Goal: Task Accomplishment & Management: Manage account settings

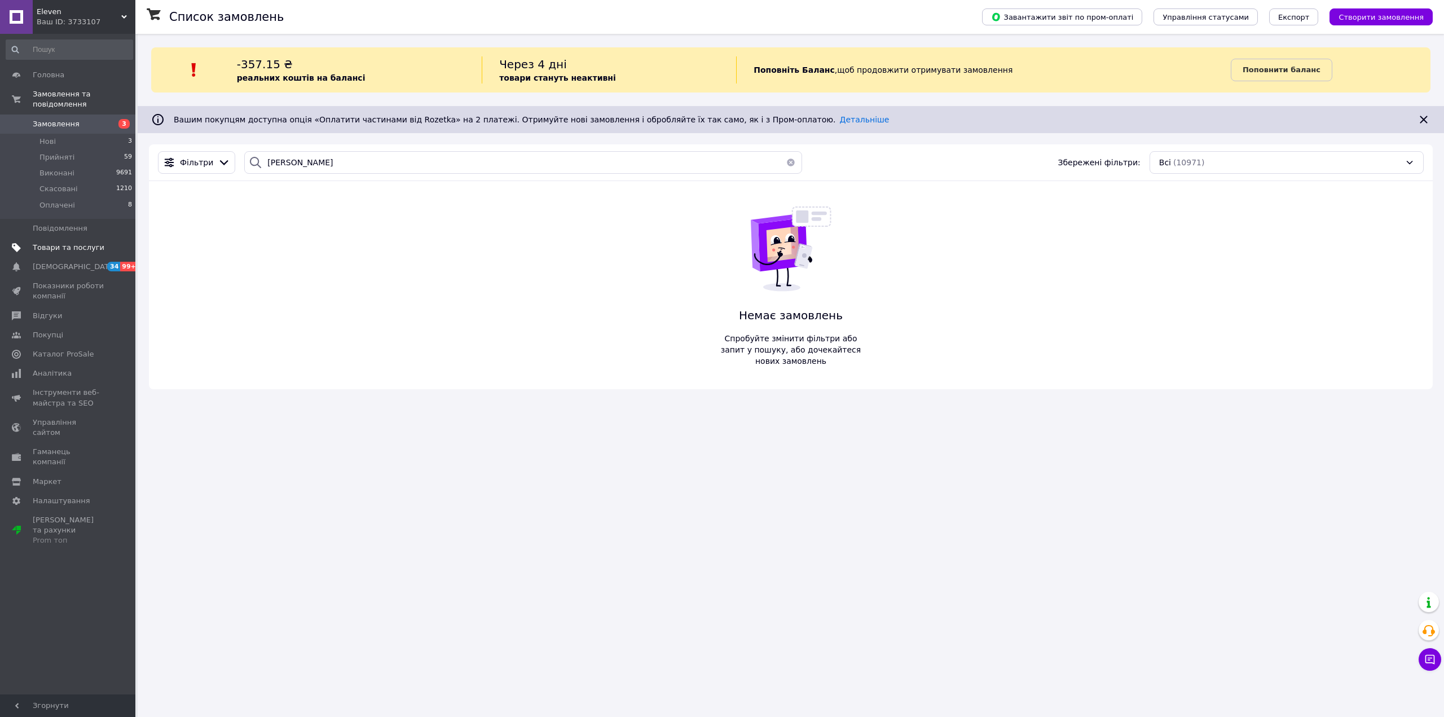
click at [81, 242] on span "Товари та послуги" at bounding box center [69, 247] width 72 height 10
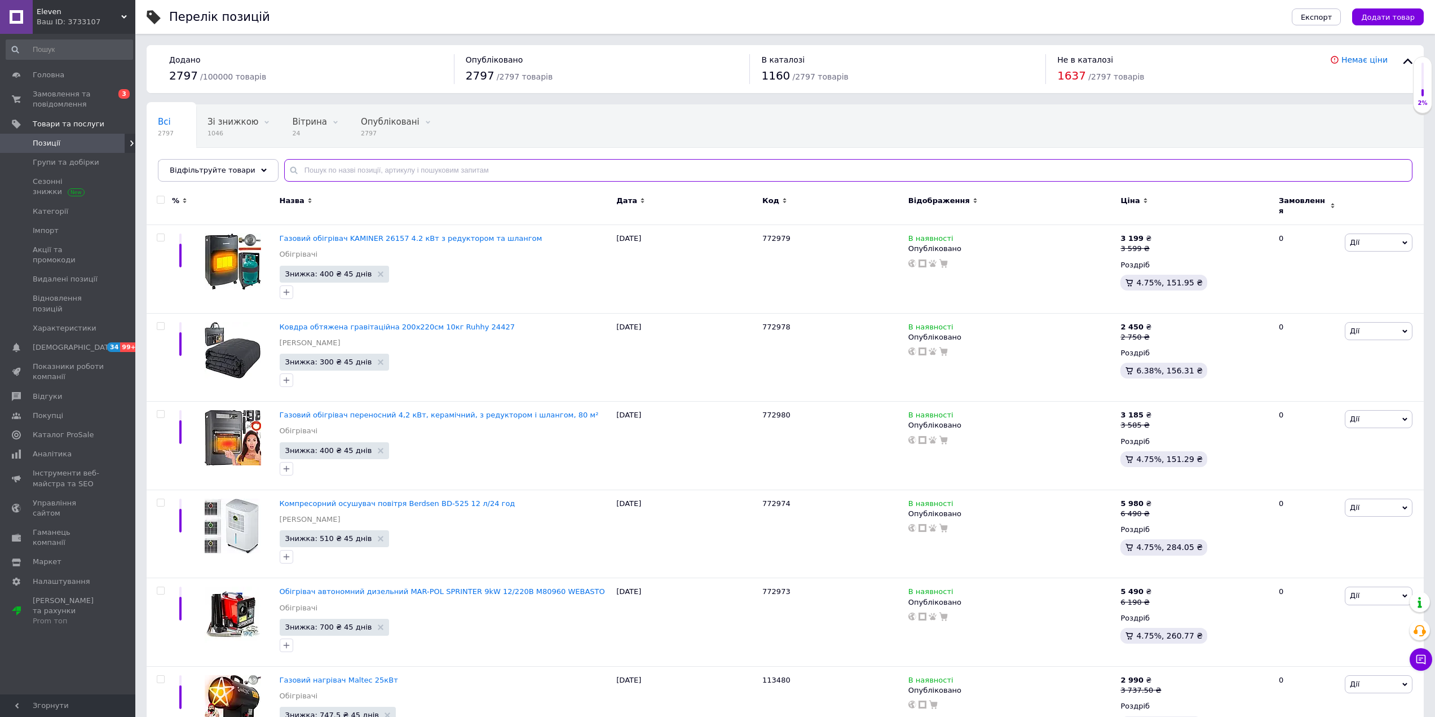
click at [383, 167] on input "text" at bounding box center [848, 170] width 1128 height 23
type input "80950"
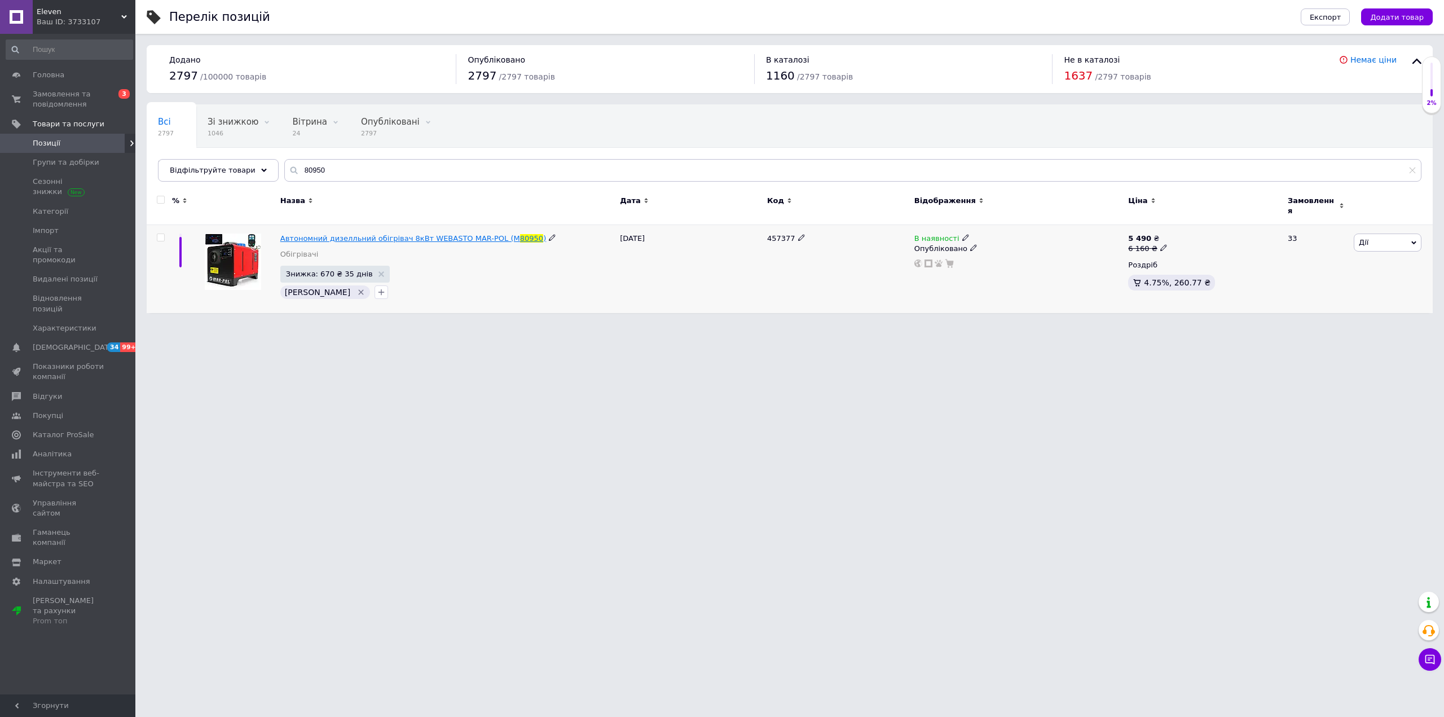
click at [414, 234] on span "Автономний дизелльний обігрівач 8кВт WEBASTO MAR-POL (M" at bounding box center [400, 238] width 240 height 8
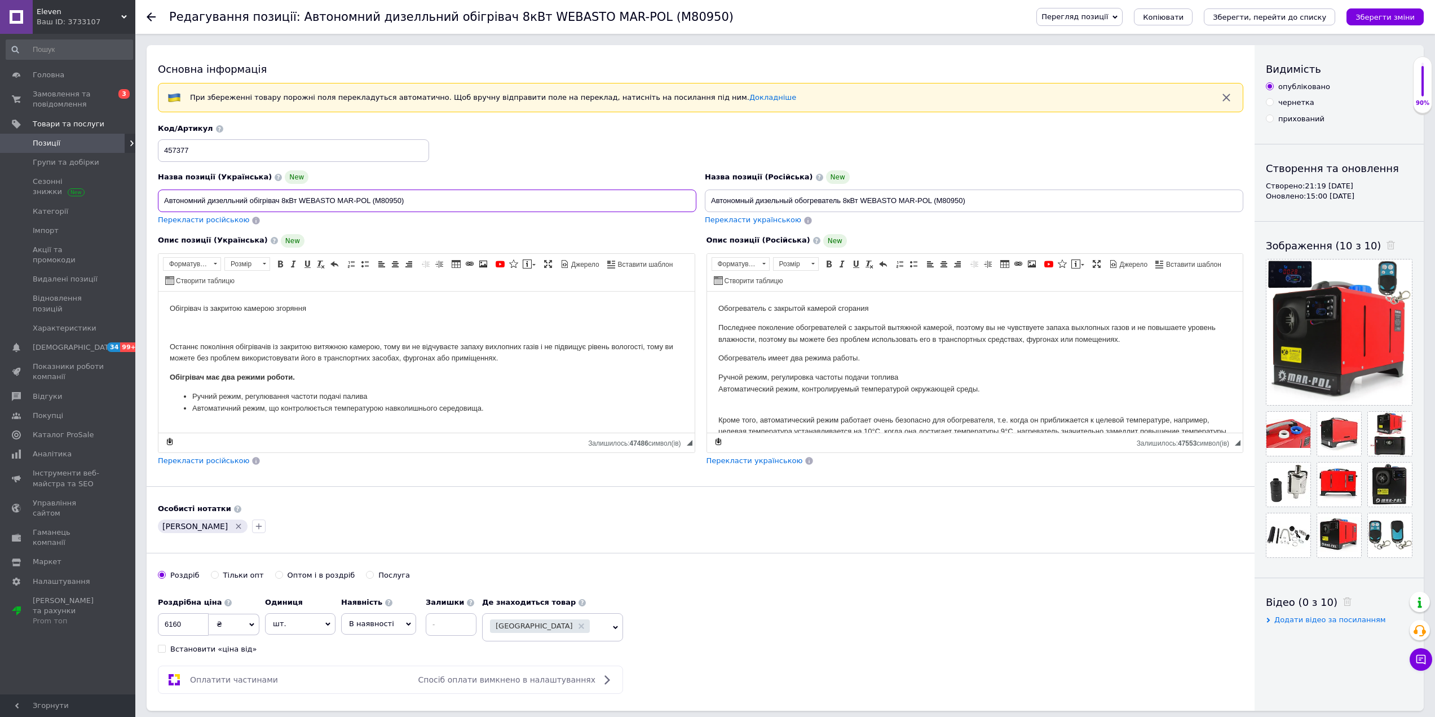
click at [418, 201] on input "Автономний дизелльний обігрівач 8кВт WEBASTO MAR-POL (M80950)" at bounding box center [427, 200] width 539 height 23
type input "Автономний дизелльний обігрівач 8кВт WEBASTO MAR-POL (M80950) [GEOGRAPHIC_DATA]"
click at [983, 200] on input "Автономный дизельный обогреватель 8кВт WEBASTO MAR-POL (M80950)" at bounding box center [974, 200] width 539 height 23
type input "Автономный дизельный обогреватель 8кВт WEBASTO MAR-POL (M80950) [GEOGRAPHIC_DAT…"
click at [1290, 16] on icon "Зберегти, перейти до списку" at bounding box center [1269, 17] width 113 height 8
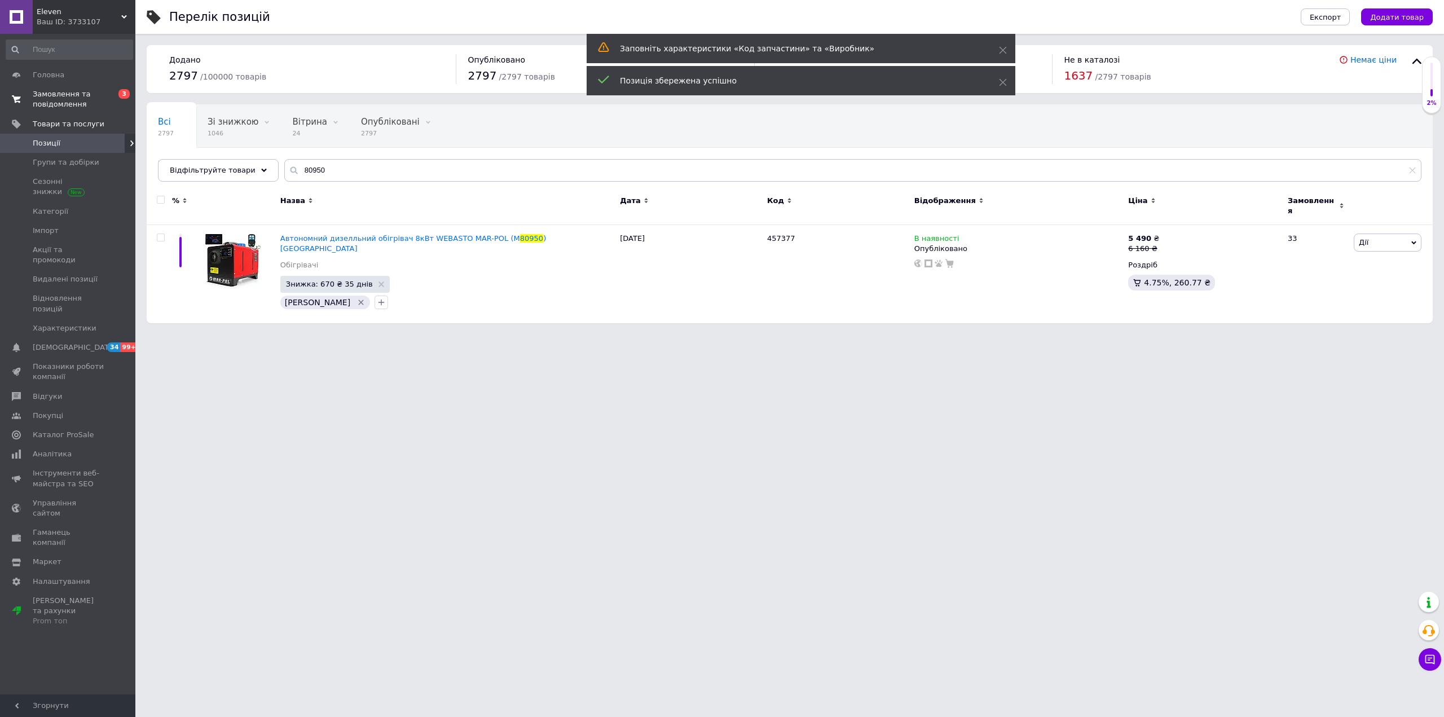
click at [68, 94] on span "Замовлення та повідомлення" at bounding box center [69, 99] width 72 height 20
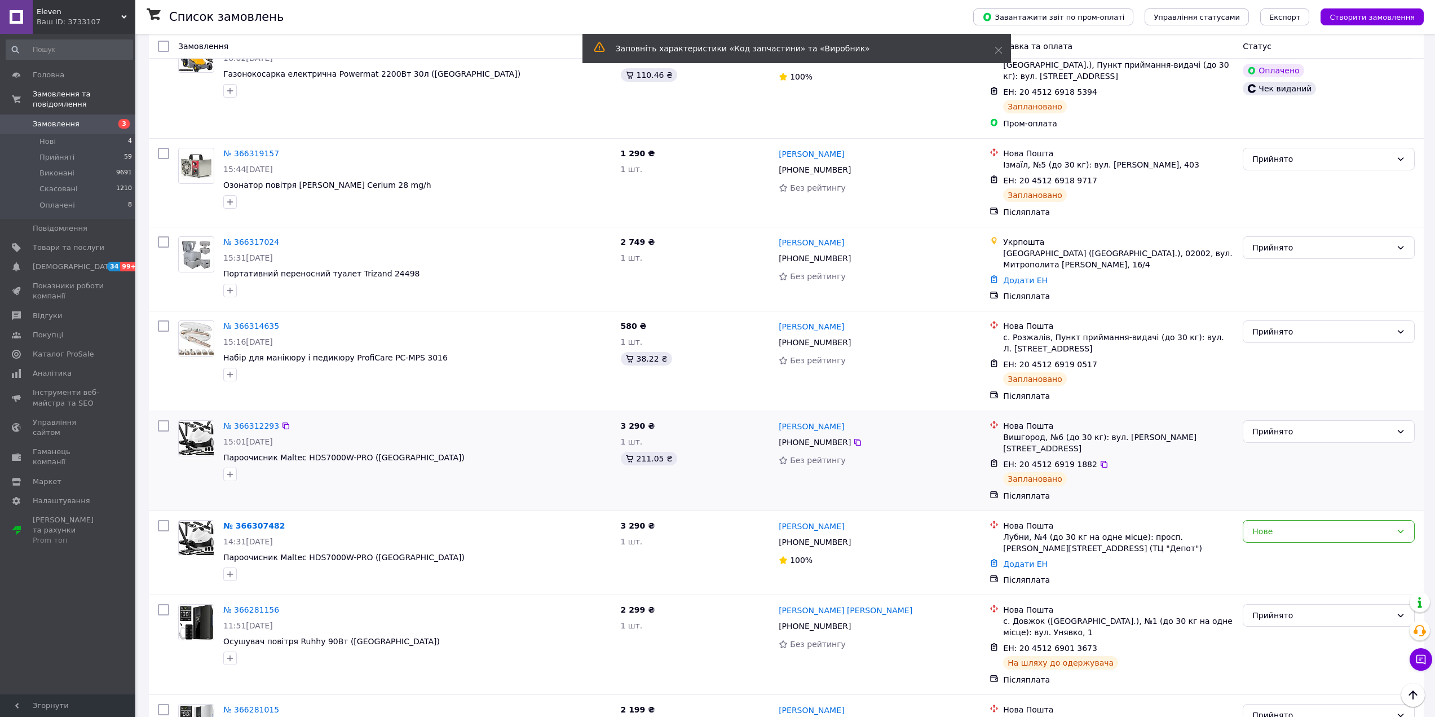
scroll to position [733, 0]
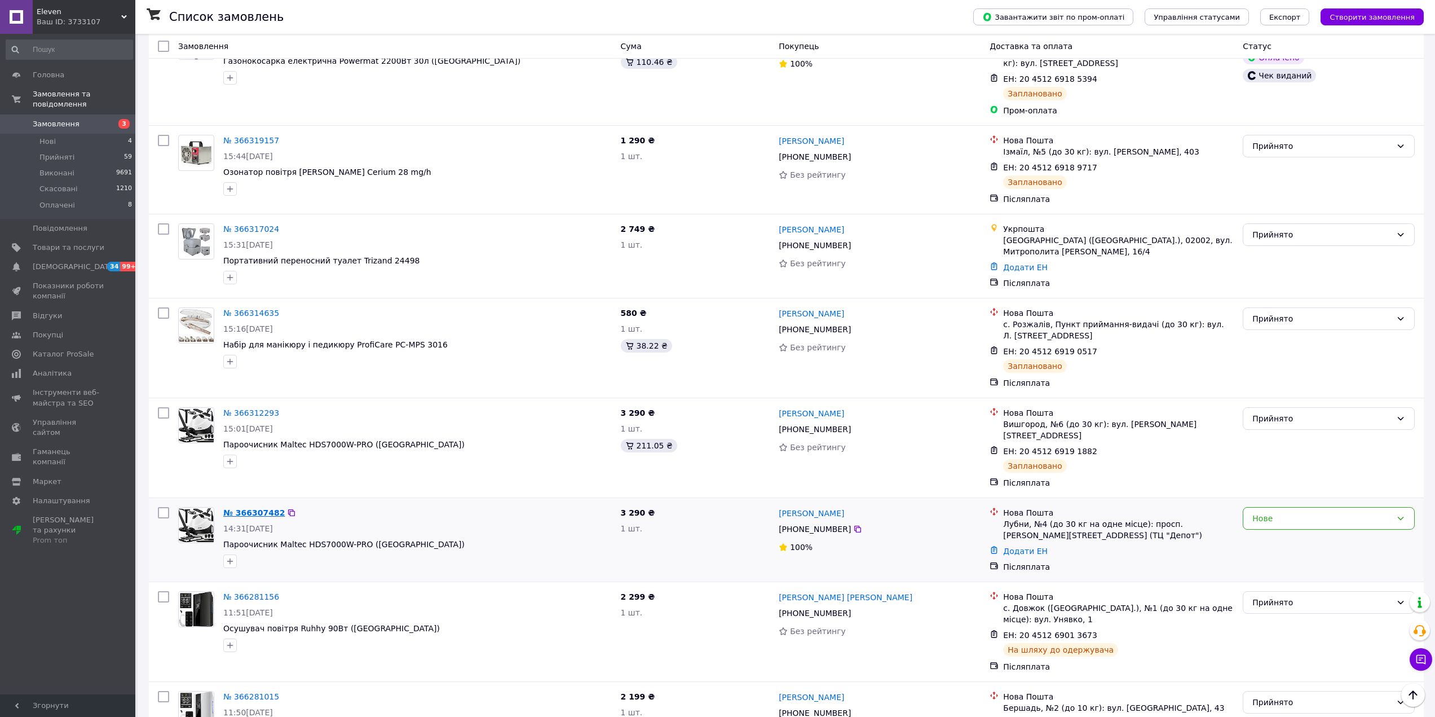
click at [245, 508] on link "№ 366307482" at bounding box center [253, 512] width 61 height 9
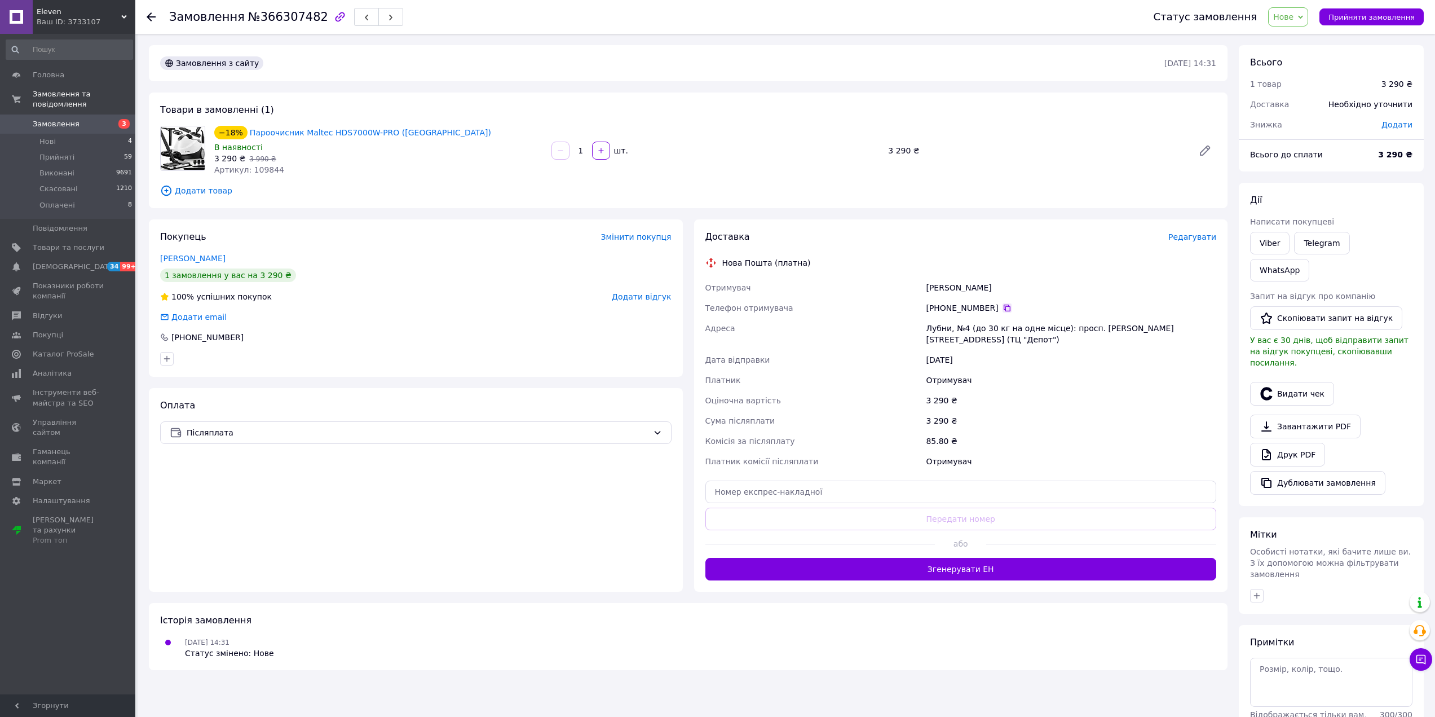
click at [1004, 310] on icon at bounding box center [1007, 307] width 9 height 9
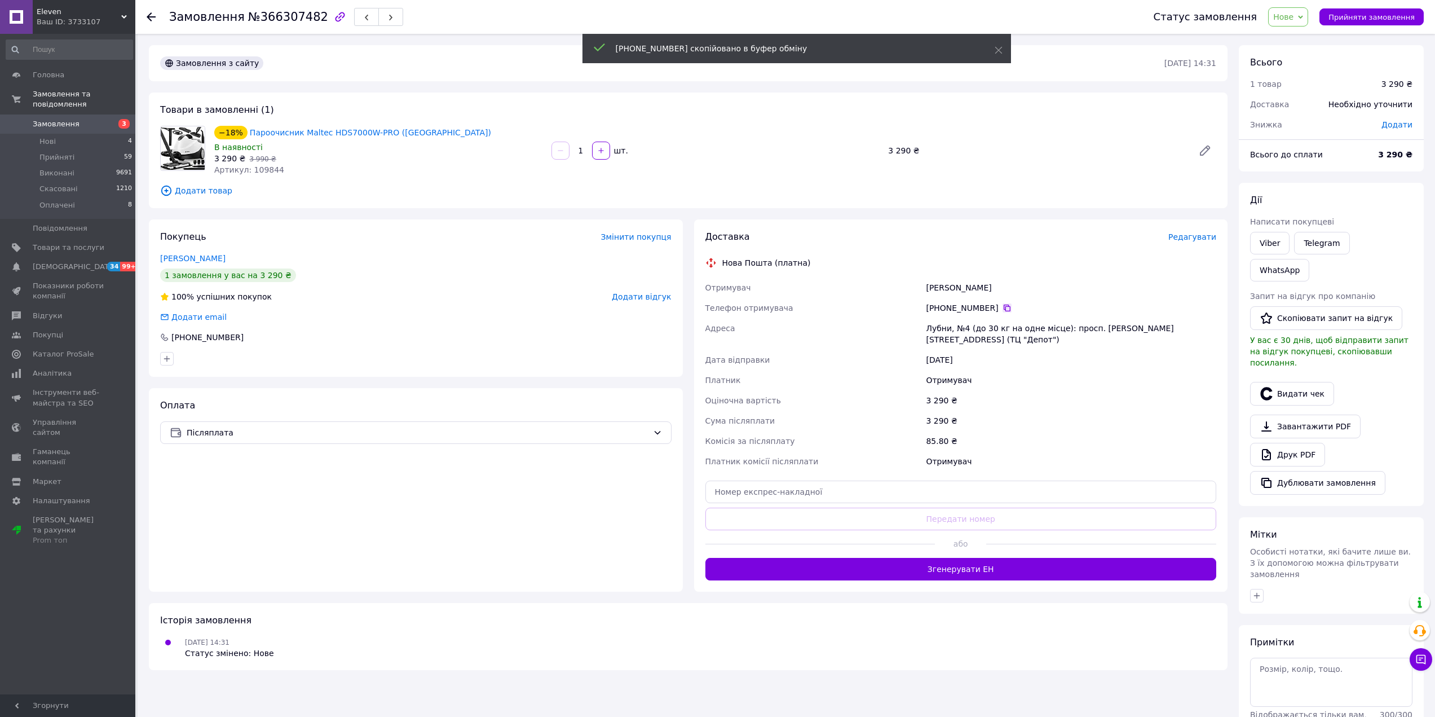
click at [1004, 309] on icon at bounding box center [1007, 308] width 7 height 7
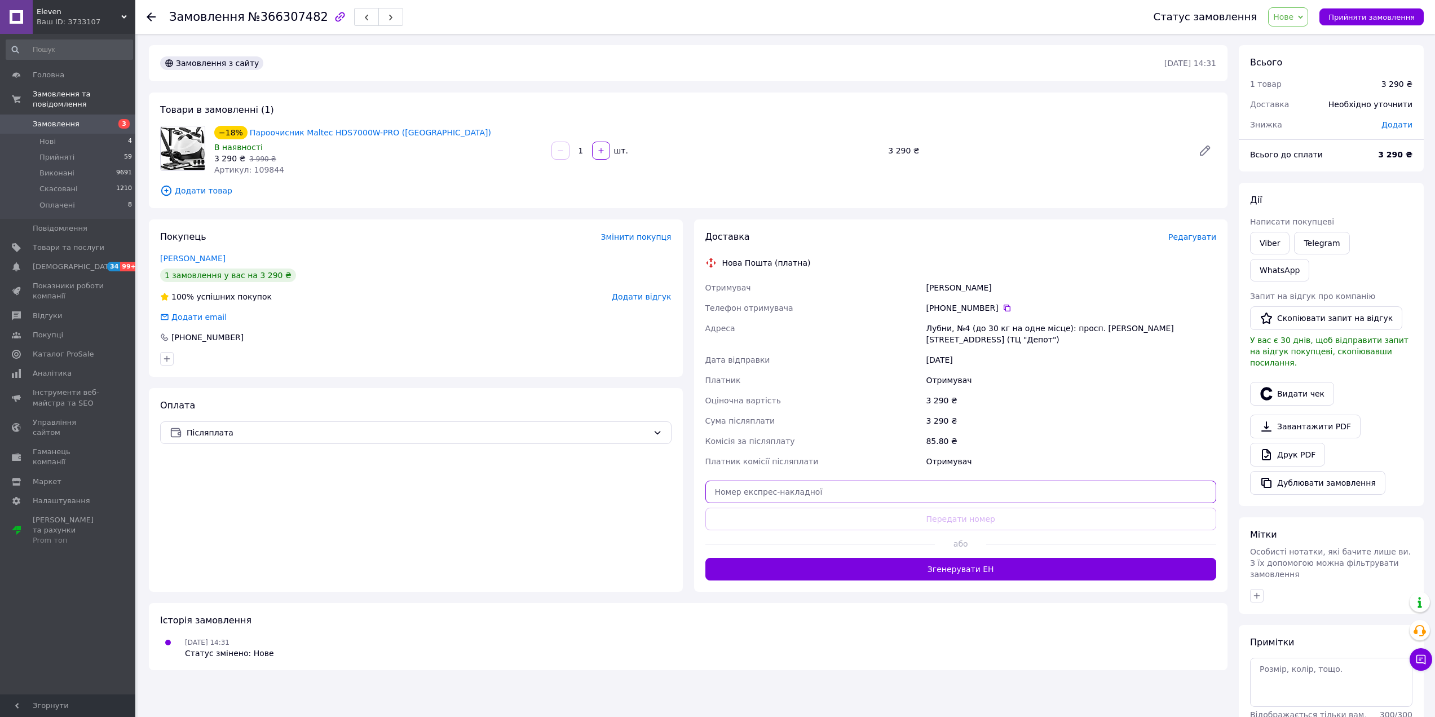
click at [845, 483] on input "text" at bounding box center [960, 491] width 511 height 23
paste input "20451269245360"
type input "20451269245360"
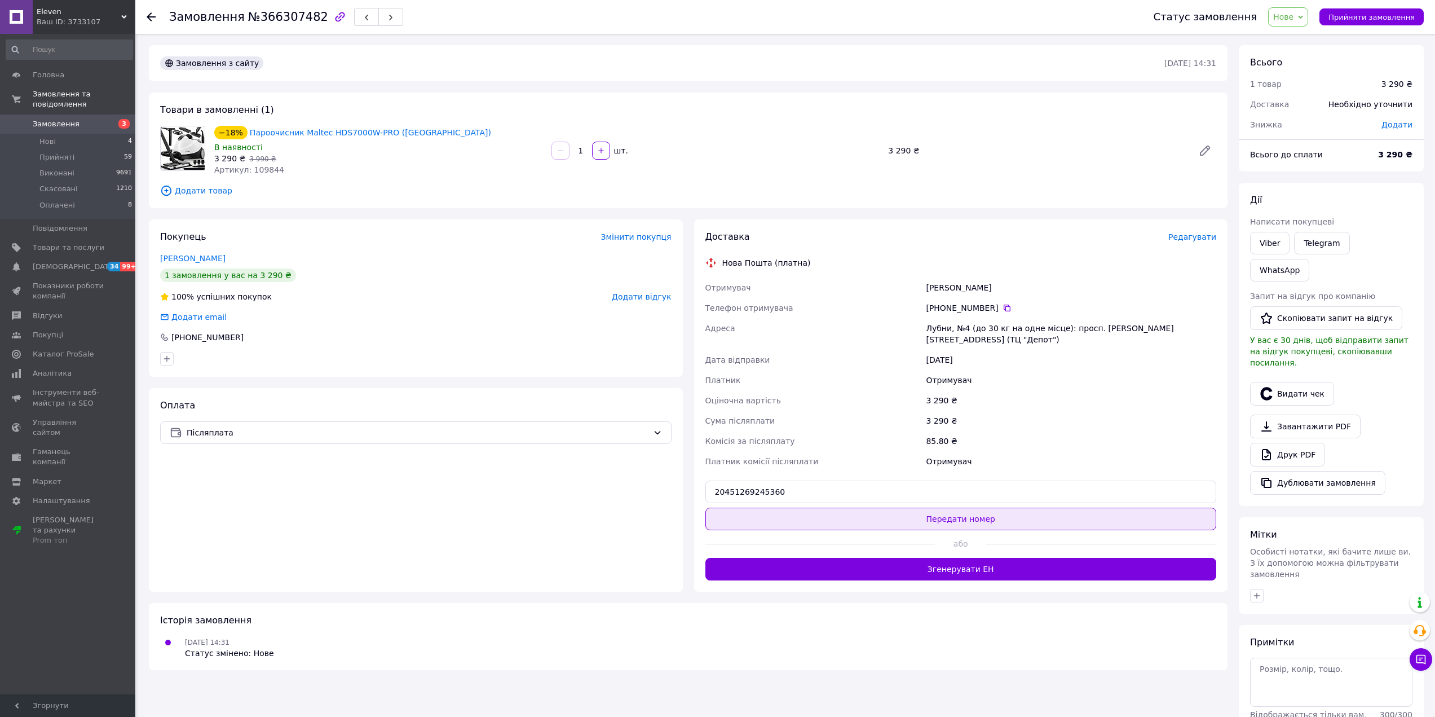
click at [874, 508] on button "Передати номер" at bounding box center [960, 519] width 511 height 23
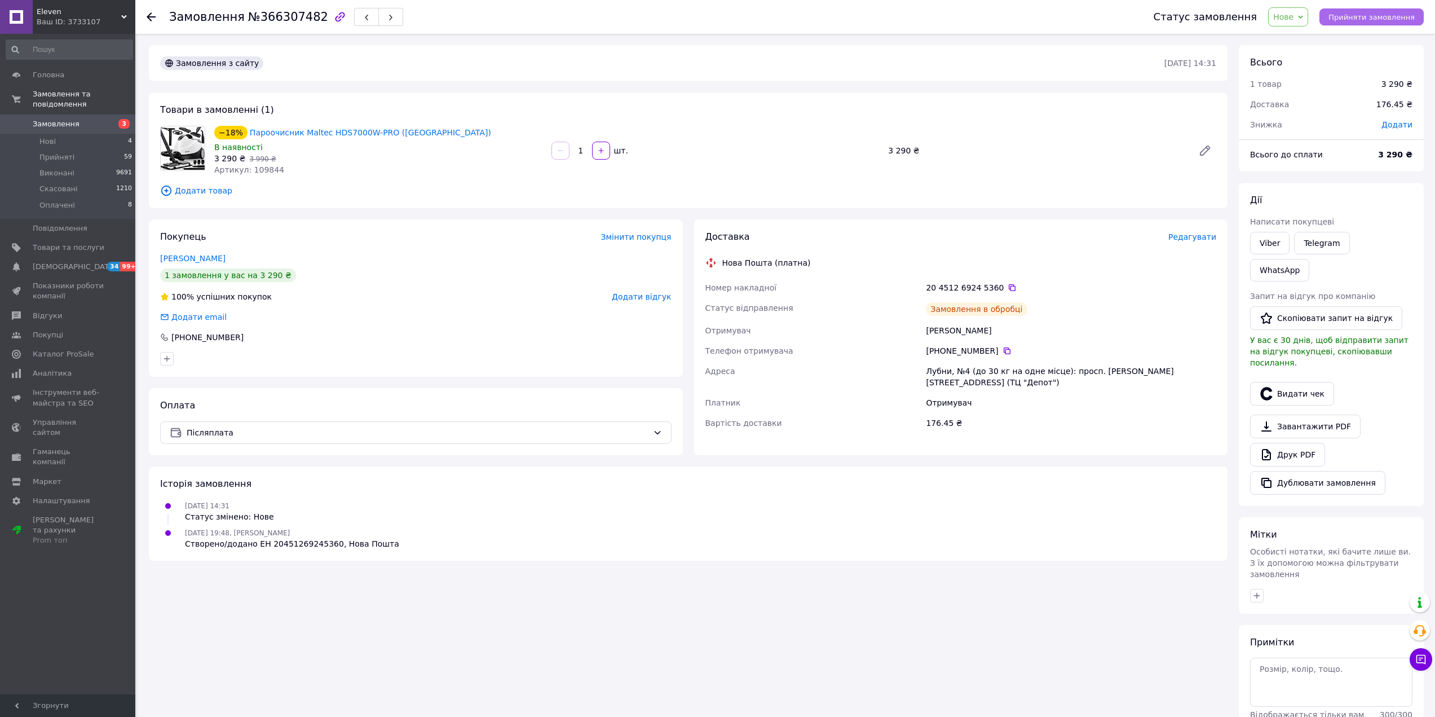
click at [1363, 14] on span "Прийняти замовлення" at bounding box center [1372, 17] width 86 height 8
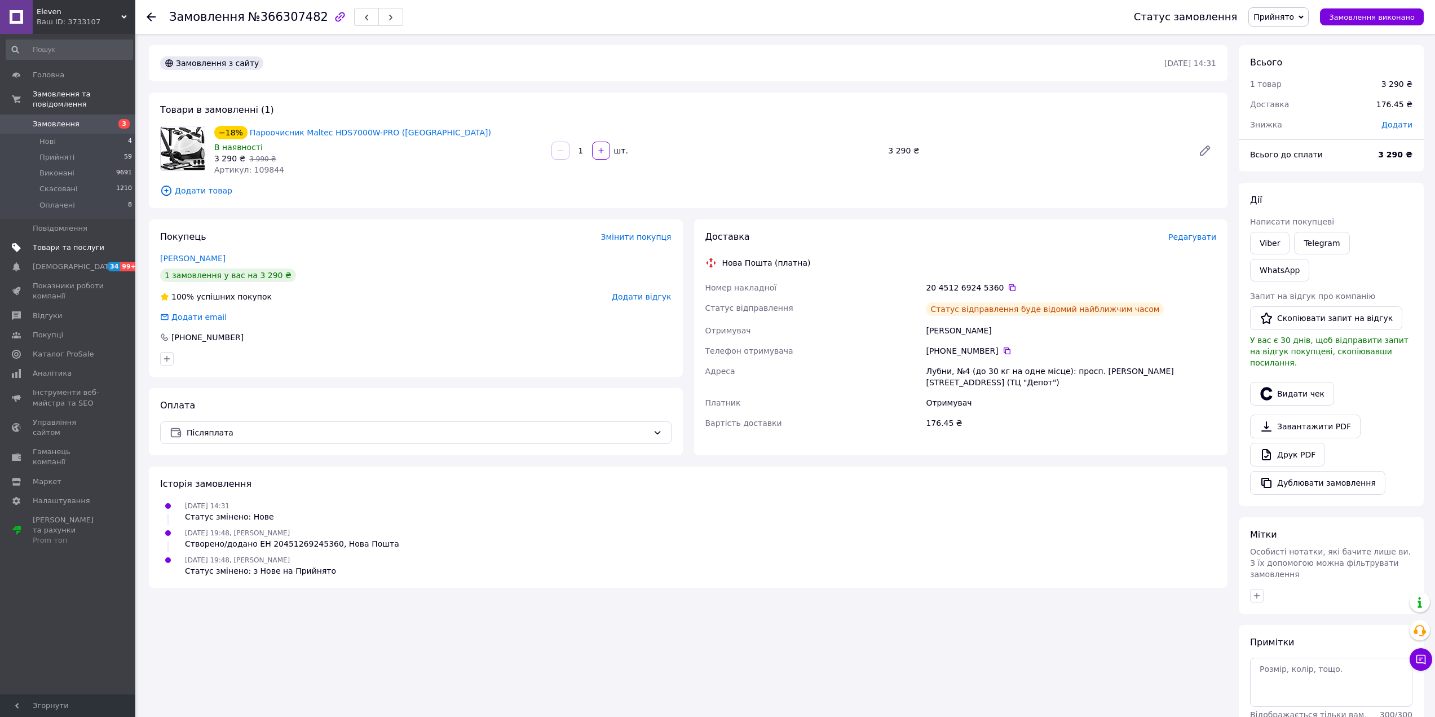
click at [70, 242] on span "Товари та послуги" at bounding box center [69, 247] width 72 height 10
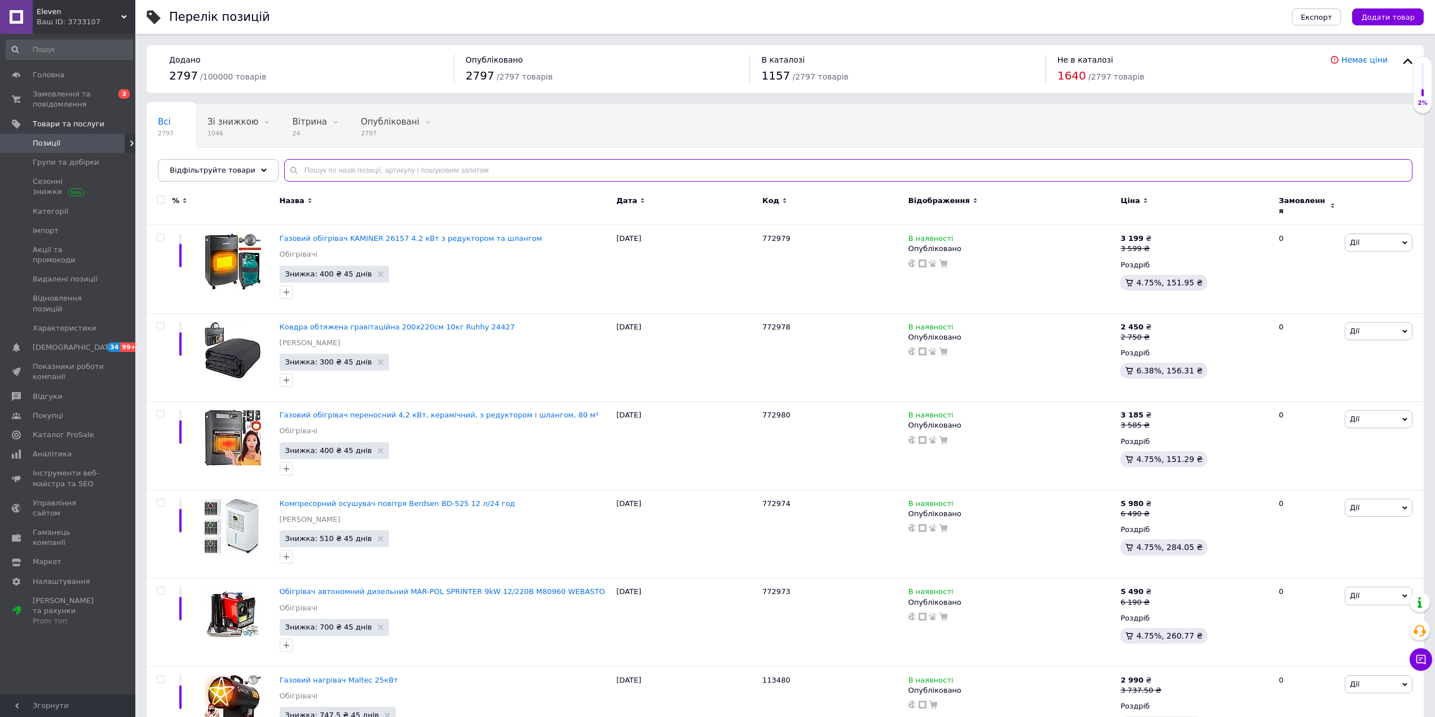
click at [328, 171] on input "text" at bounding box center [848, 170] width 1128 height 23
type input "80950"
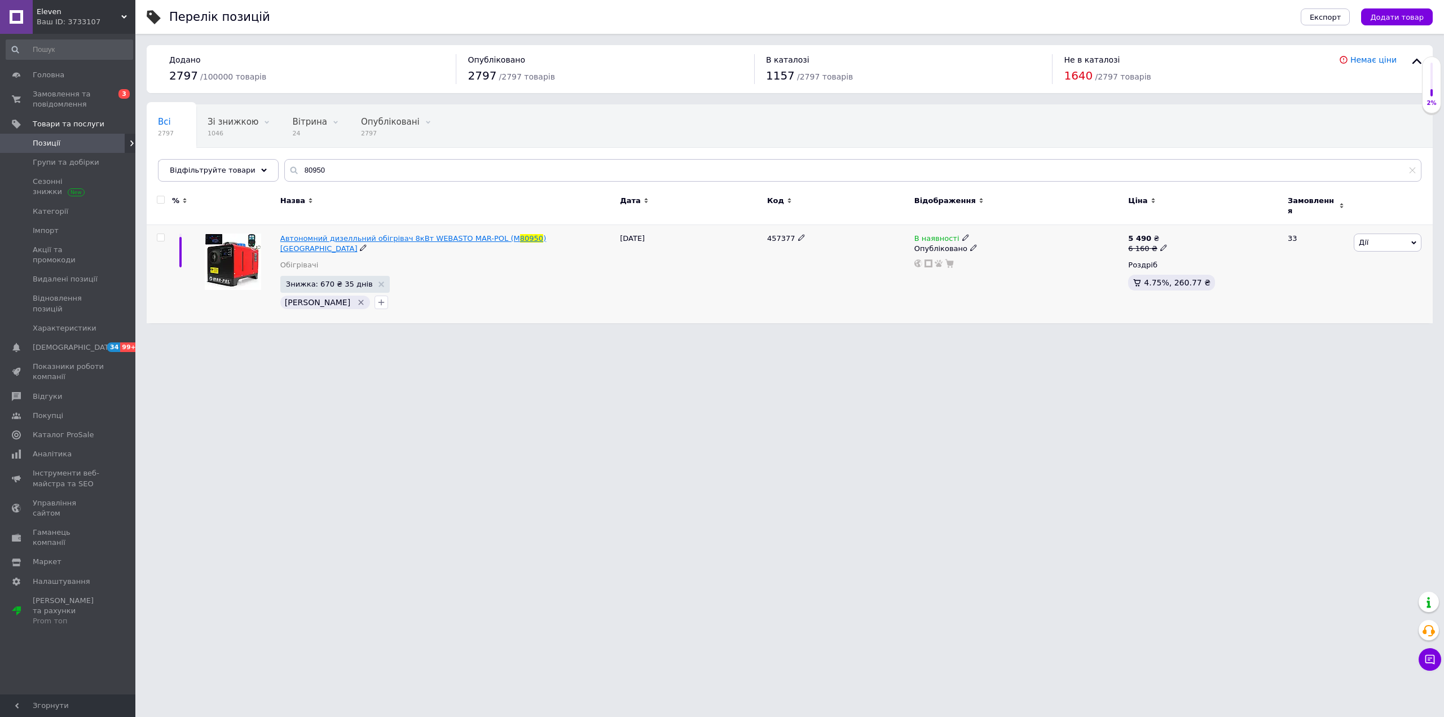
click at [442, 234] on span "Автономний дизелльний обігрівач 8кВт WEBASTO MAR-POL (M" at bounding box center [400, 238] width 240 height 8
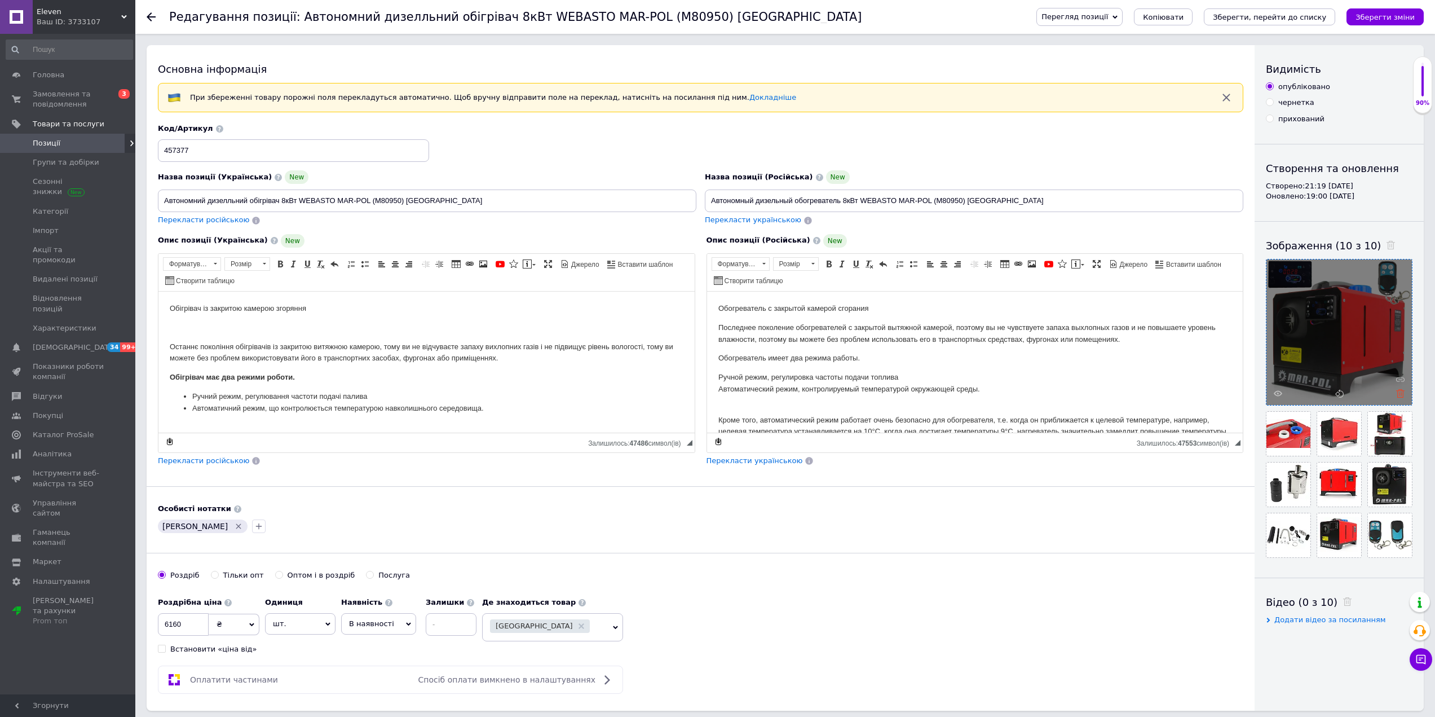
click at [1400, 395] on icon at bounding box center [1400, 393] width 8 height 8
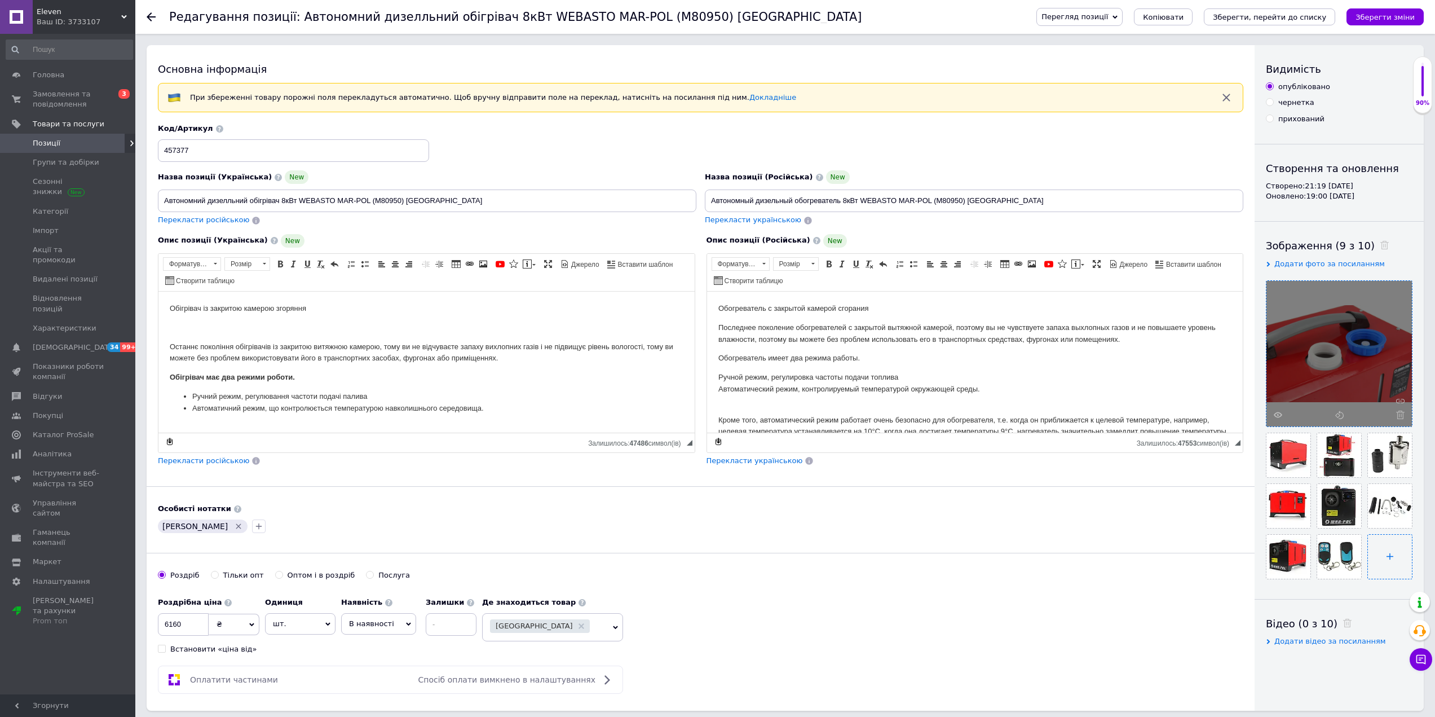
click at [1394, 558] on input "file" at bounding box center [1390, 557] width 44 height 44
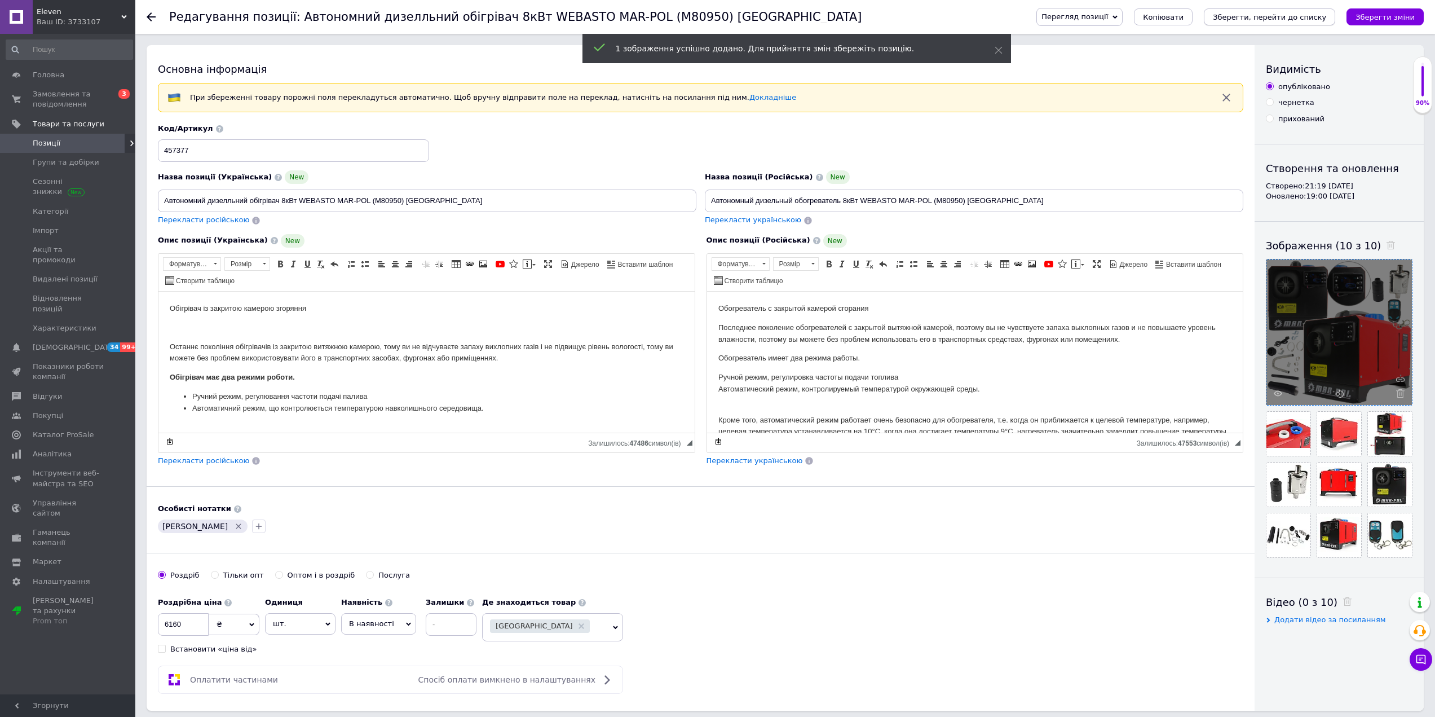
click at [1267, 21] on icon "Зберегти, перейти до списку" at bounding box center [1269, 17] width 113 height 8
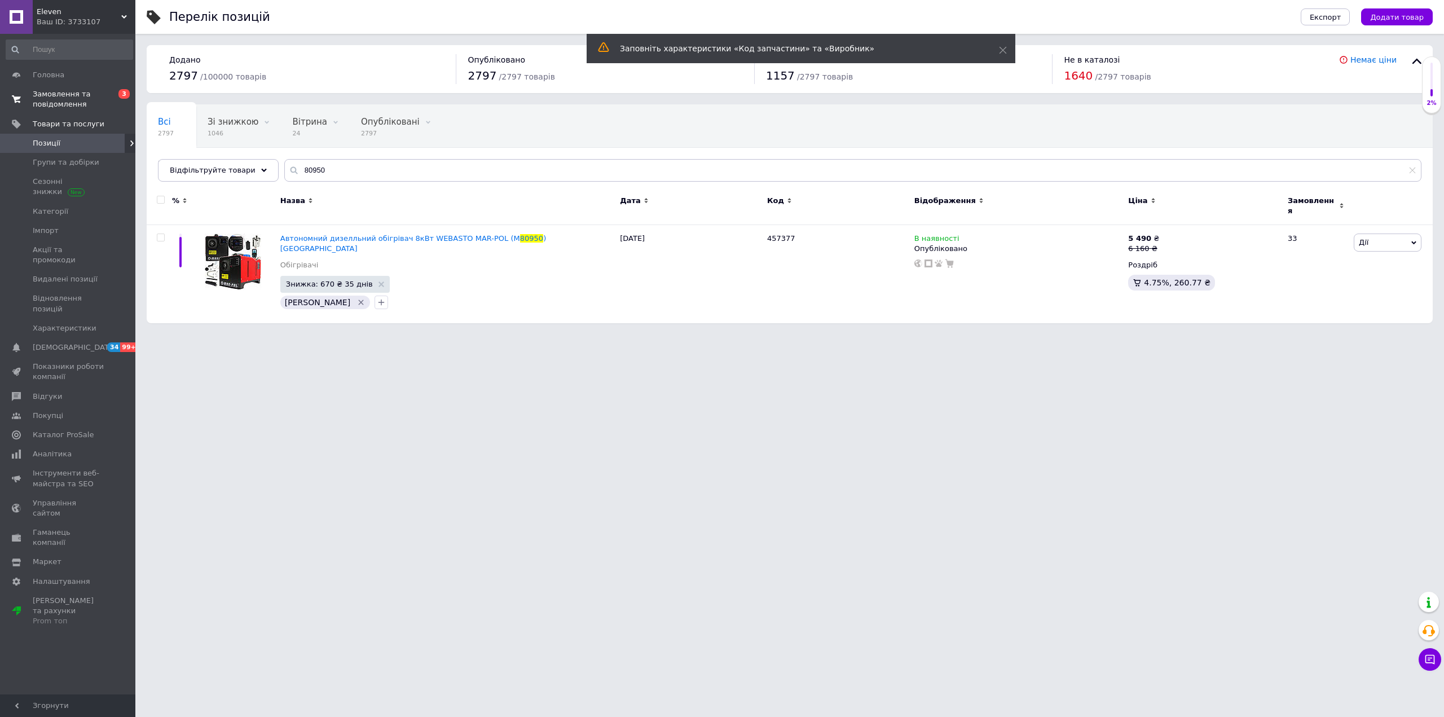
click at [55, 97] on span "Замовлення та повідомлення" at bounding box center [69, 99] width 72 height 20
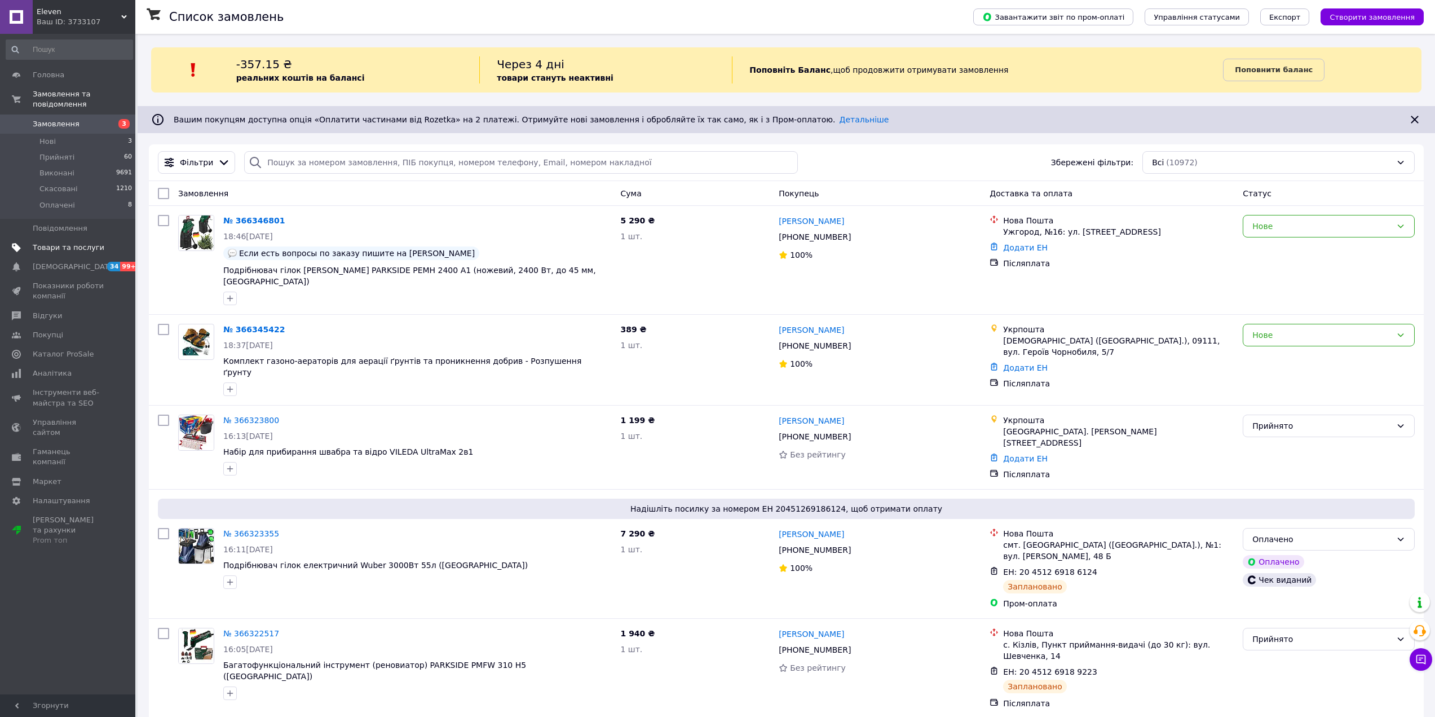
click at [75, 242] on span "Товари та послуги" at bounding box center [69, 247] width 72 height 10
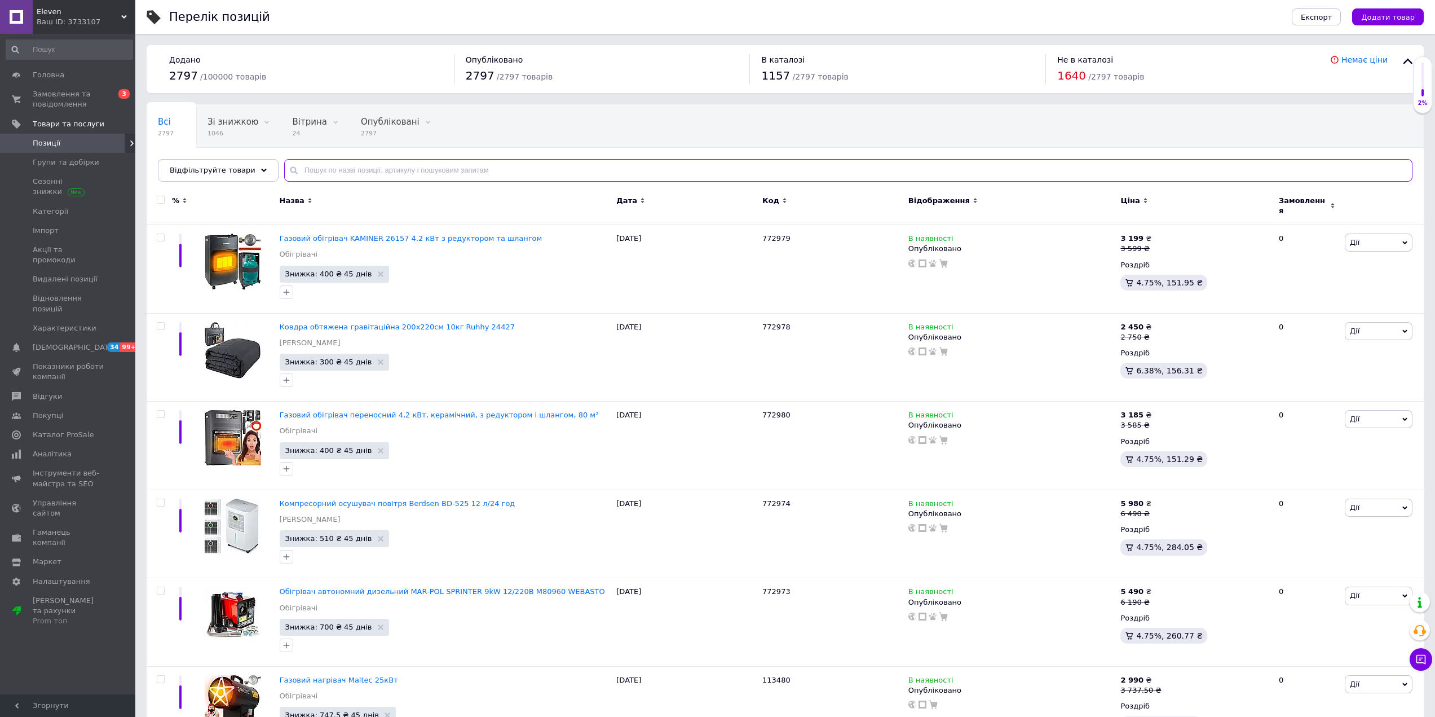
click at [361, 170] on input "text" at bounding box center [848, 170] width 1128 height 23
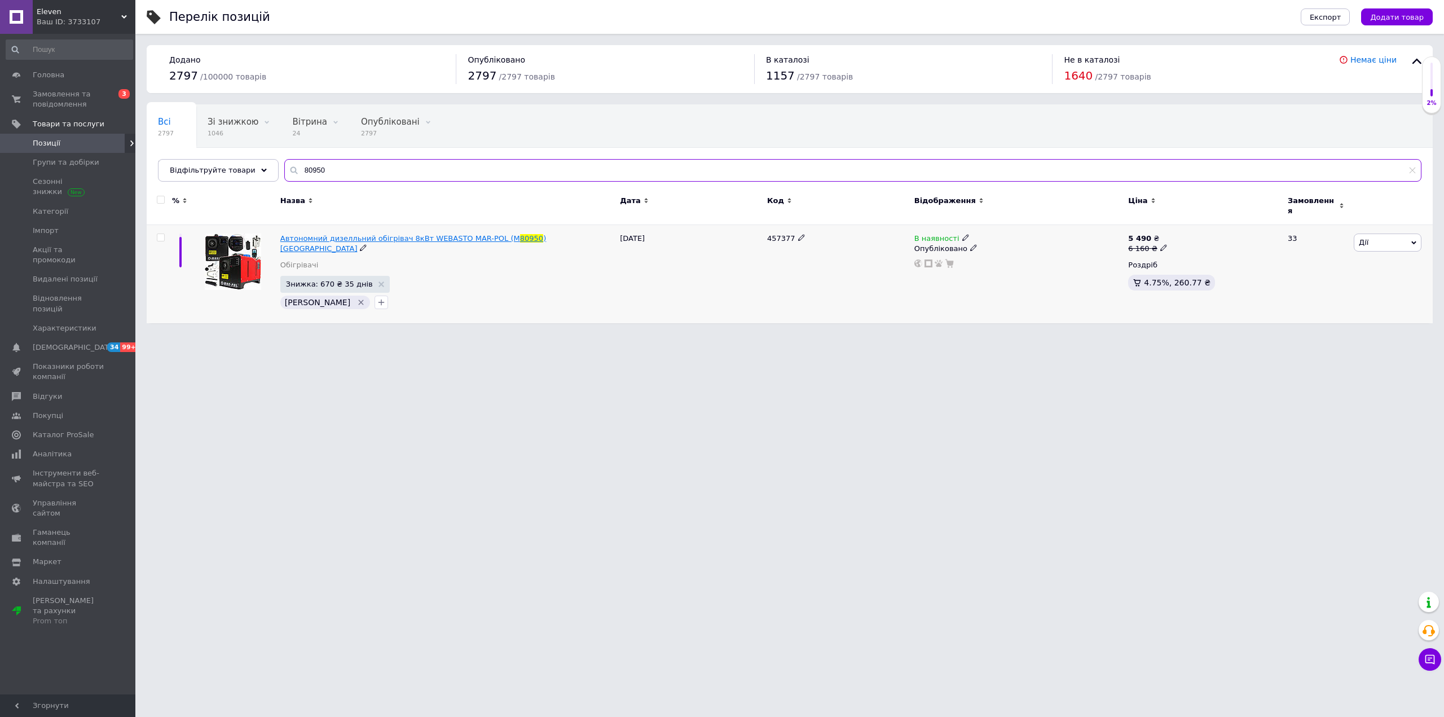
type input "80950"
click at [362, 234] on span "Автономний дизелльний обігрівач 8кВт WEBASTO MAR-POL (M" at bounding box center [400, 238] width 240 height 8
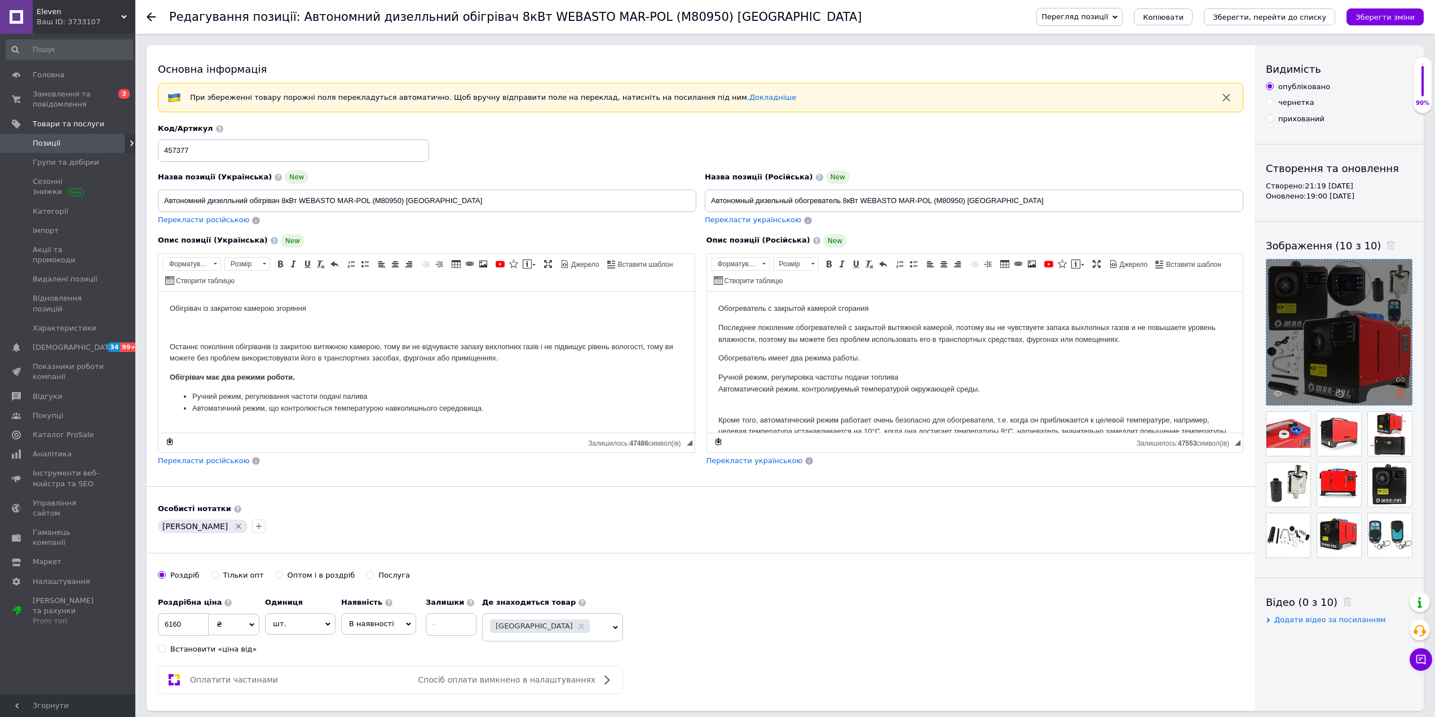
click at [1397, 394] on icon at bounding box center [1400, 393] width 8 height 8
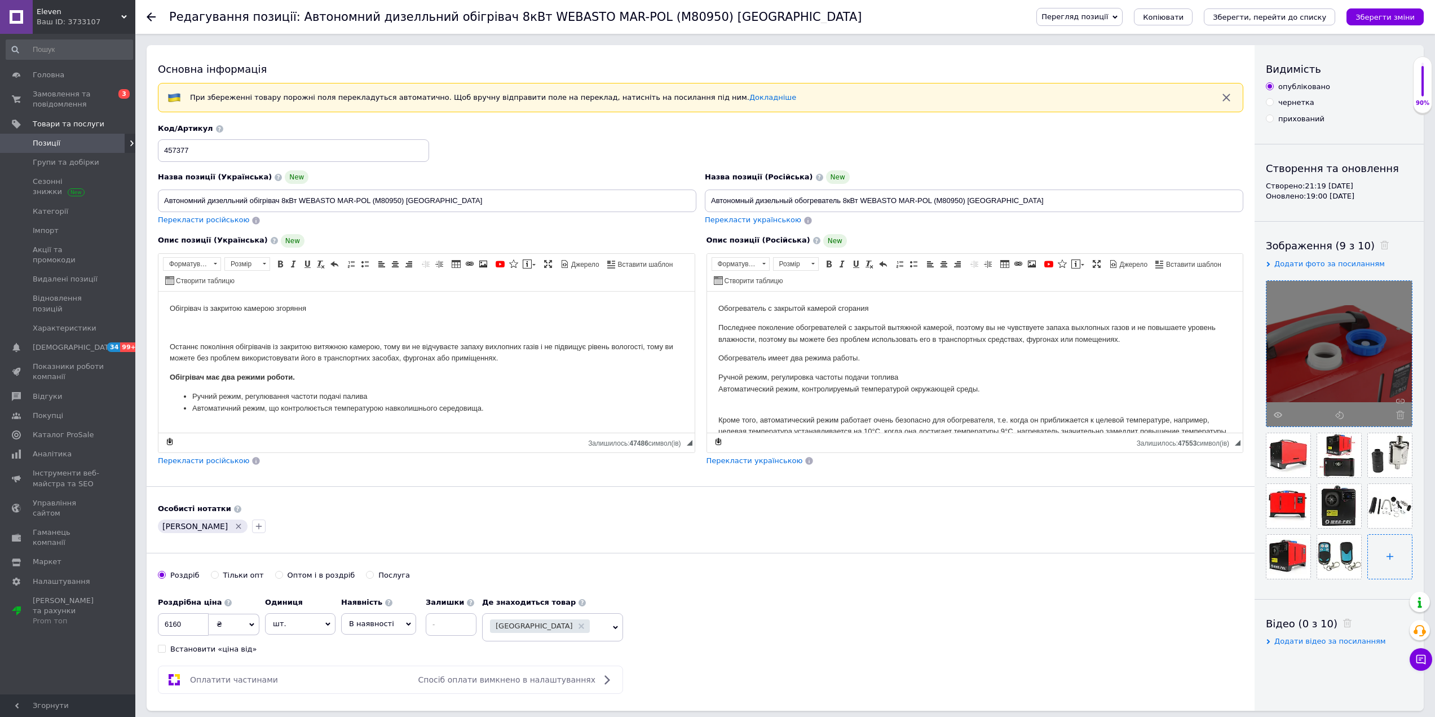
click at [1396, 559] on input "file" at bounding box center [1390, 557] width 44 height 44
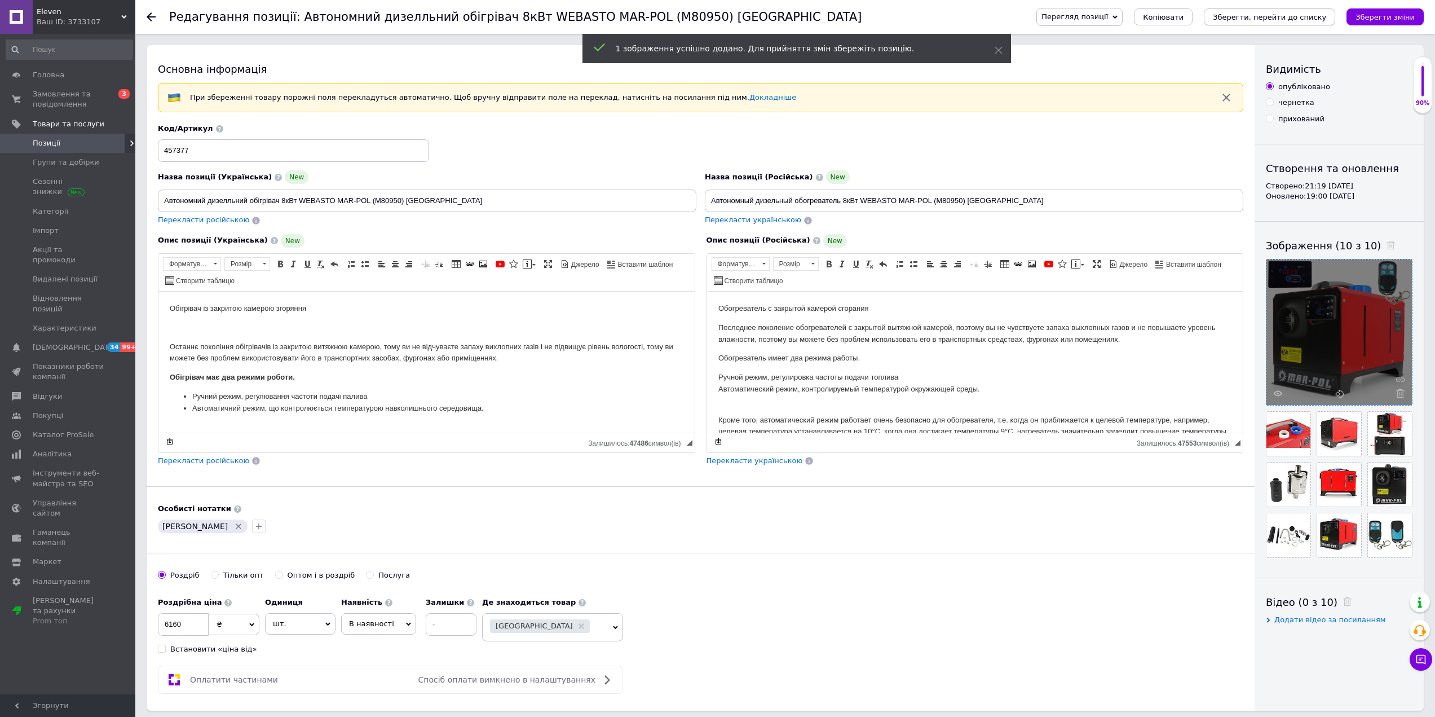
click at [1294, 15] on icon "Зберегти, перейти до списку" at bounding box center [1269, 17] width 113 height 8
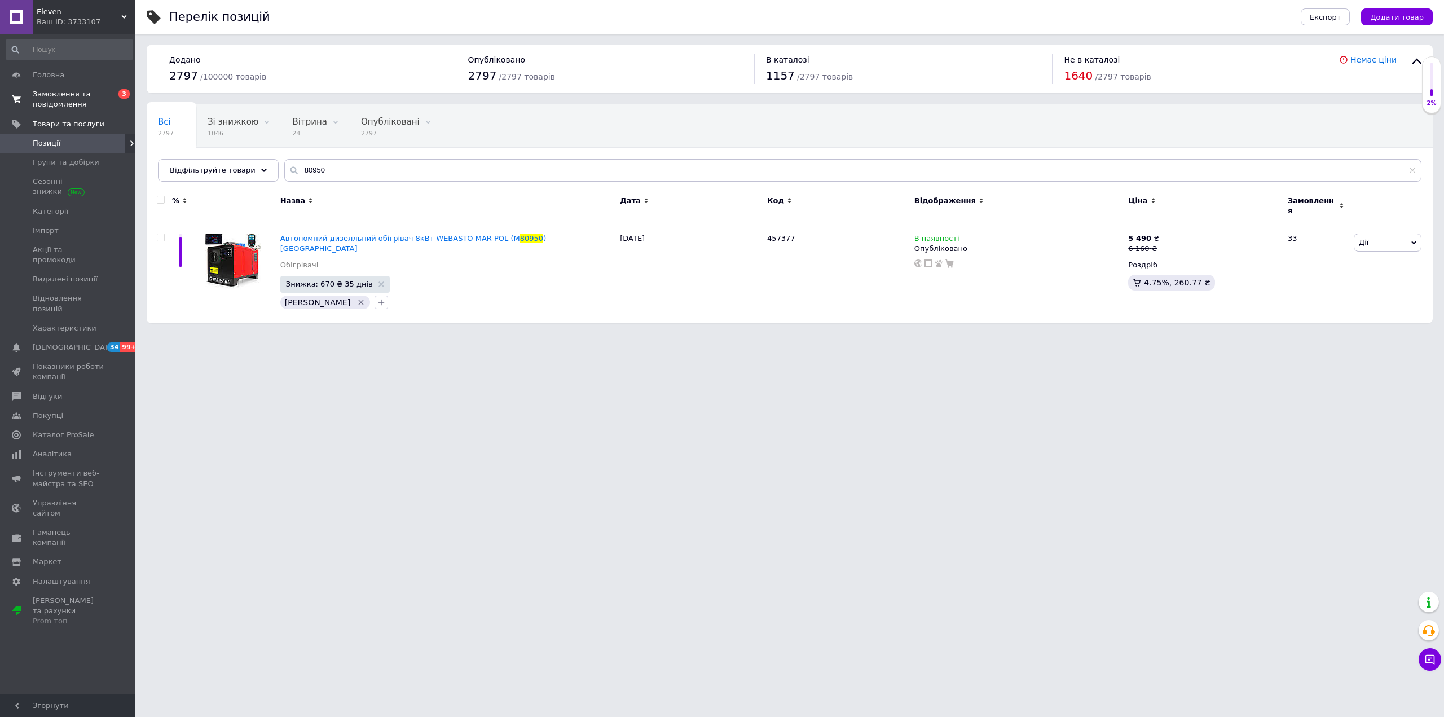
click at [73, 86] on link "Замовлення та повідомлення 0 3" at bounding box center [69, 99] width 139 height 29
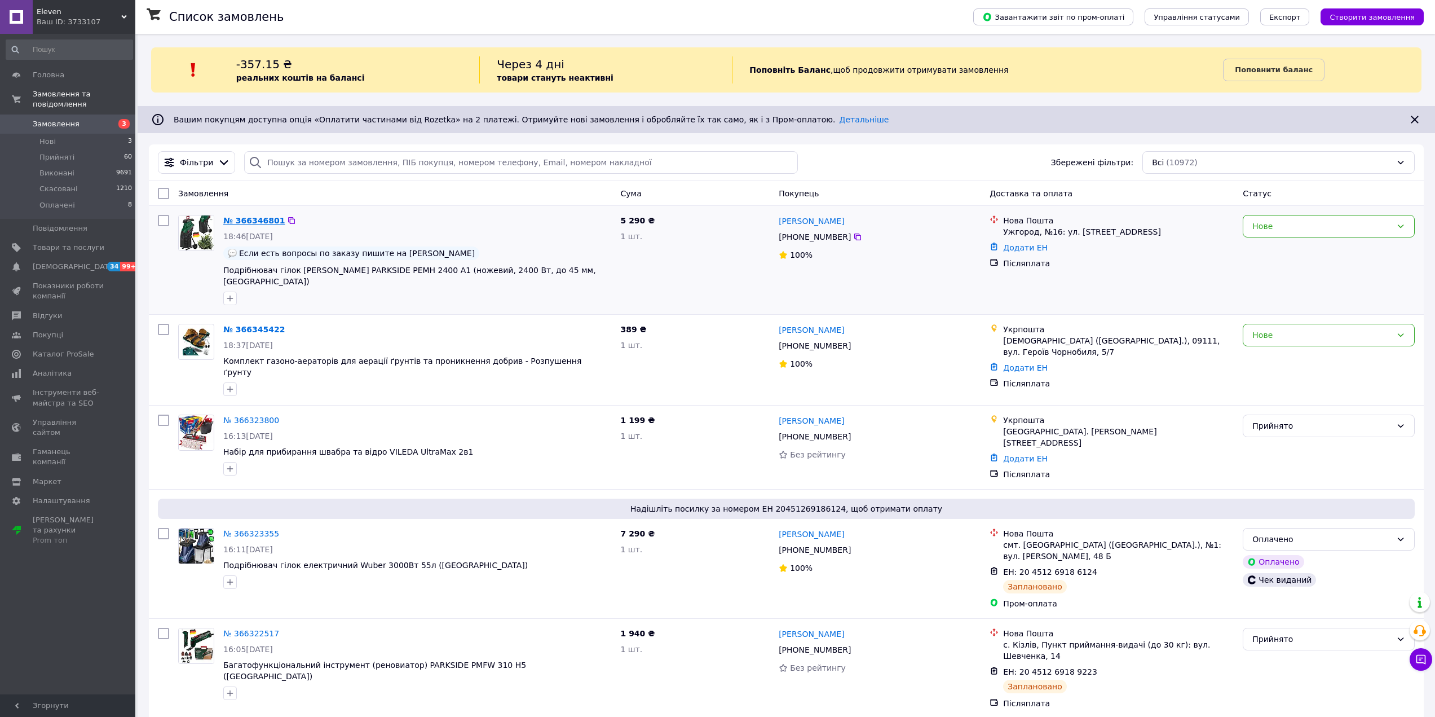
click at [254, 219] on link "№ 366346801" at bounding box center [253, 220] width 61 height 9
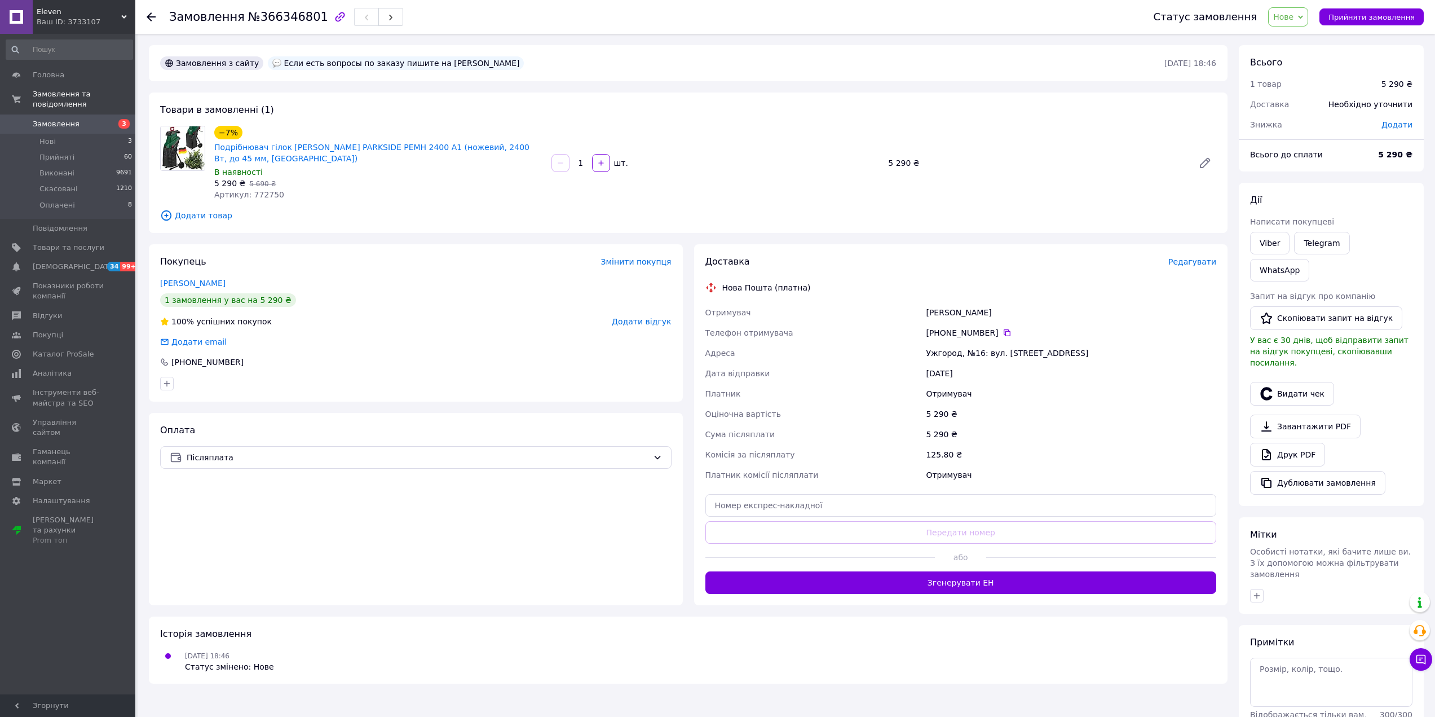
click at [151, 16] on use at bounding box center [151, 16] width 9 height 9
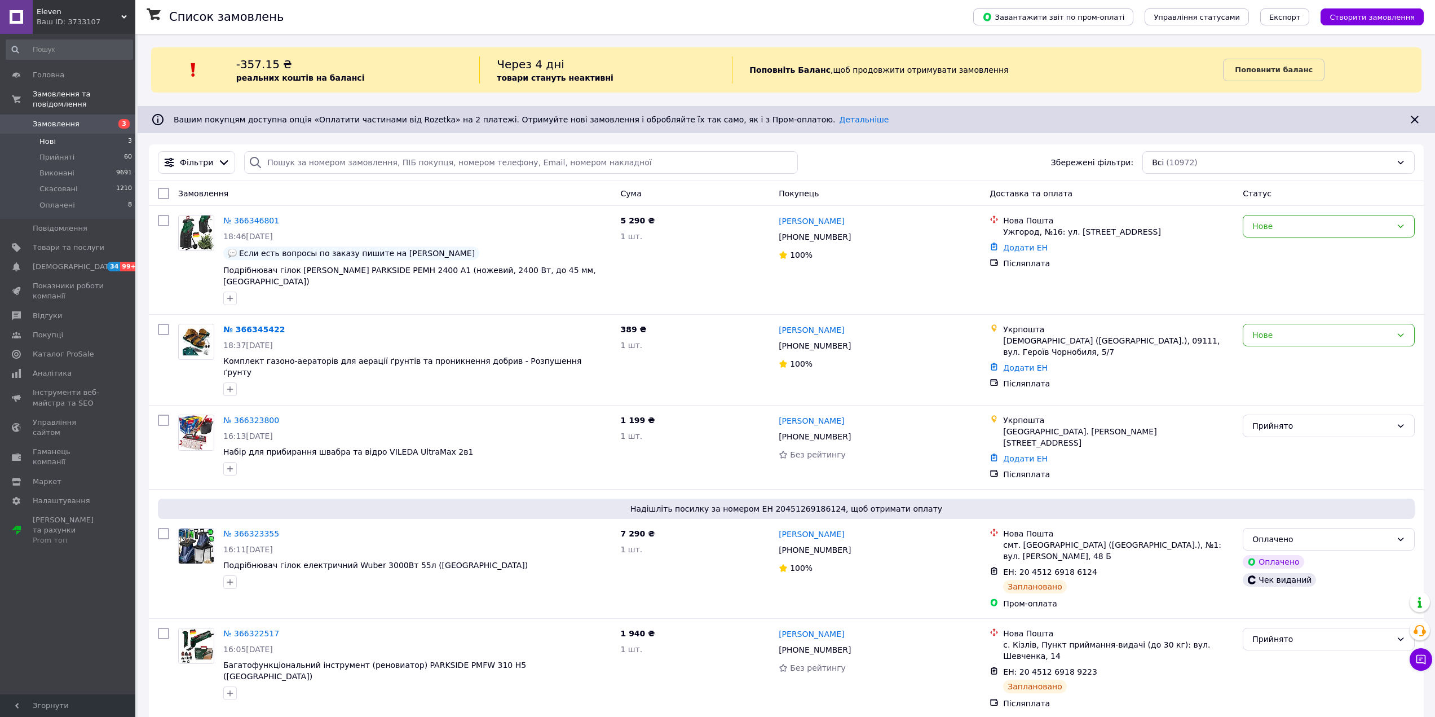
click at [67, 134] on li "Нові 3" at bounding box center [69, 142] width 139 height 16
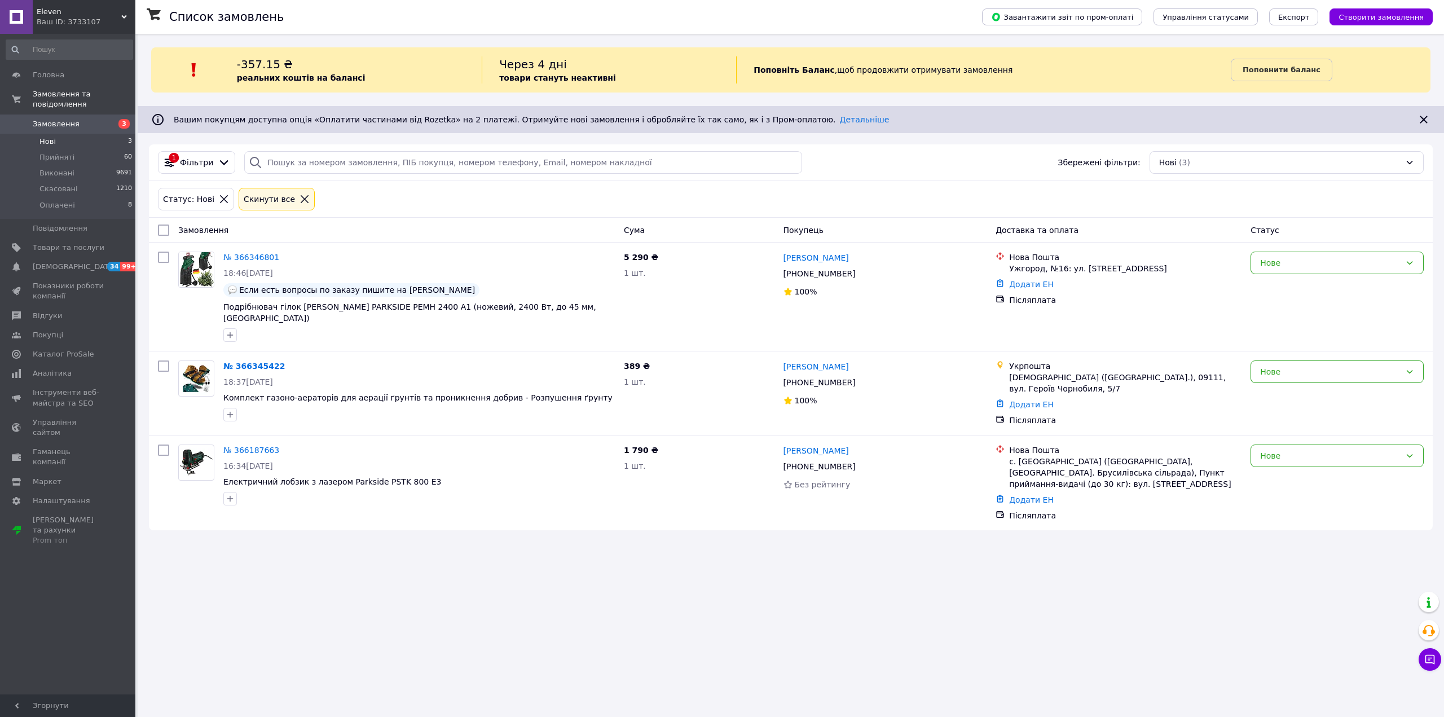
click at [82, 119] on span "Замовлення" at bounding box center [69, 124] width 72 height 10
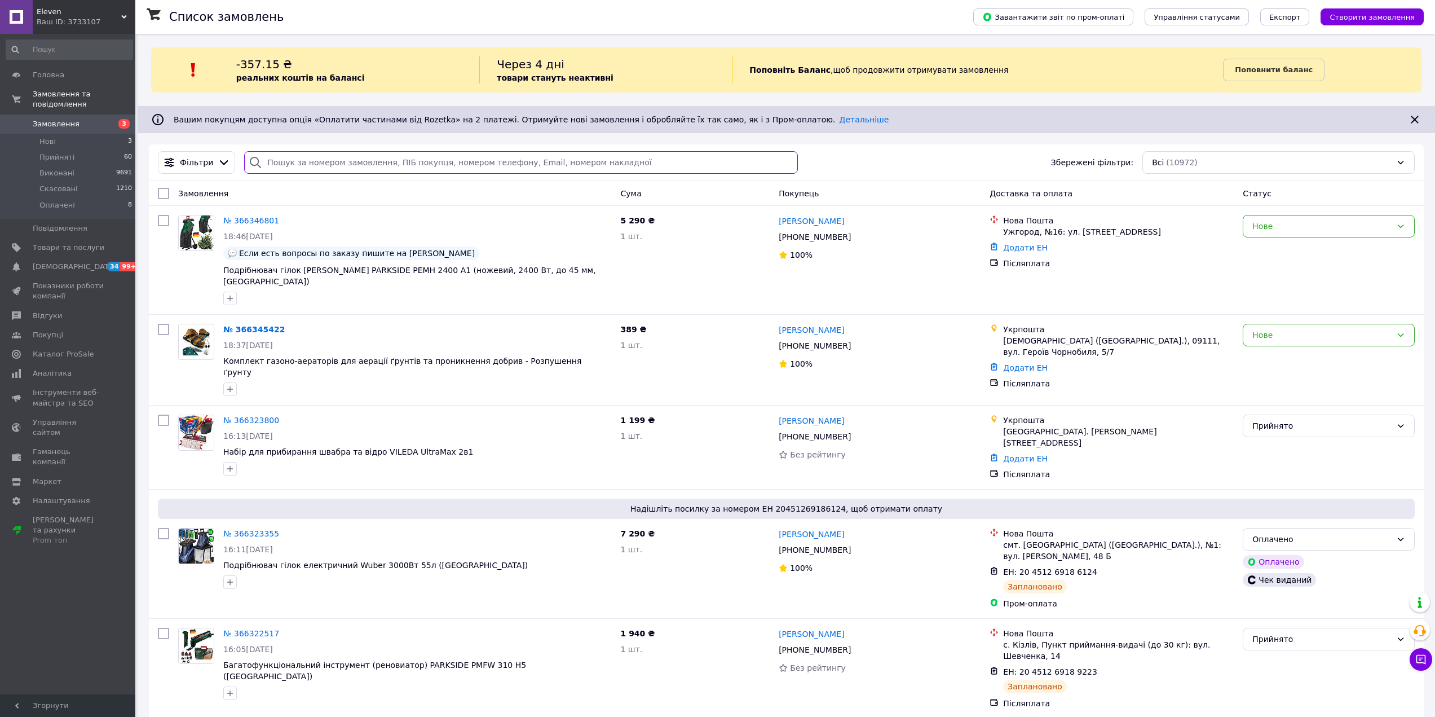
click at [306, 156] on input "search" at bounding box center [521, 162] width 554 height 23
paste input "20451267834762"
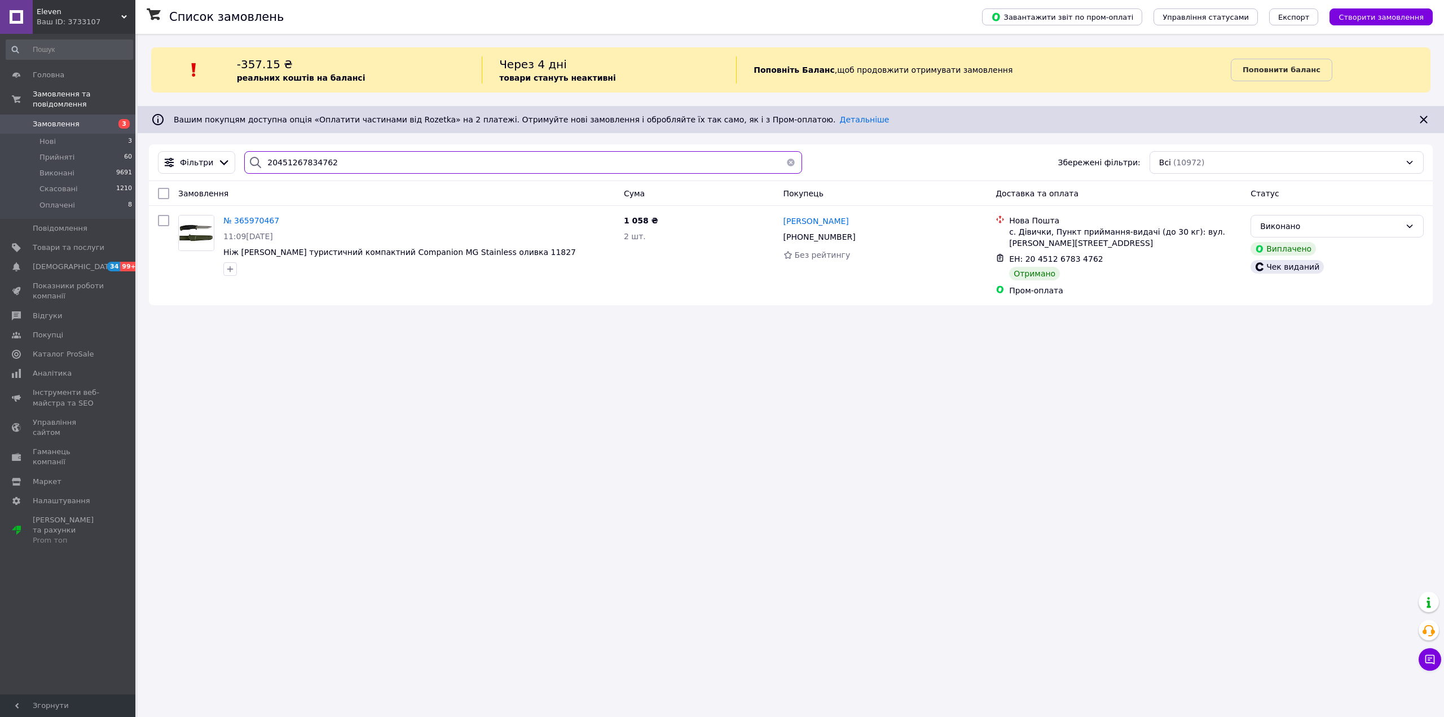
click at [328, 162] on input "20451267834762" at bounding box center [522, 162] width 557 height 23
paste input "8461867"
click at [1282, 230] on div "Прийнято" at bounding box center [1330, 226] width 140 height 12
click at [1289, 248] on li "Виконано" at bounding box center [1337, 251] width 172 height 20
click at [305, 156] on input "20451268461867" at bounding box center [522, 162] width 557 height 23
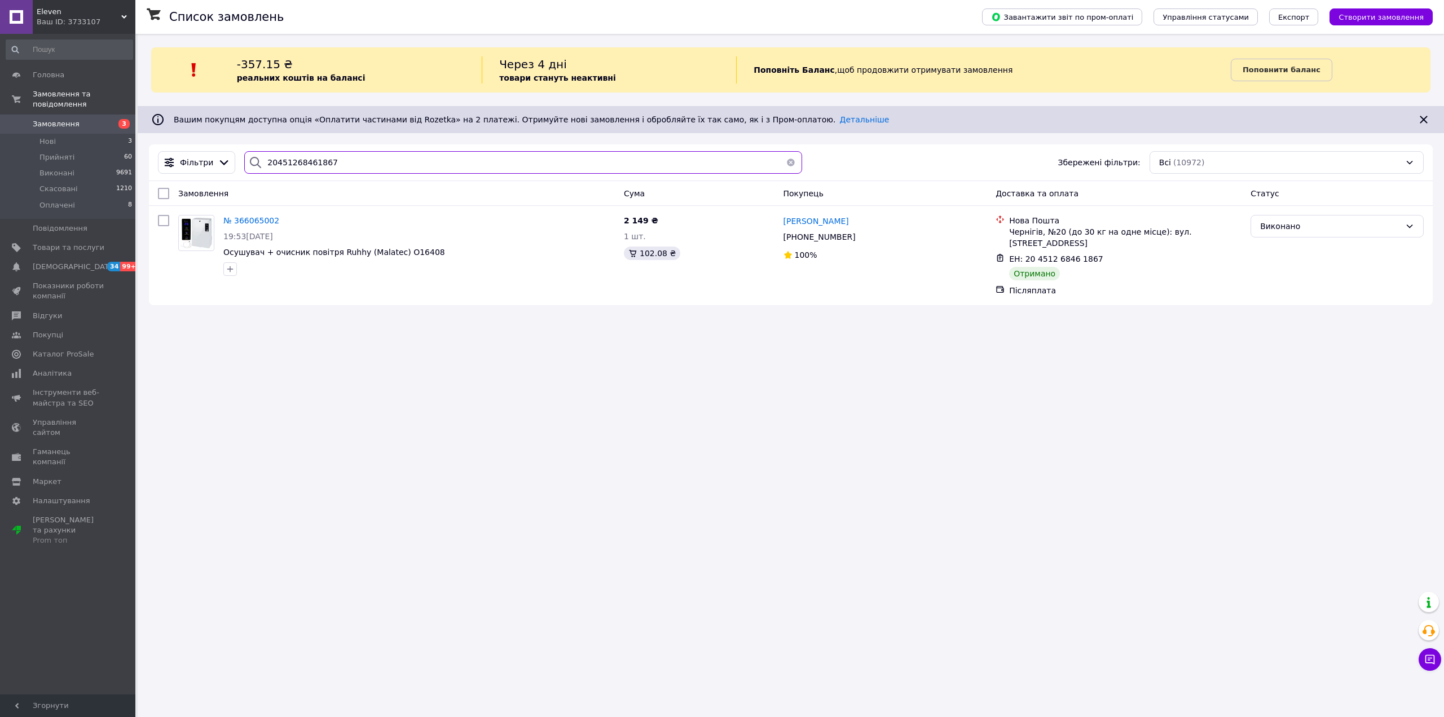
paste input "7568536"
click at [1289, 226] on div "Прийнято" at bounding box center [1330, 226] width 140 height 12
click at [1292, 245] on li "Виконано" at bounding box center [1337, 251] width 172 height 20
click at [386, 166] on input "20451267568536" at bounding box center [522, 162] width 557 height 23
paste input "9507"
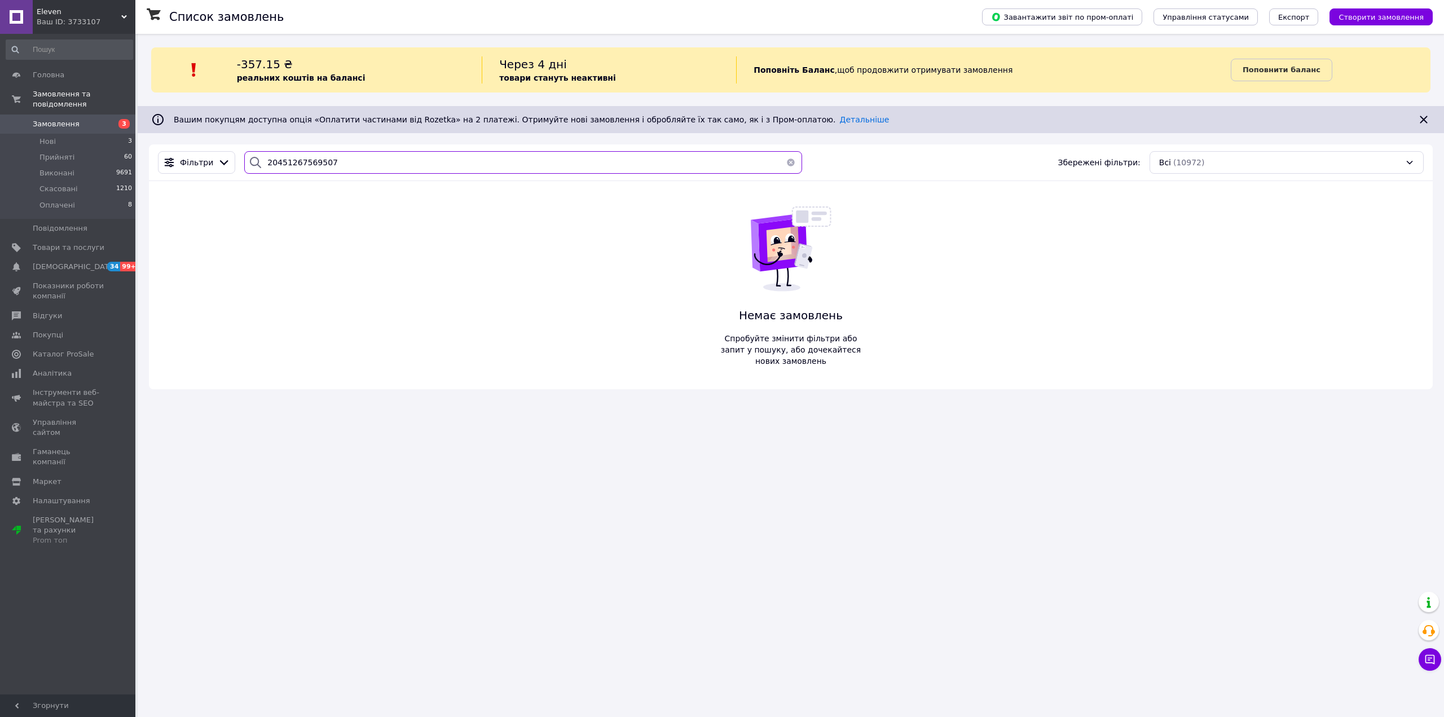
click at [304, 159] on input "20451267569507" at bounding box center [522, 162] width 557 height 23
paste input "851868"
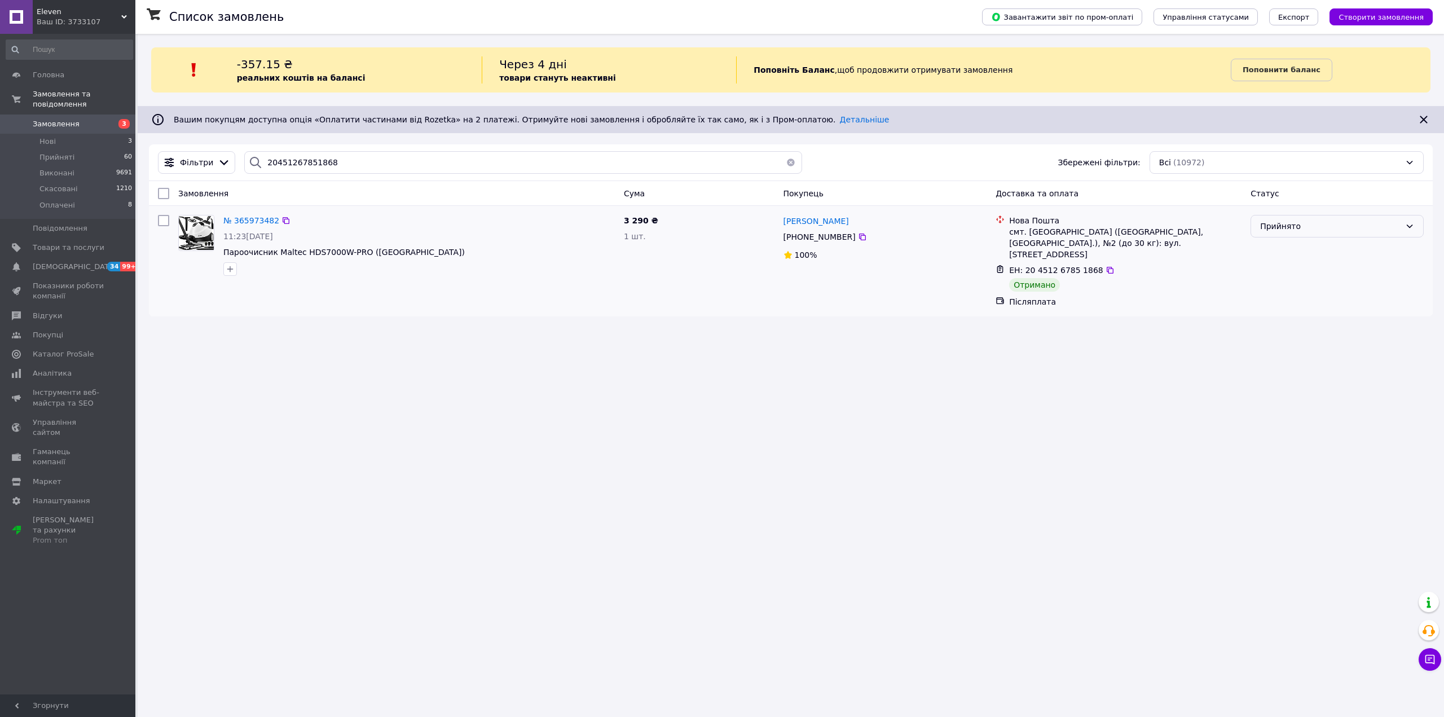
click at [1279, 225] on div "Прийнято" at bounding box center [1330, 226] width 140 height 12
click at [1284, 246] on li "Виконано" at bounding box center [1337, 251] width 172 height 20
click at [312, 161] on input "20451267851868" at bounding box center [522, 162] width 557 height 23
paste input "720085"
click at [1277, 223] on div "Прийнято" at bounding box center [1330, 226] width 140 height 12
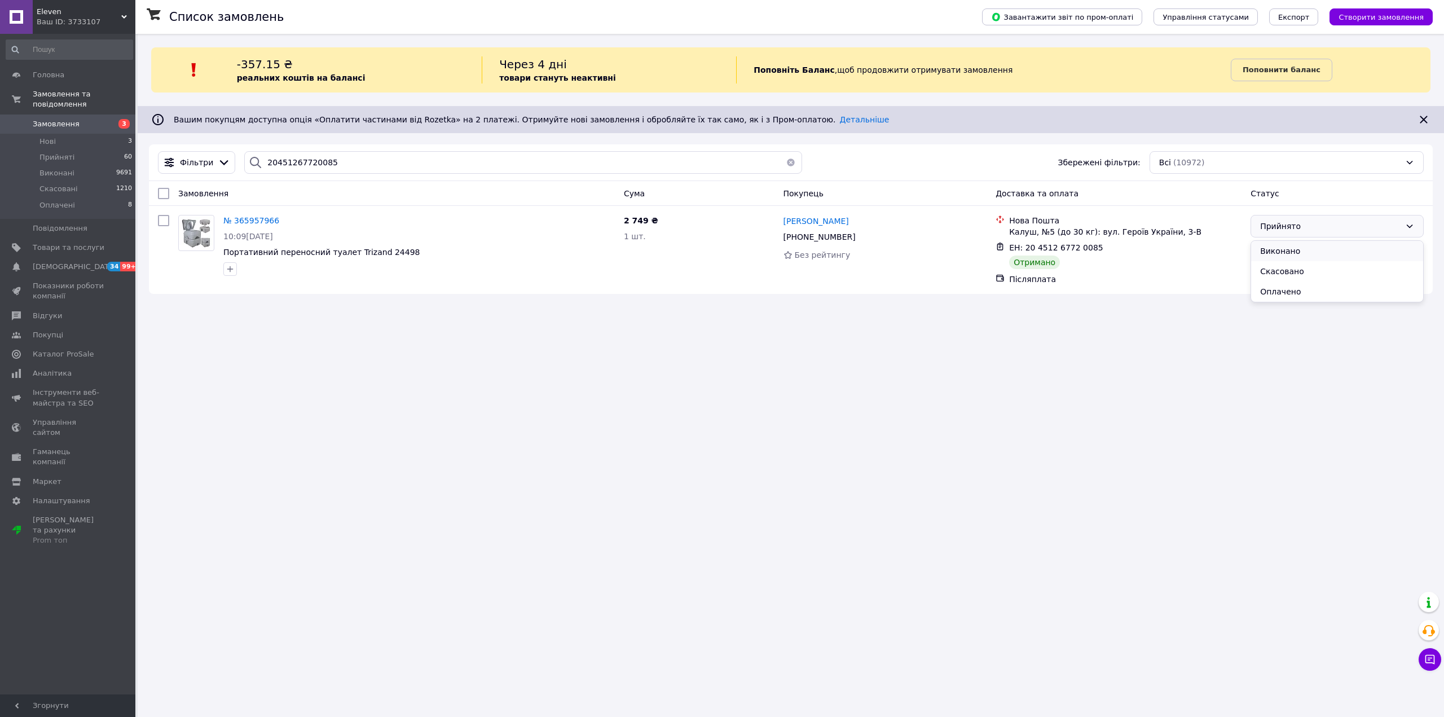
click at [1283, 241] on div "[PERSON_NAME] Оплачено" at bounding box center [1336, 271] width 173 height 62
click at [1282, 248] on li "Виконано" at bounding box center [1337, 251] width 172 height 20
click at [354, 169] on input "20451267720085" at bounding box center [522, 162] width 557 height 23
paste input "6836588"
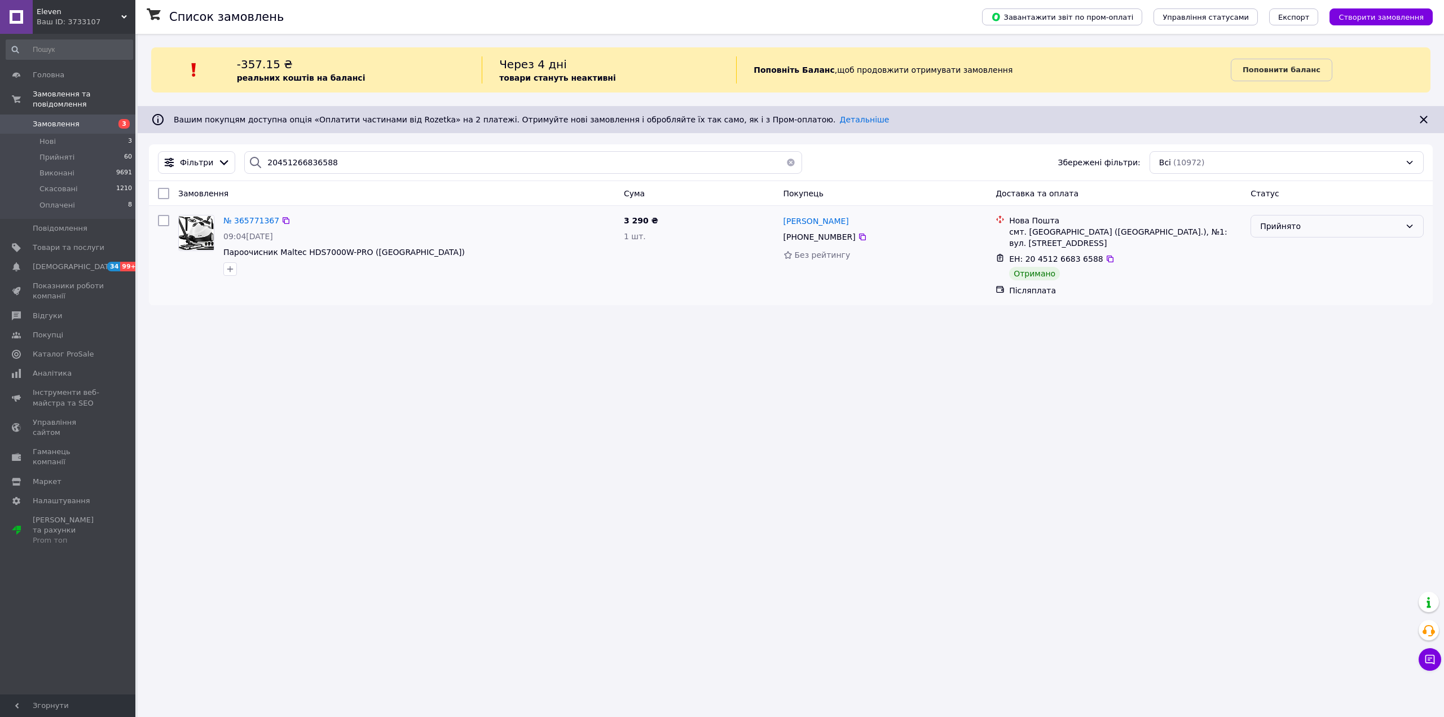
click at [1285, 222] on div "Прийнято" at bounding box center [1330, 226] width 140 height 12
click at [1294, 246] on li "Виконано" at bounding box center [1337, 251] width 172 height 20
click at [383, 167] on input "20451266836588" at bounding box center [522, 162] width 557 height 23
paste input "5508165"
click at [1315, 231] on div "Прийнято" at bounding box center [1330, 226] width 140 height 12
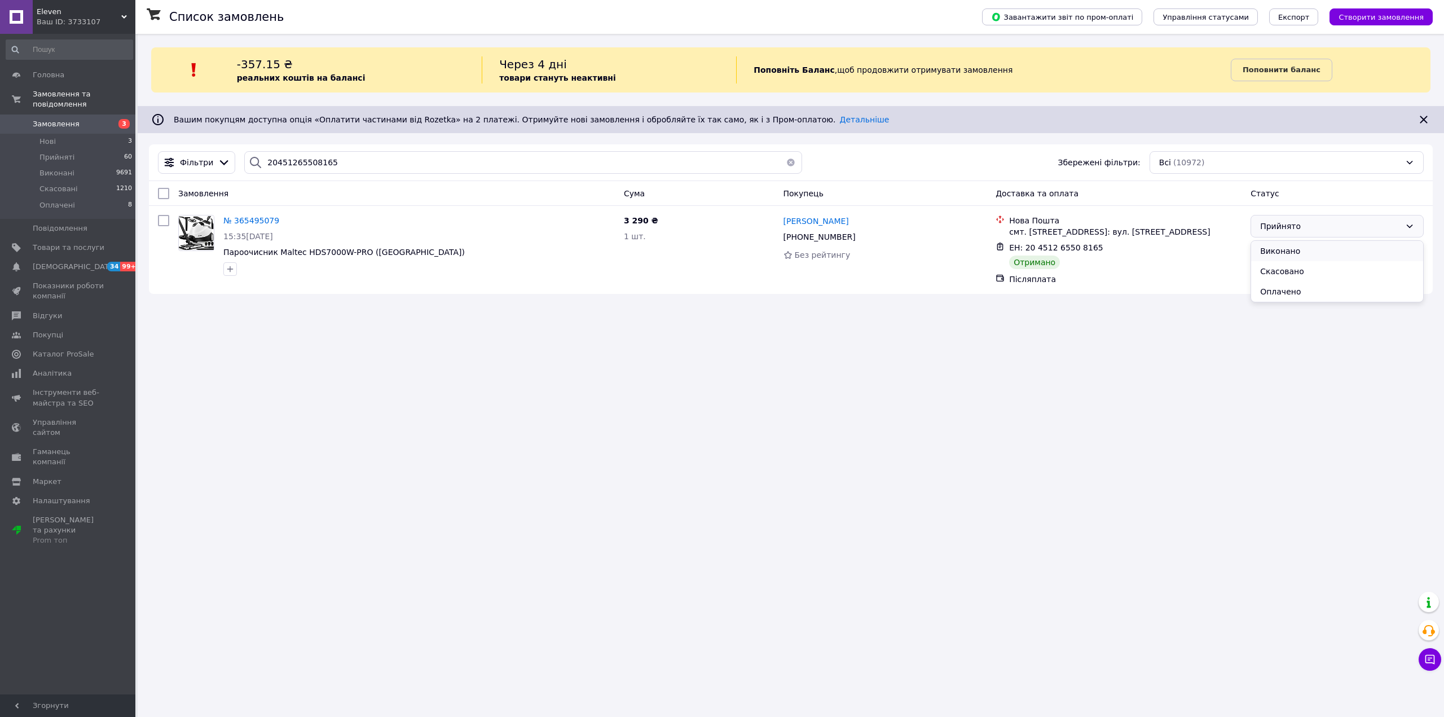
click at [1298, 245] on li "Виконано" at bounding box center [1337, 251] width 172 height 20
click at [358, 162] on input "20451265508165" at bounding box center [522, 162] width 557 height 23
paste input "23119"
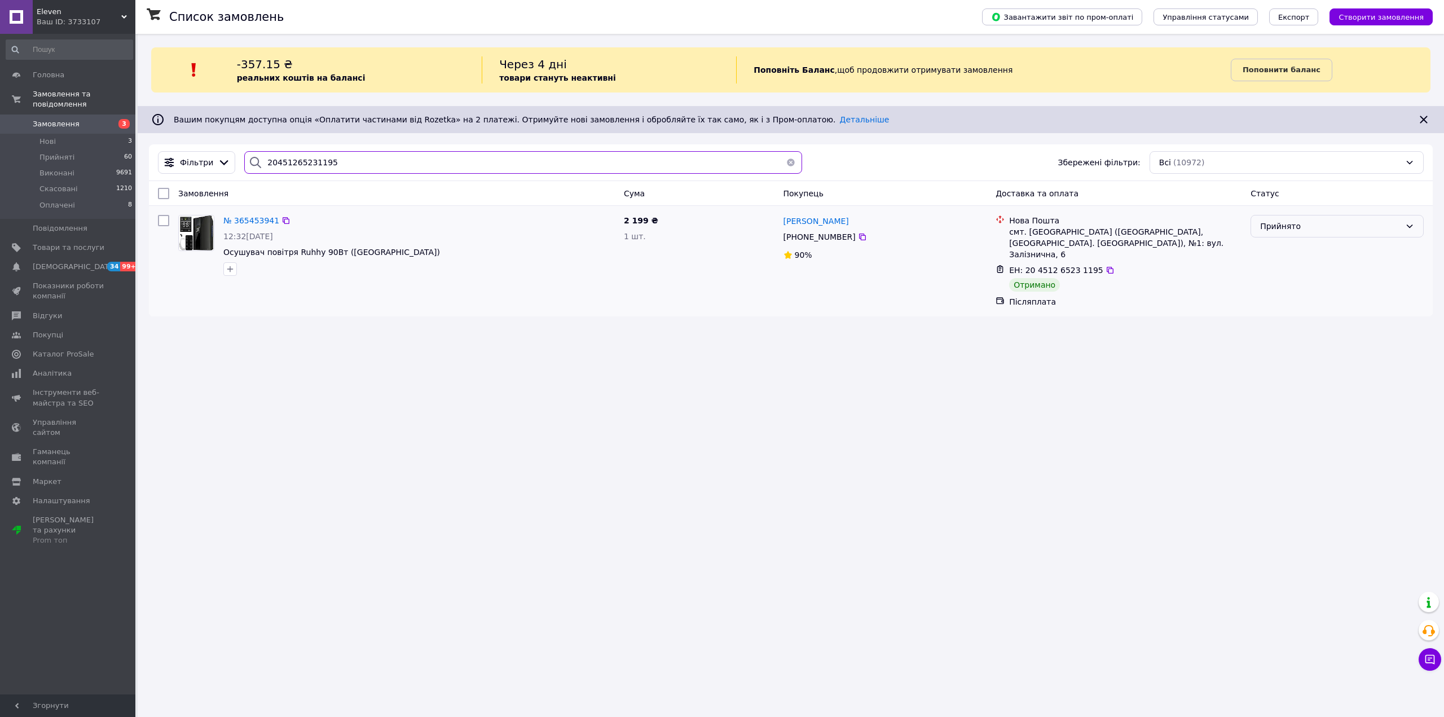
type input "20451265231195"
drag, startPoint x: 1284, startPoint y: 226, endPoint x: 1290, endPoint y: 239, distance: 14.9
click at [1284, 226] on div "Прийнято" at bounding box center [1330, 226] width 140 height 12
click at [1294, 252] on li "Виконано" at bounding box center [1337, 251] width 172 height 20
click at [41, 119] on span "Замовлення" at bounding box center [56, 124] width 47 height 10
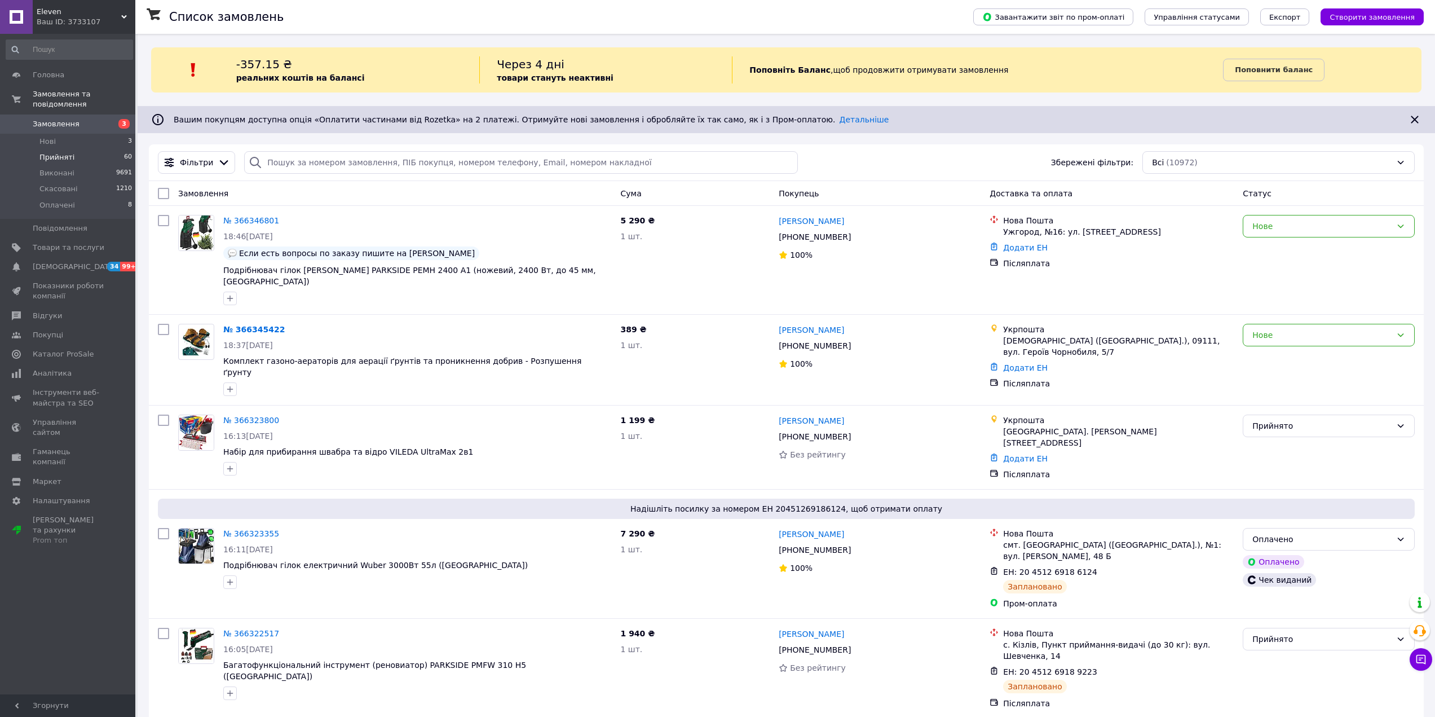
click at [65, 152] on span "Прийняті" at bounding box center [56, 157] width 35 height 10
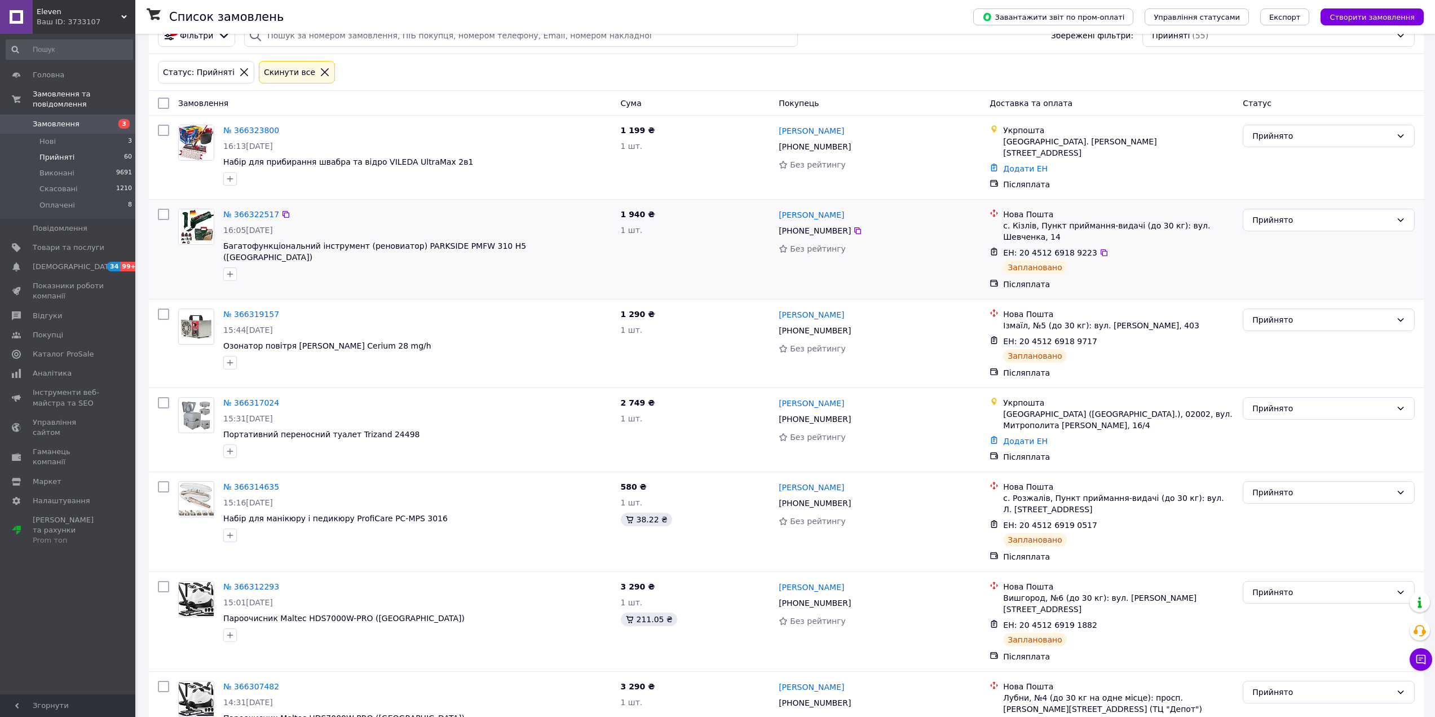
scroll to position [169, 0]
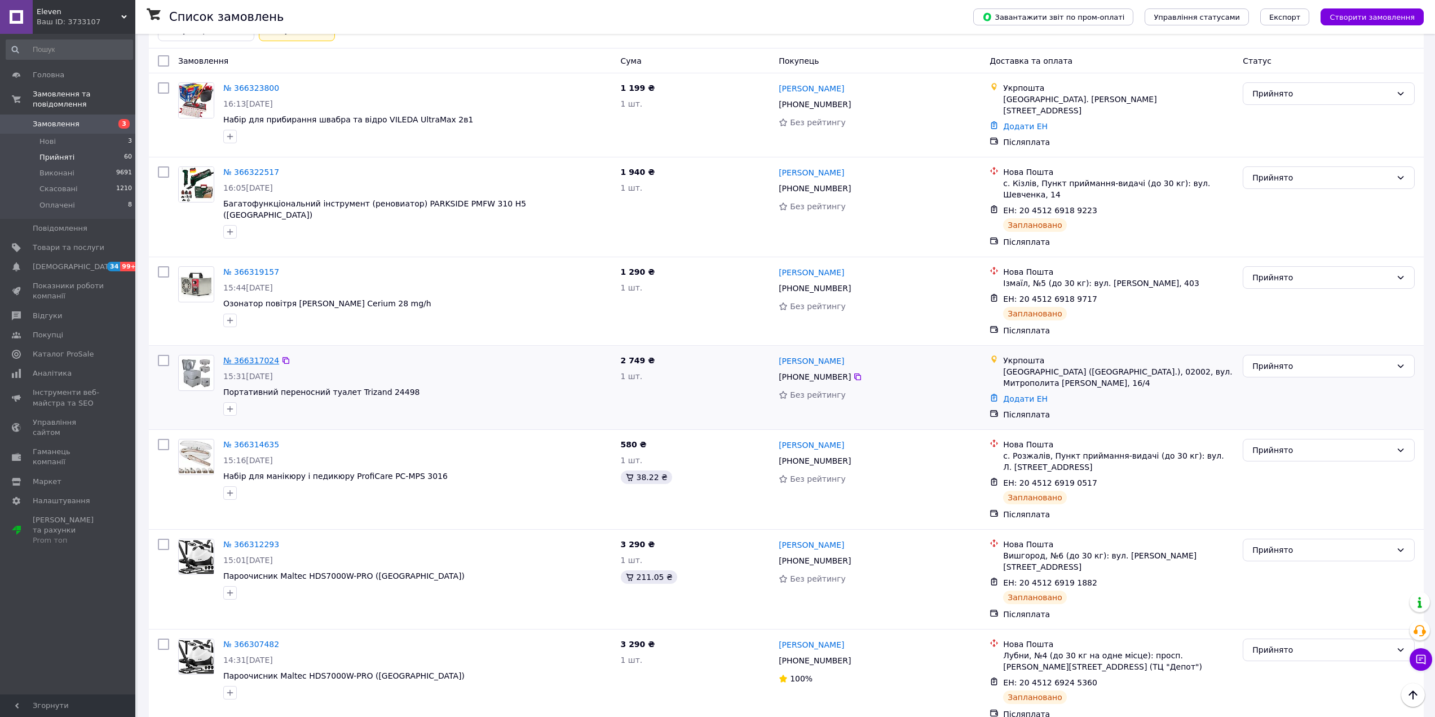
click at [247, 356] on link "№ 366317024" at bounding box center [251, 360] width 56 height 9
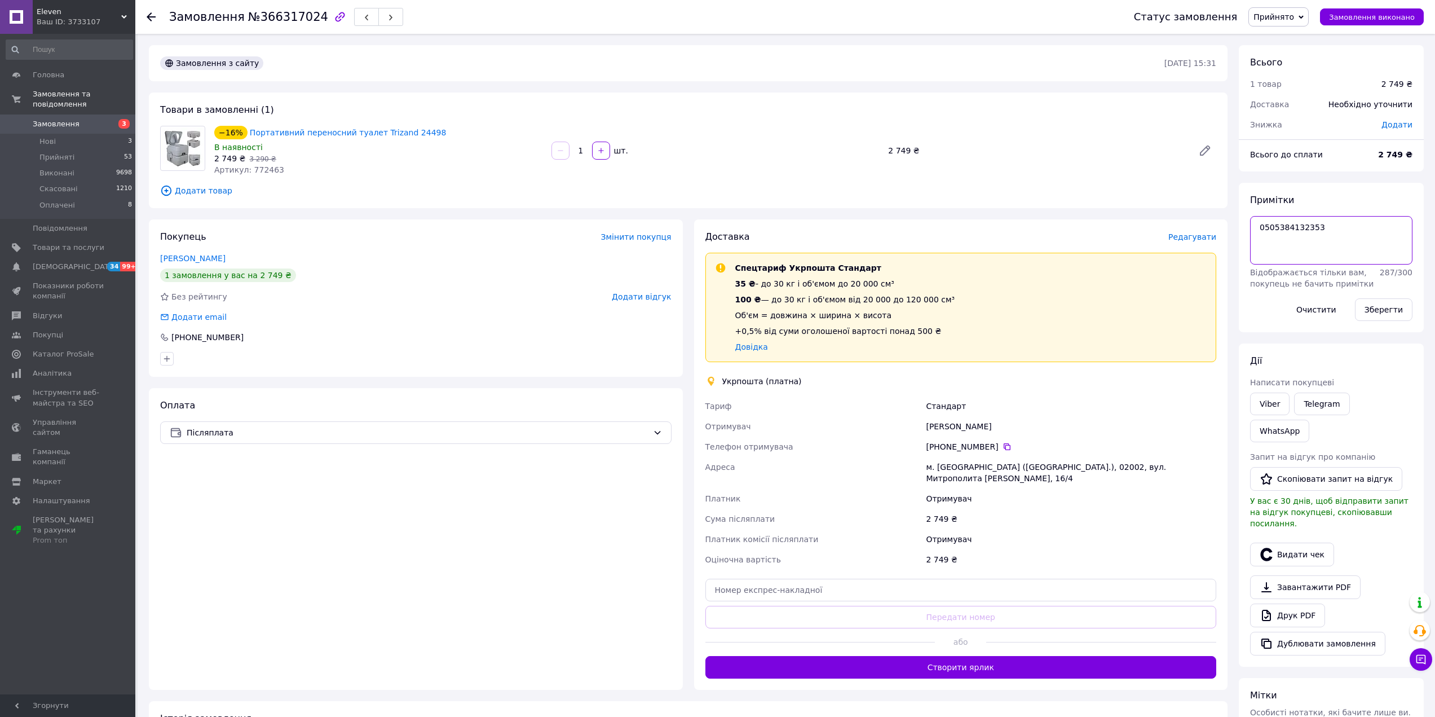
click at [1290, 224] on textarea "0505384132353" at bounding box center [1331, 240] width 162 height 48
click at [855, 579] on input "text" at bounding box center [960, 590] width 511 height 23
paste input "0505384132353"
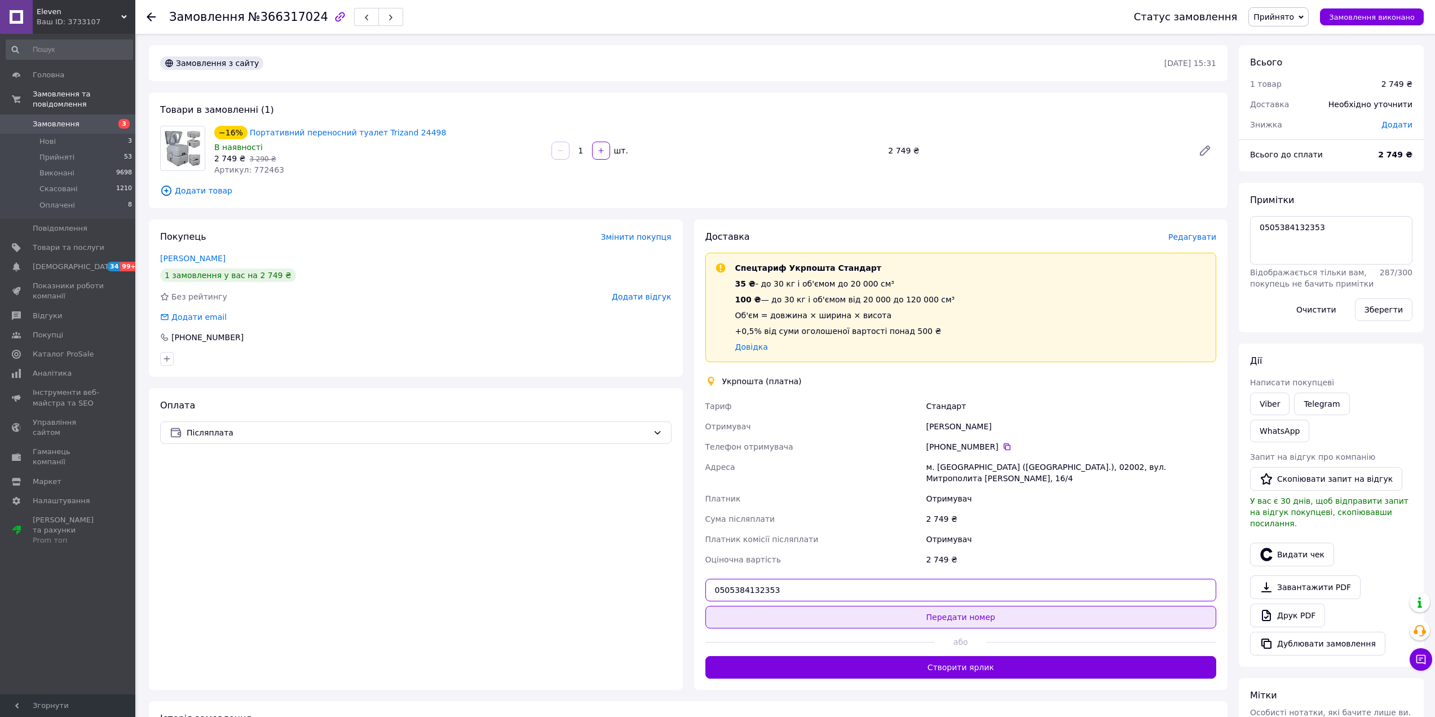
type input "0505384132353"
click at [874, 606] on button "Передати номер" at bounding box center [960, 617] width 511 height 23
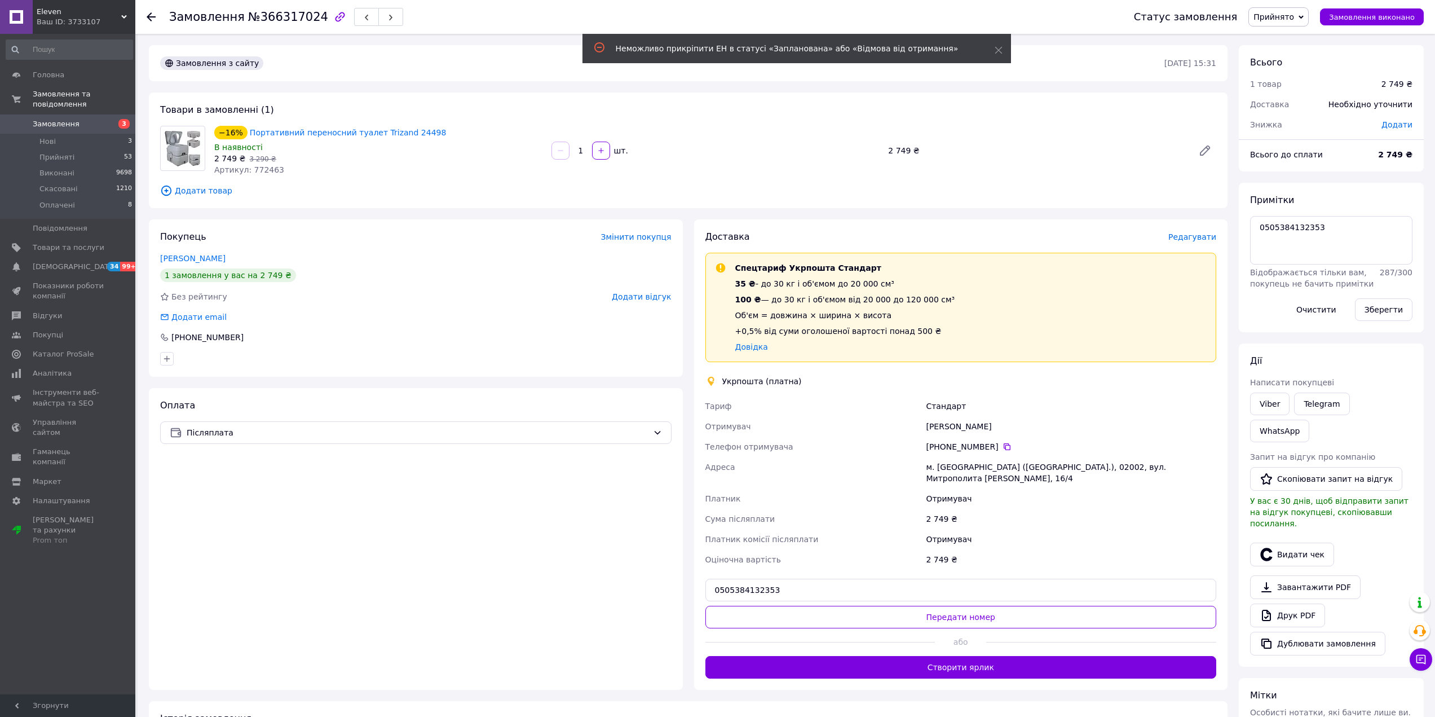
click at [142, 19] on div "Замовлення №366317024 Статус замовлення Прийнято Виконано Скасовано Оплачено За…" at bounding box center [785, 17] width 1300 height 34
click at [149, 17] on use at bounding box center [151, 16] width 9 height 9
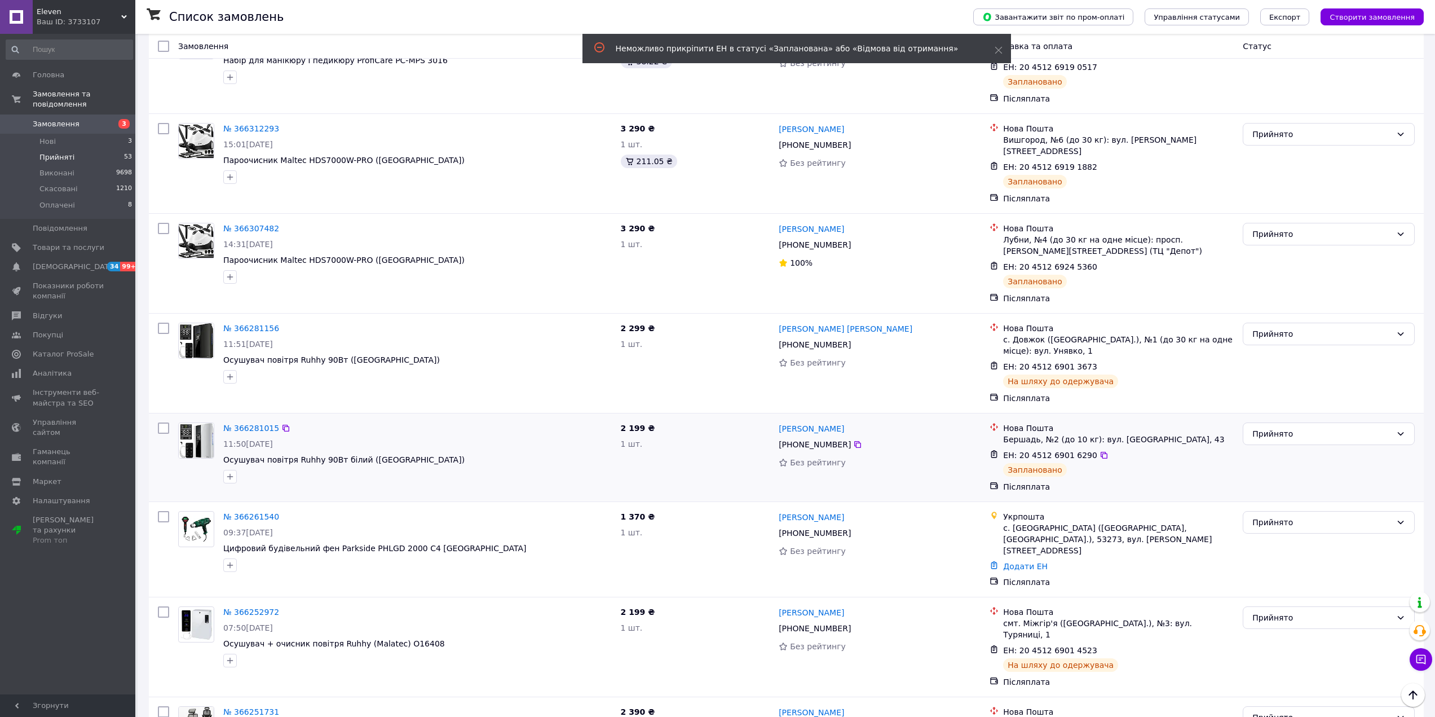
scroll to position [620, 0]
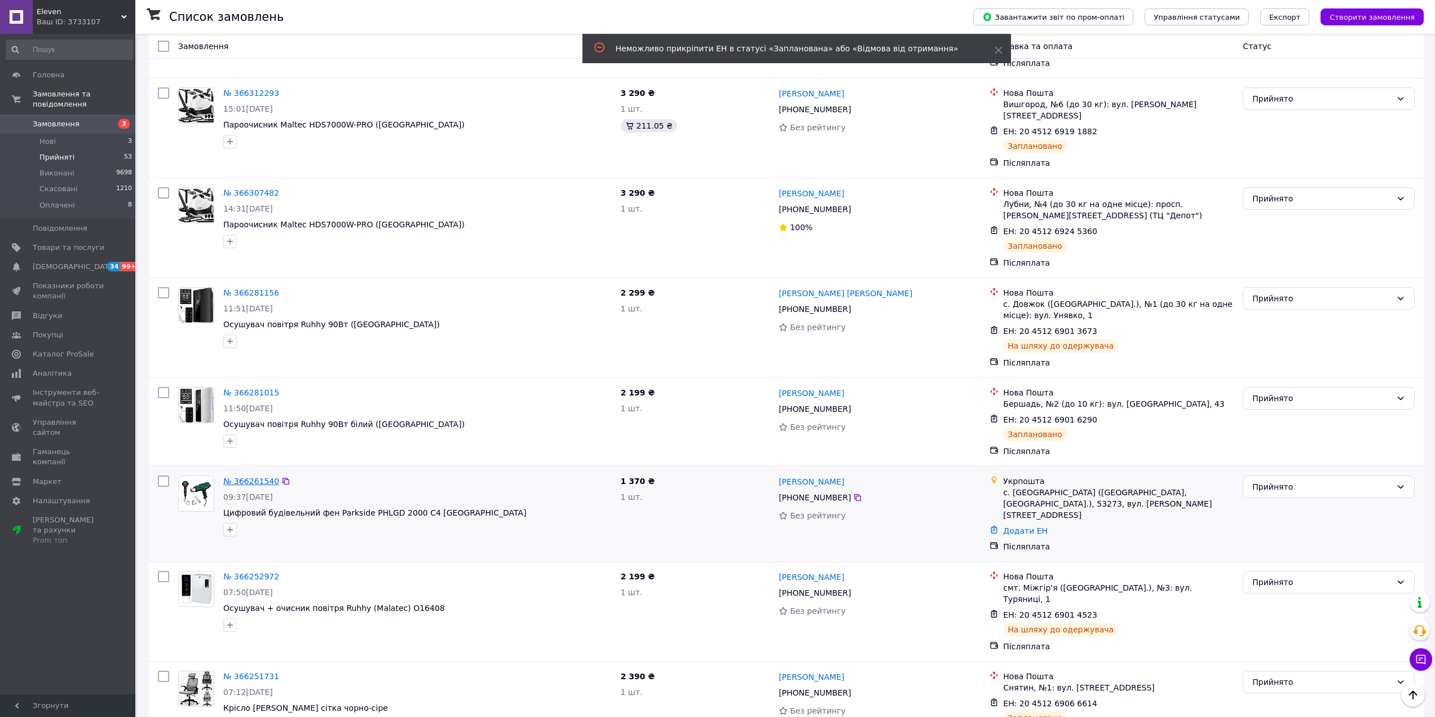
click at [241, 477] on link "№ 366261540" at bounding box center [251, 481] width 56 height 9
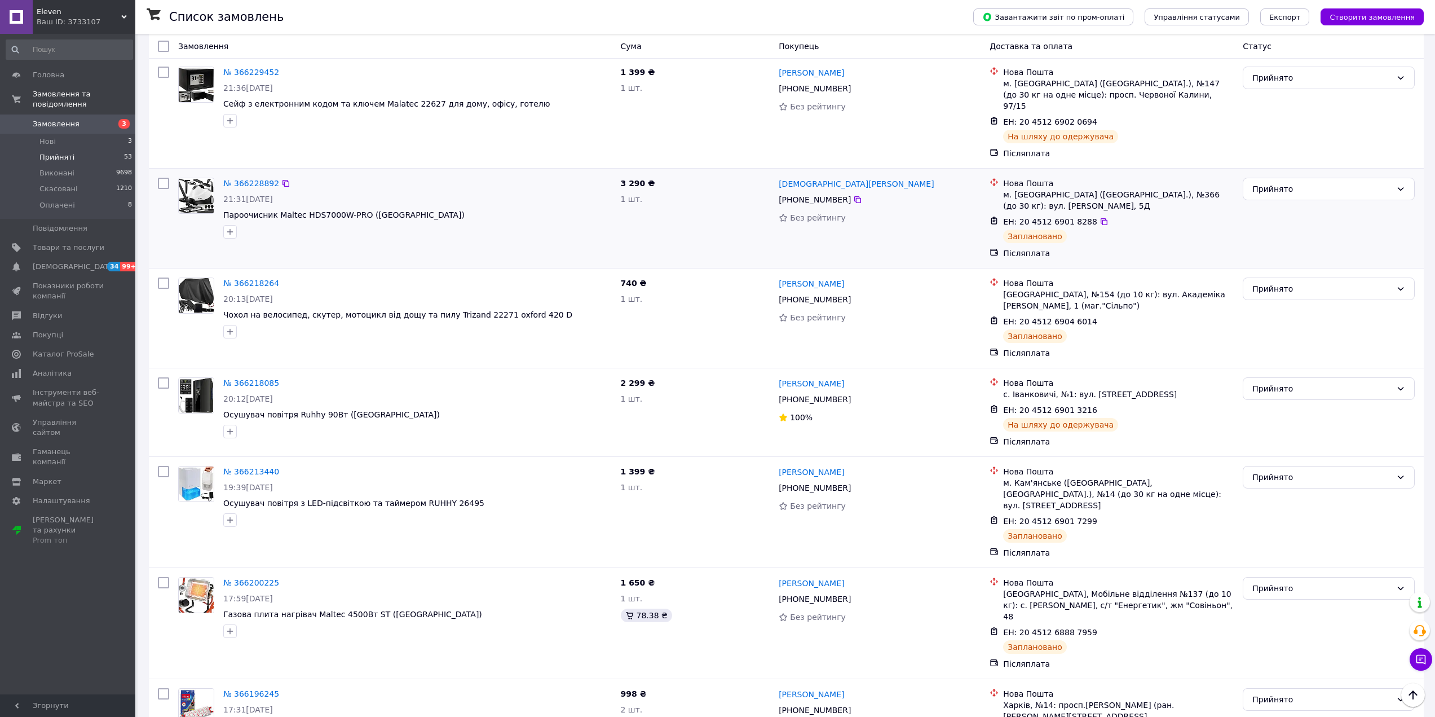
scroll to position [1415, 0]
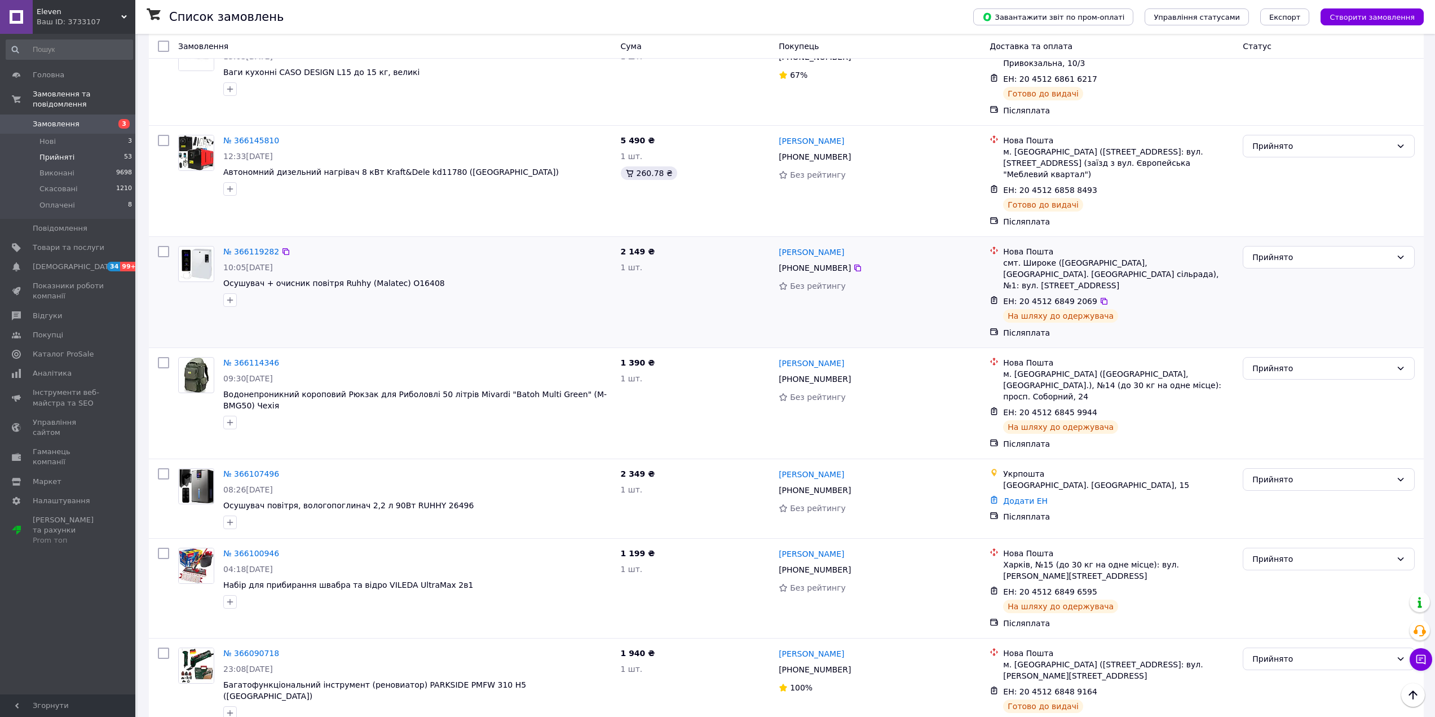
scroll to position [451, 0]
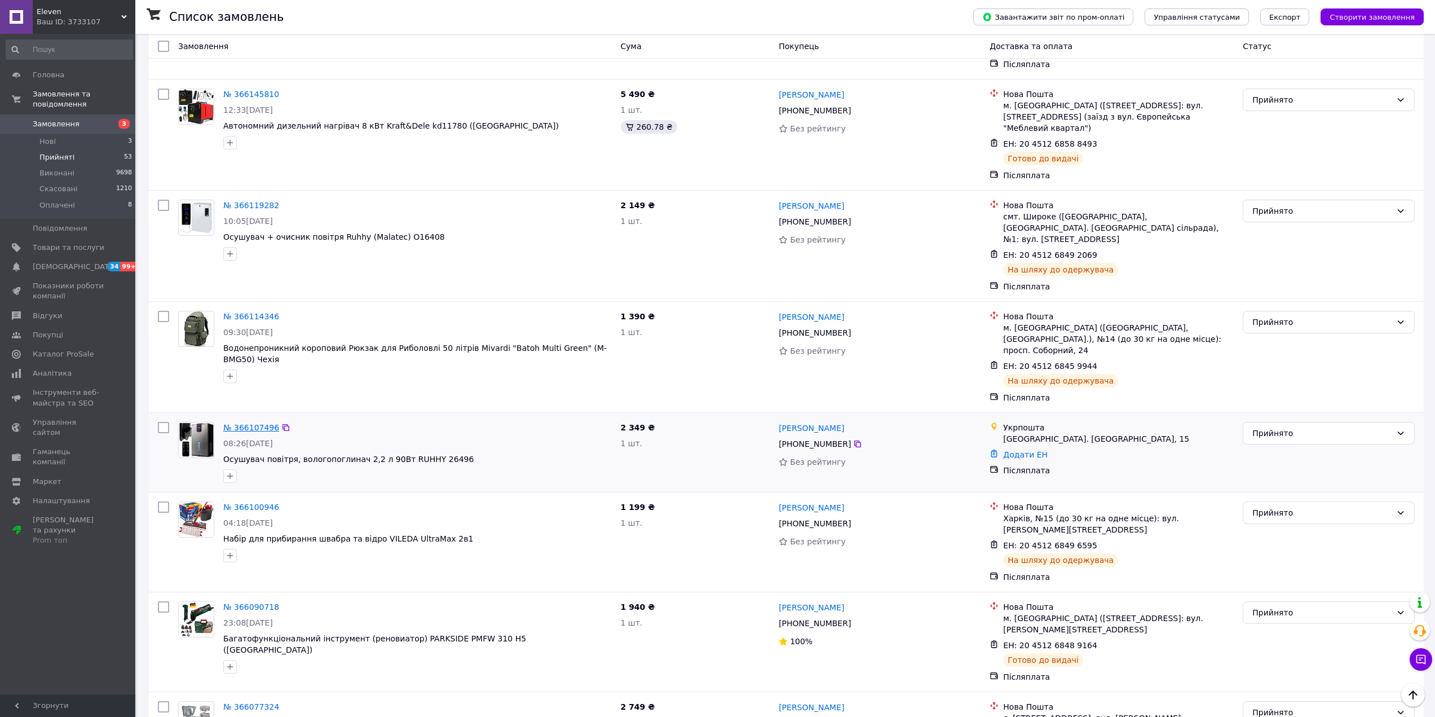
click at [242, 423] on link "№ 366107496" at bounding box center [251, 427] width 56 height 9
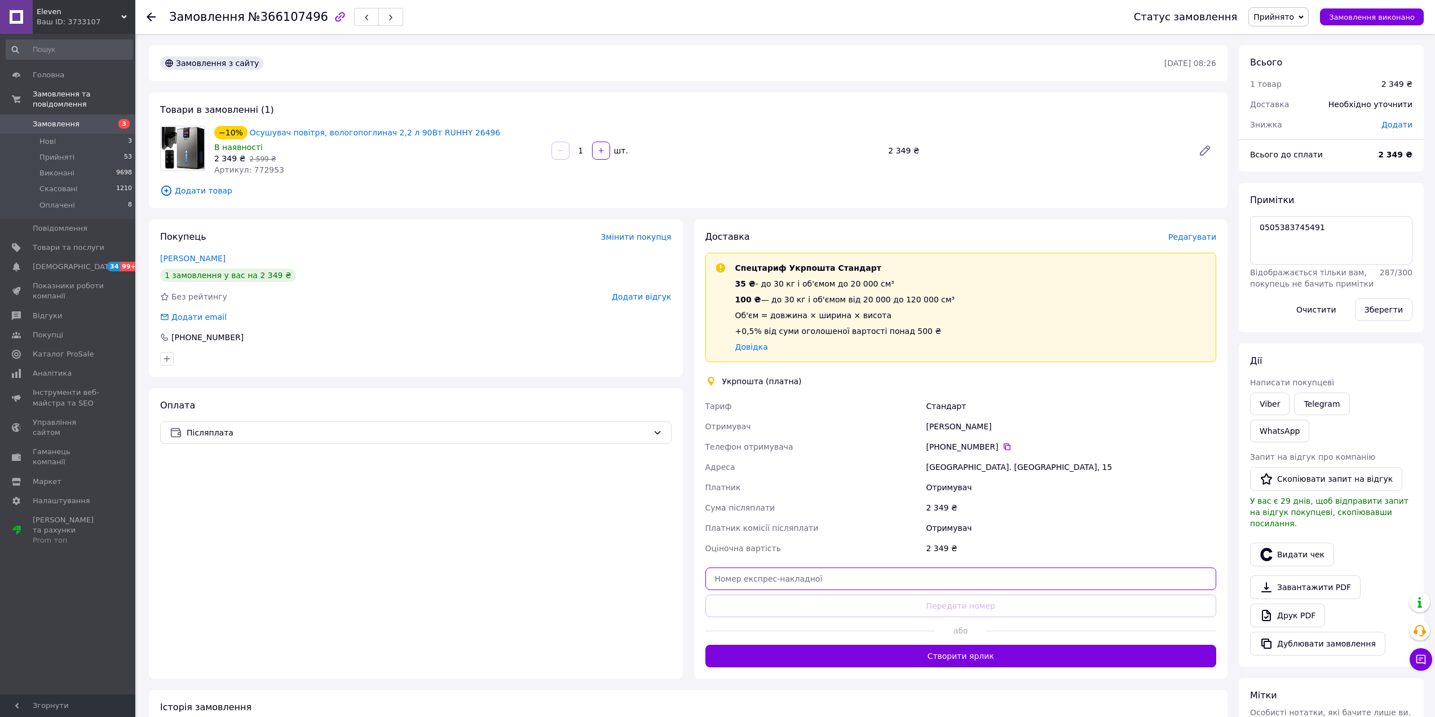
click at [866, 579] on input "text" at bounding box center [960, 578] width 511 height 23
click at [1299, 227] on textarea "0505383745491" at bounding box center [1331, 240] width 162 height 48
click at [825, 570] on input "text" at bounding box center [960, 578] width 511 height 23
paste input "0505383745491"
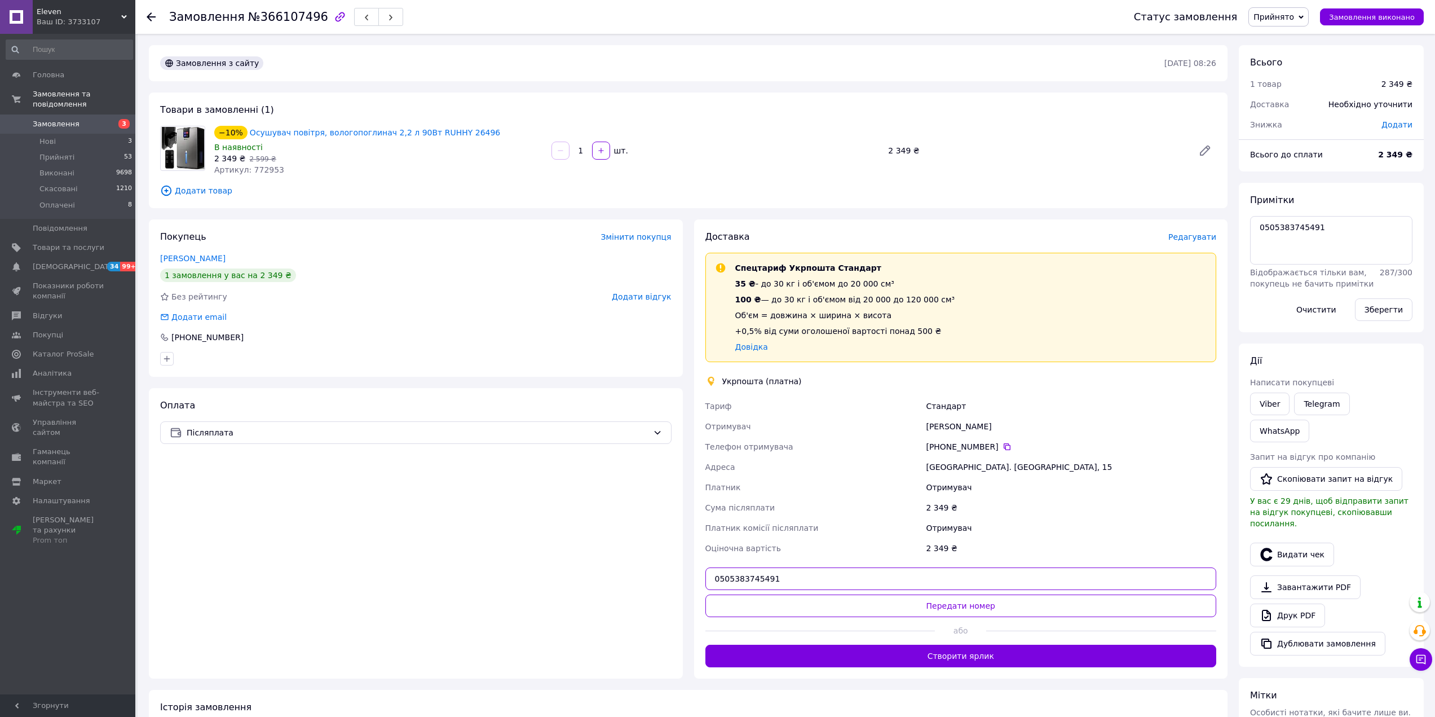
type input "0505383745491"
click at [865, 593] on div "Доставка Редагувати Спецтариф Укрпошта Стандарт 35 ₴ - до 30 кг і об'ємом до 20…" at bounding box center [960, 449] width 511 height 436
click at [870, 608] on button "Передати номер" at bounding box center [960, 605] width 511 height 23
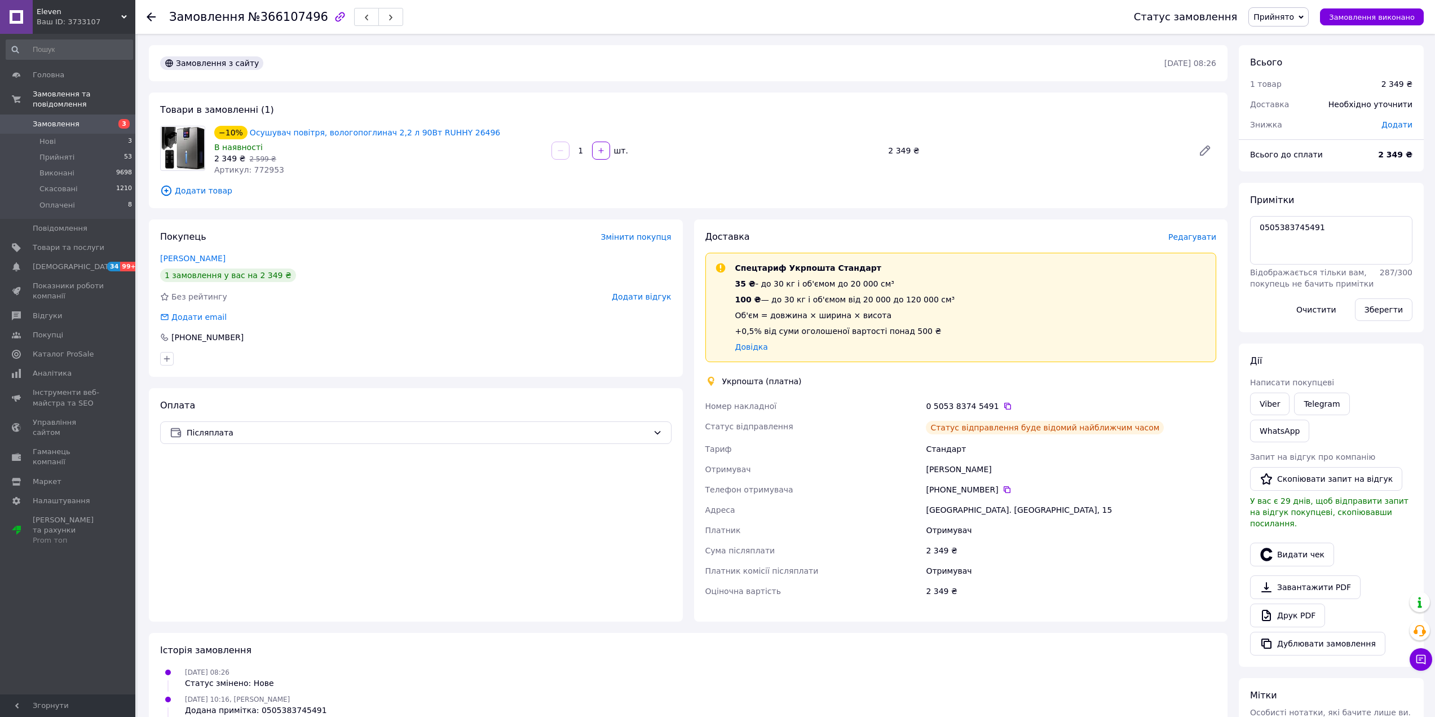
click at [153, 17] on use at bounding box center [151, 16] width 9 height 9
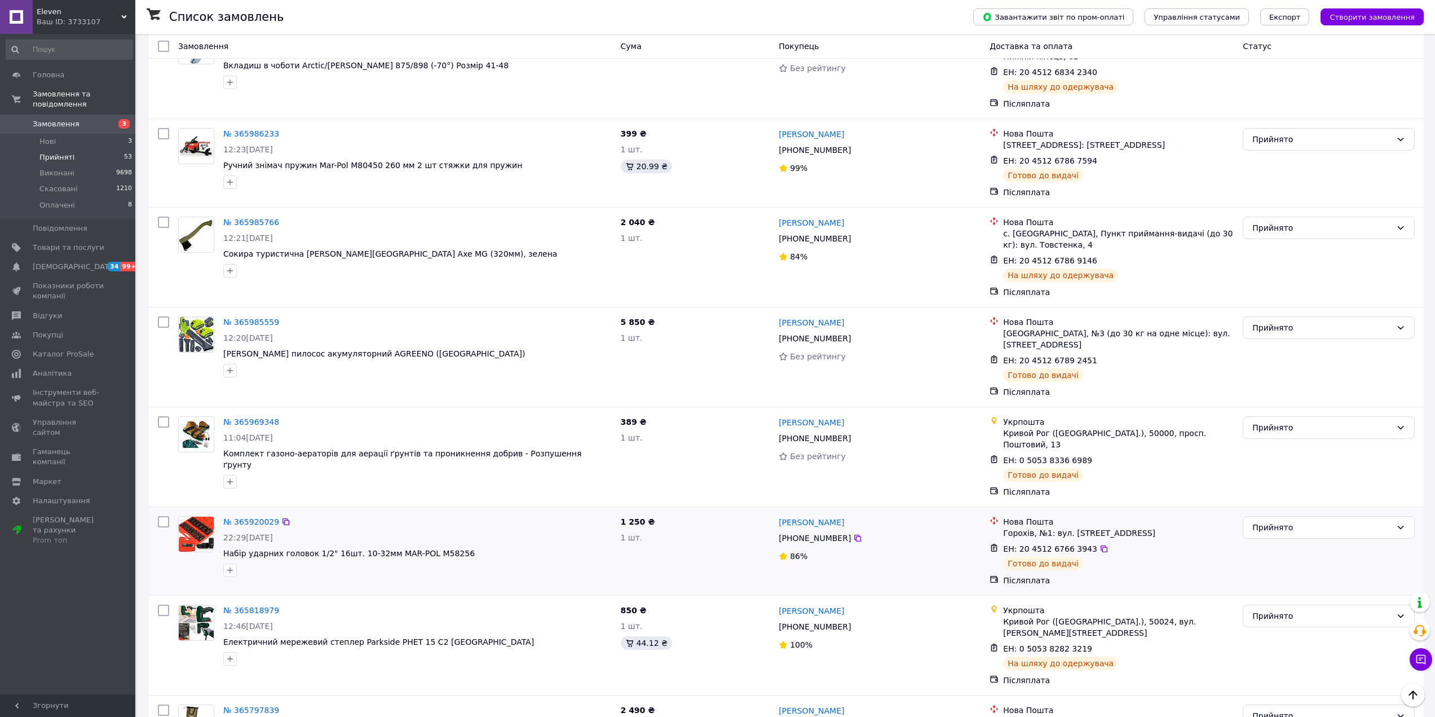
scroll to position [1446, 0]
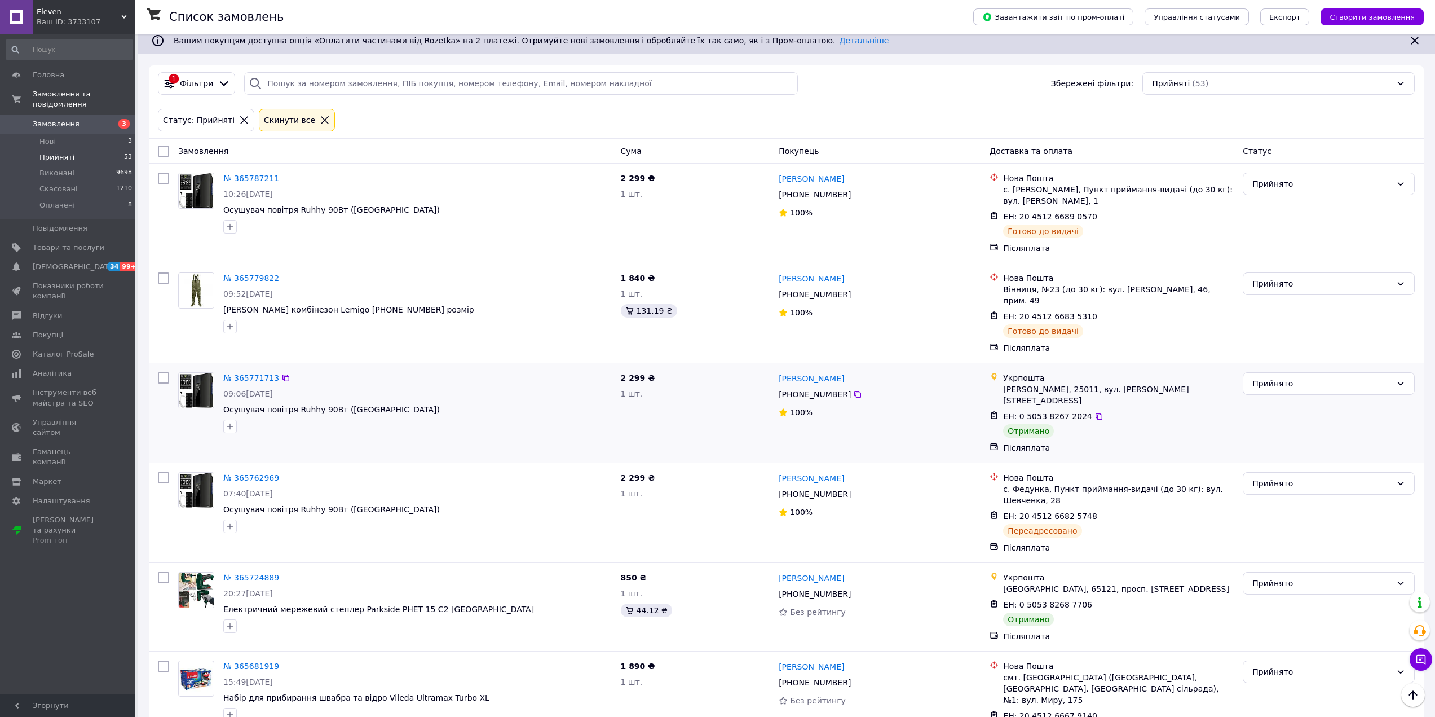
scroll to position [56, 0]
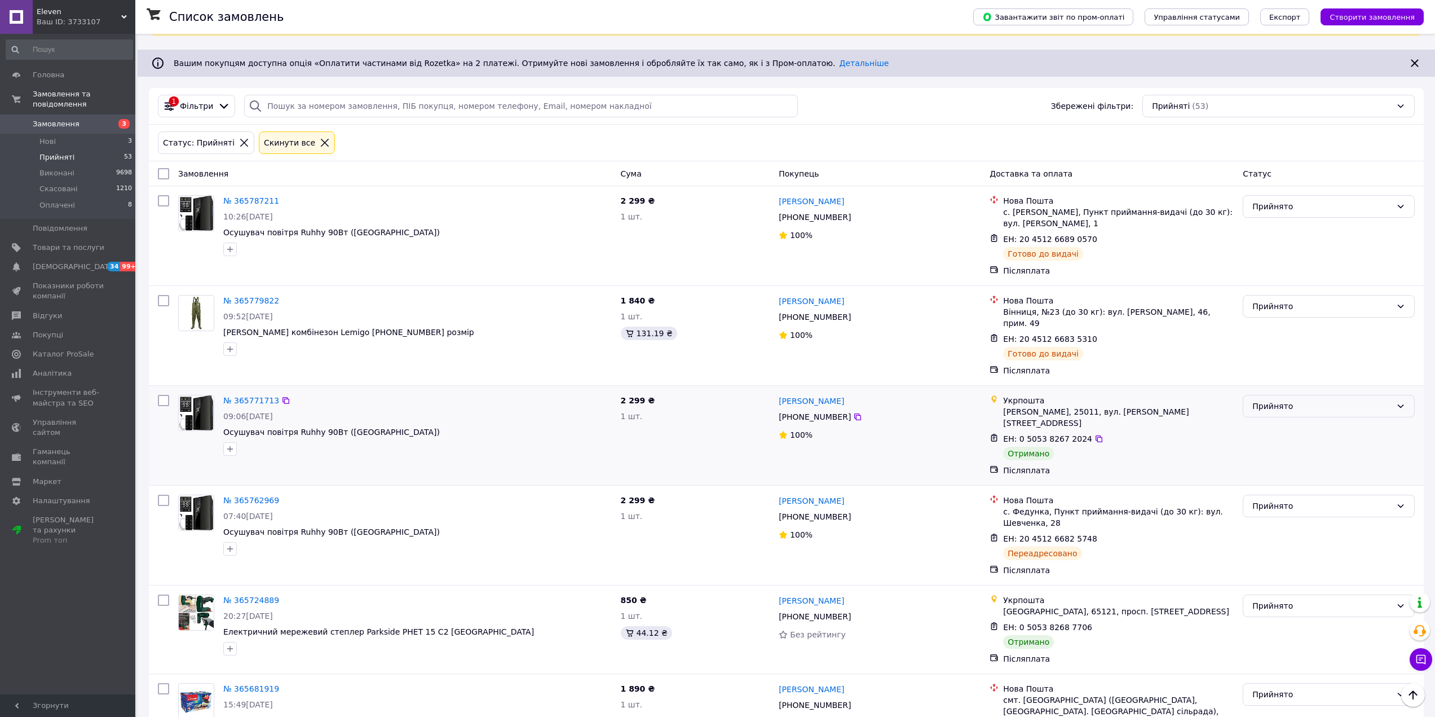
click at [1277, 400] on div "Прийнято" at bounding box center [1321, 406] width 139 height 12
click at [1279, 422] on li "Виконано" at bounding box center [1328, 419] width 171 height 20
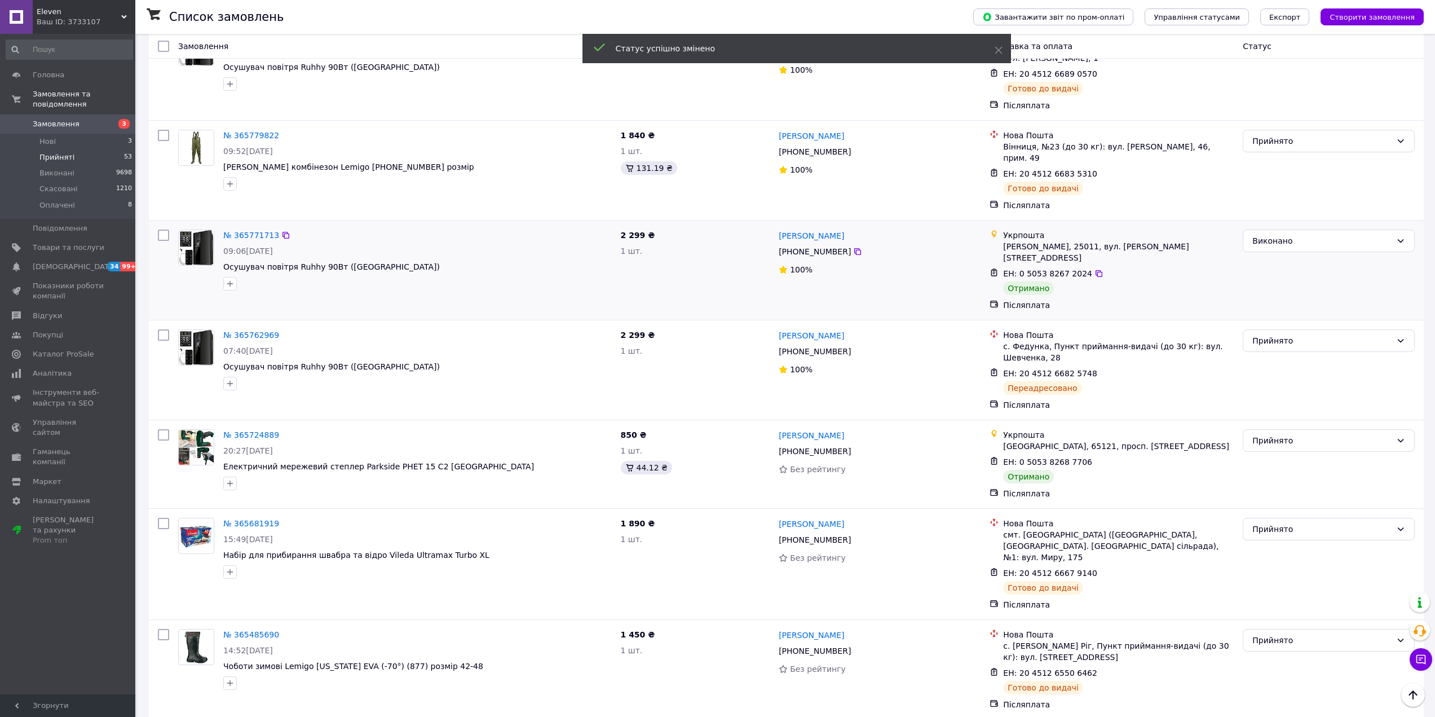
scroll to position [226, 0]
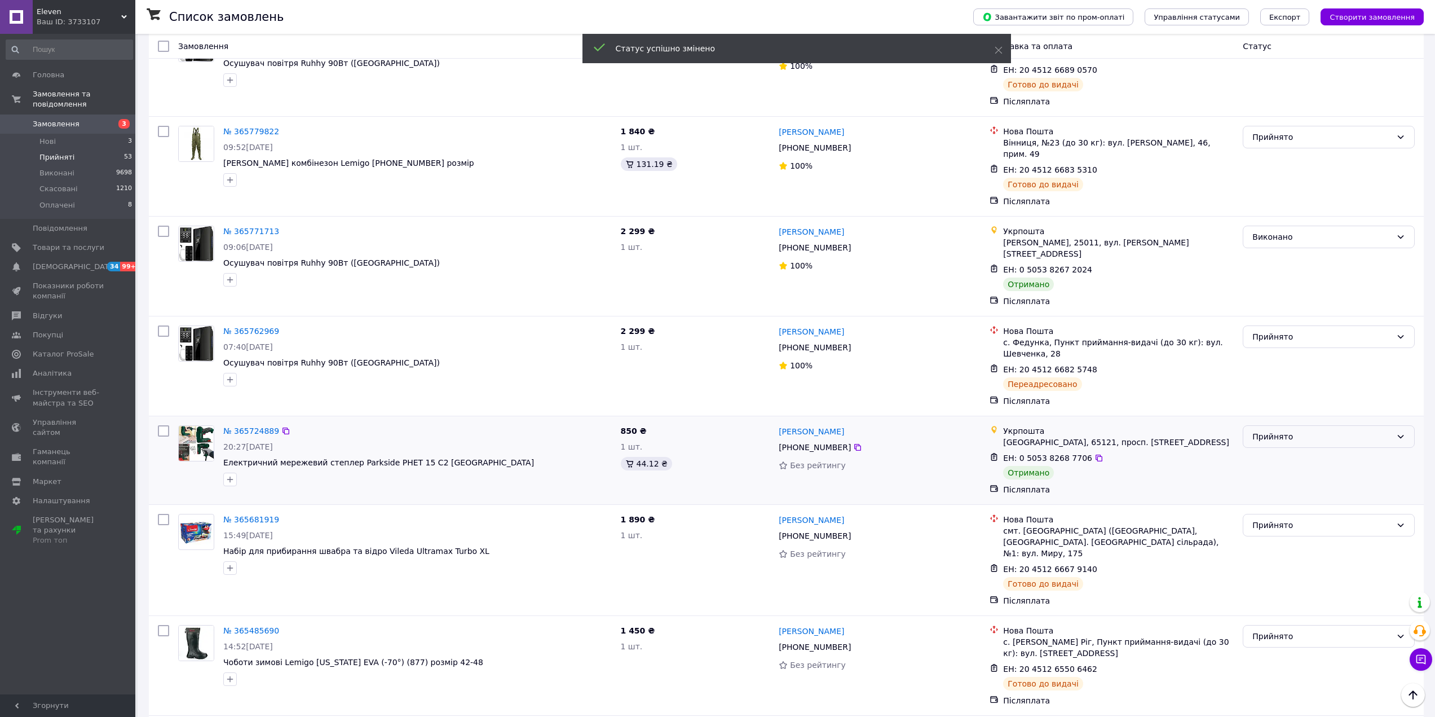
click at [1246, 425] on div "Прийнято" at bounding box center [1329, 436] width 172 height 23
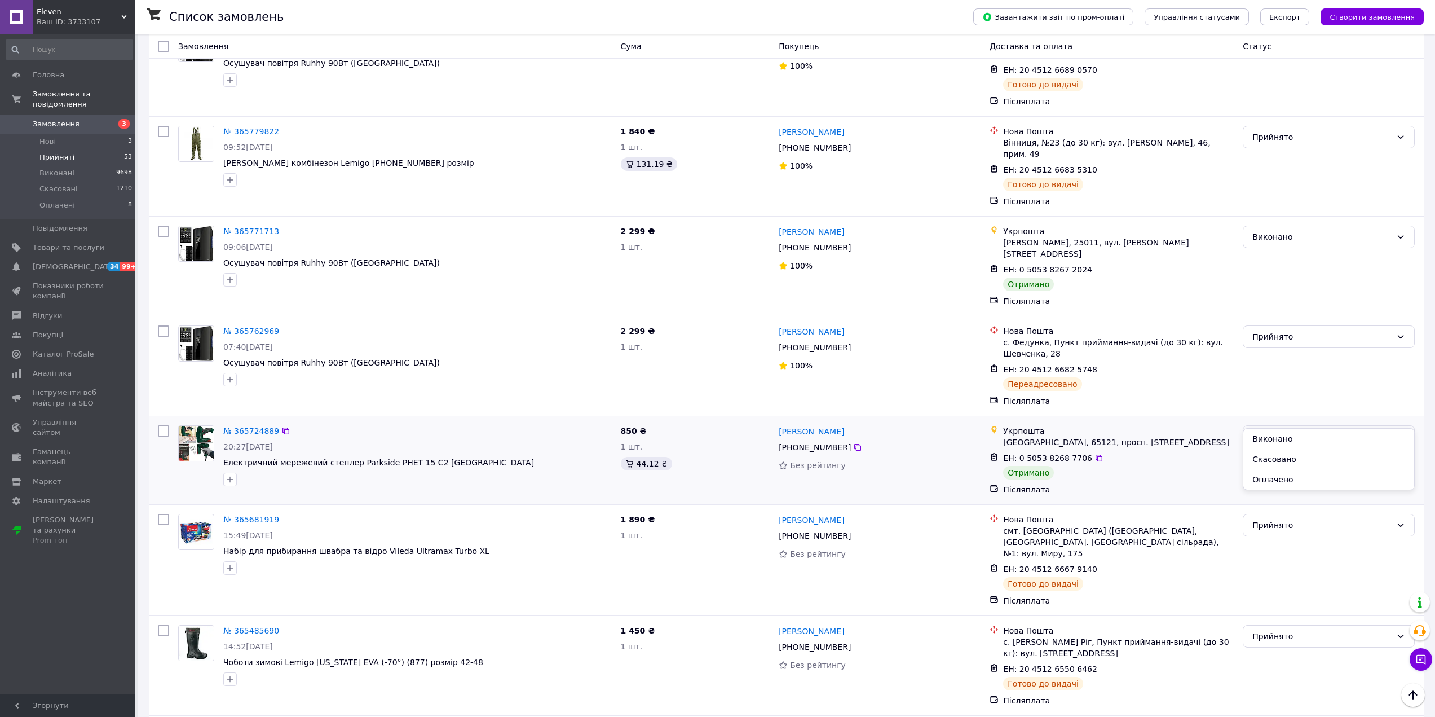
click at [1276, 441] on li "Виконано" at bounding box center [1328, 439] width 171 height 20
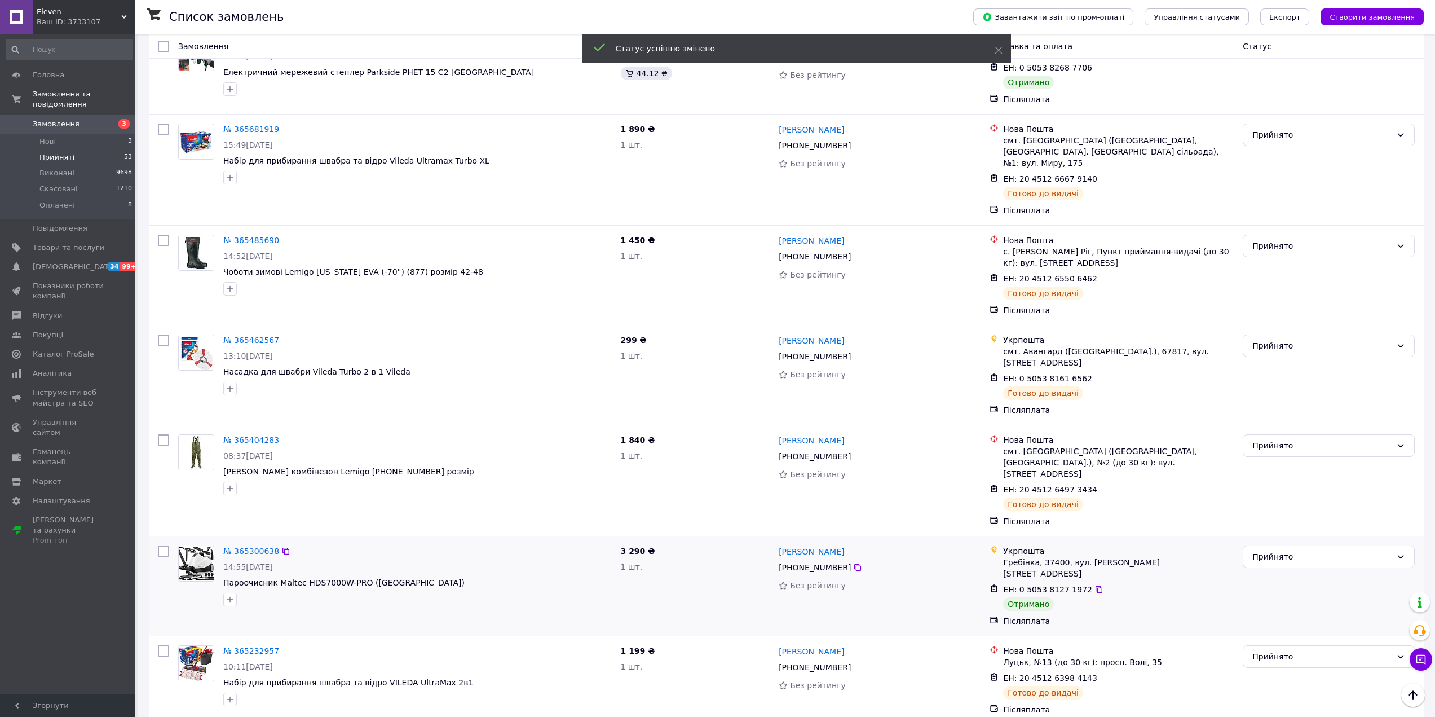
scroll to position [620, 0]
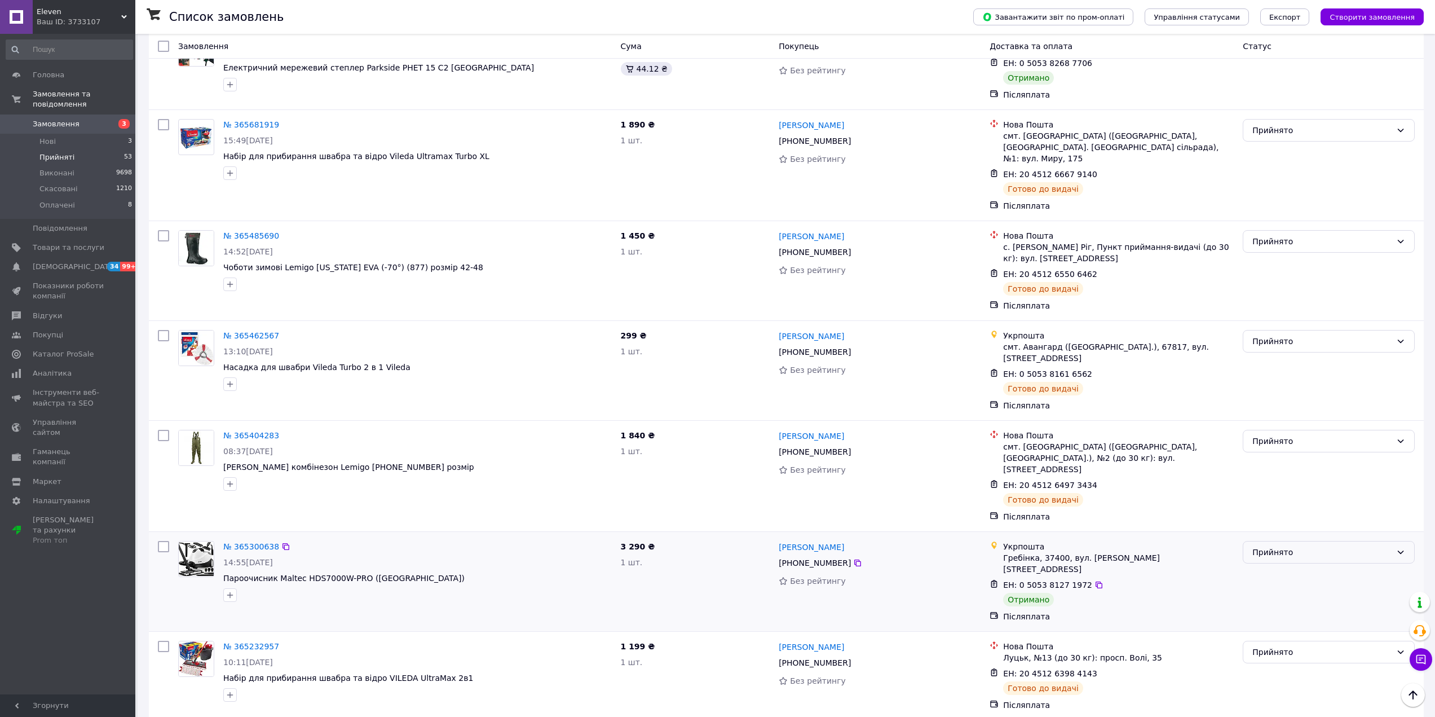
click at [1291, 546] on div "Прийнято" at bounding box center [1321, 552] width 139 height 12
click at [1298, 519] on li "Виконано" at bounding box center [1328, 520] width 171 height 20
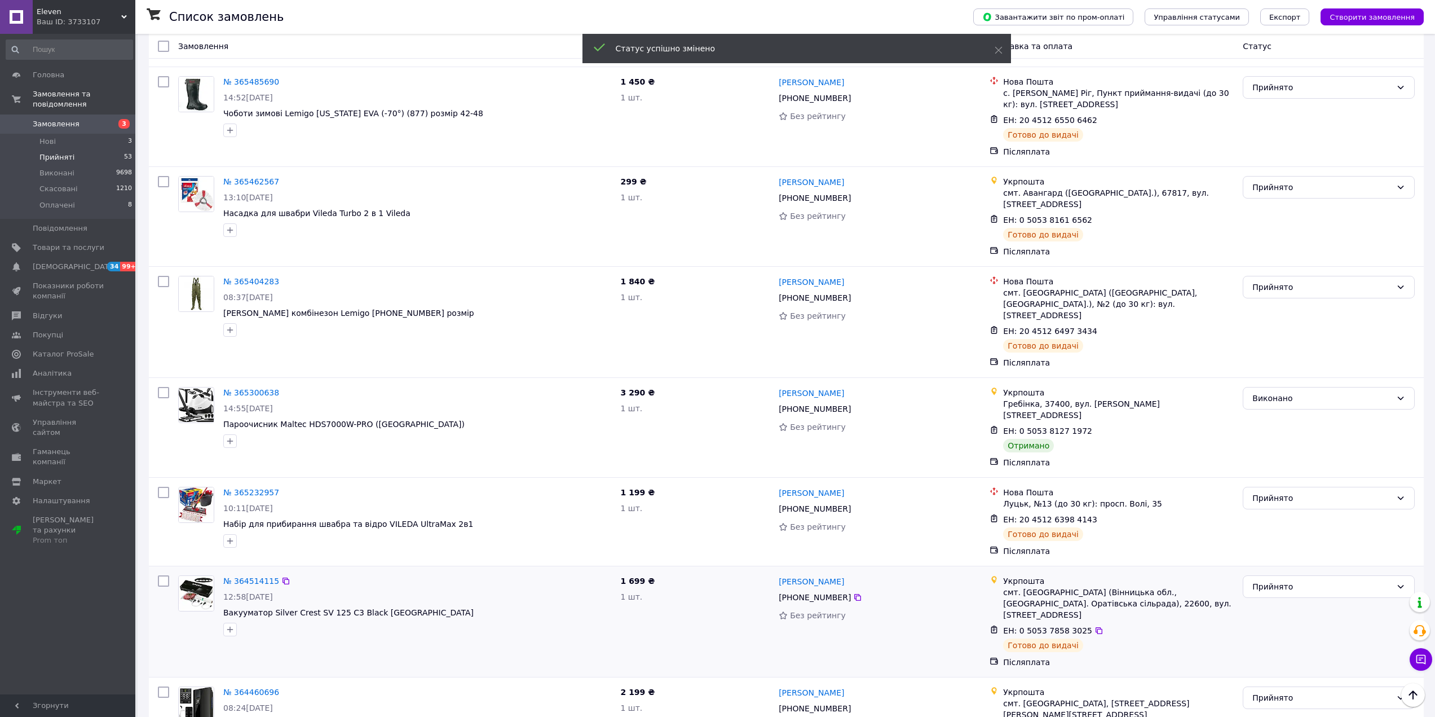
scroll to position [782, 0]
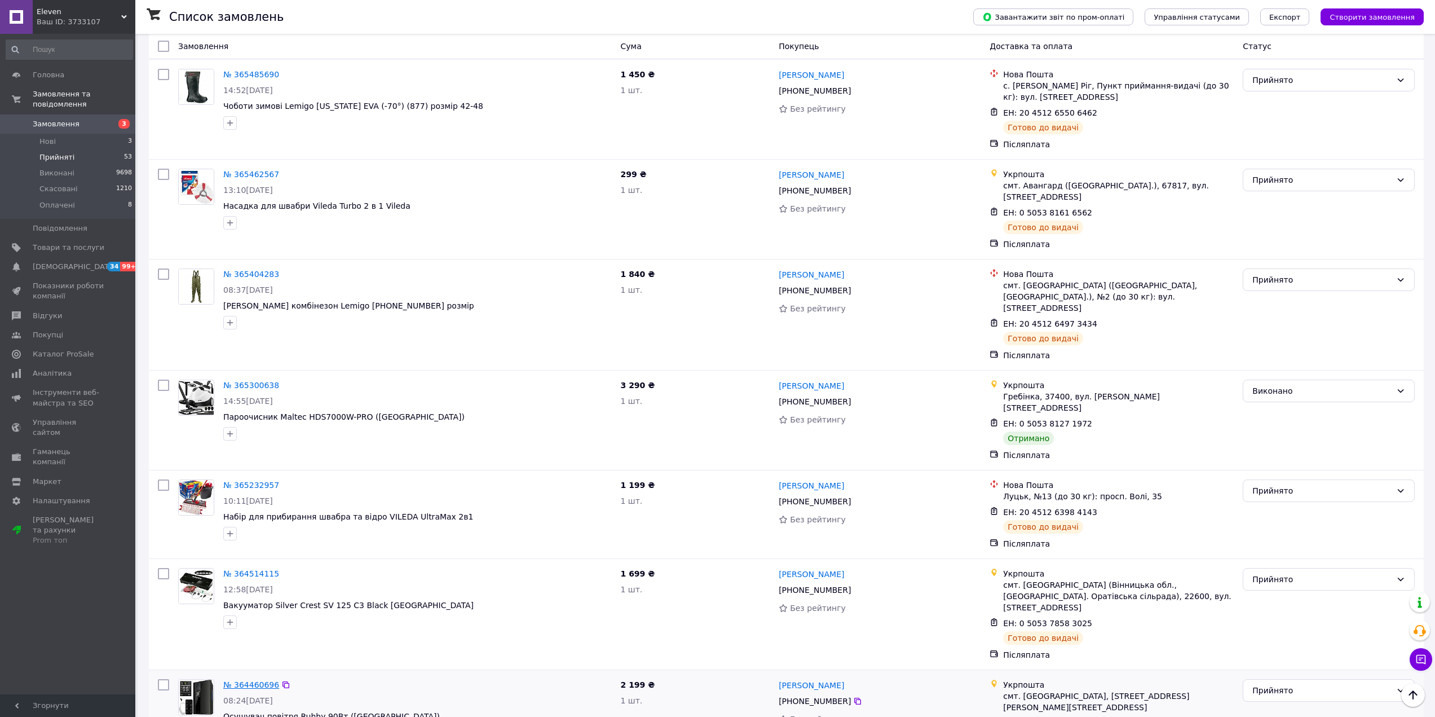
click at [262, 680] on link "№ 364460696" at bounding box center [251, 684] width 56 height 9
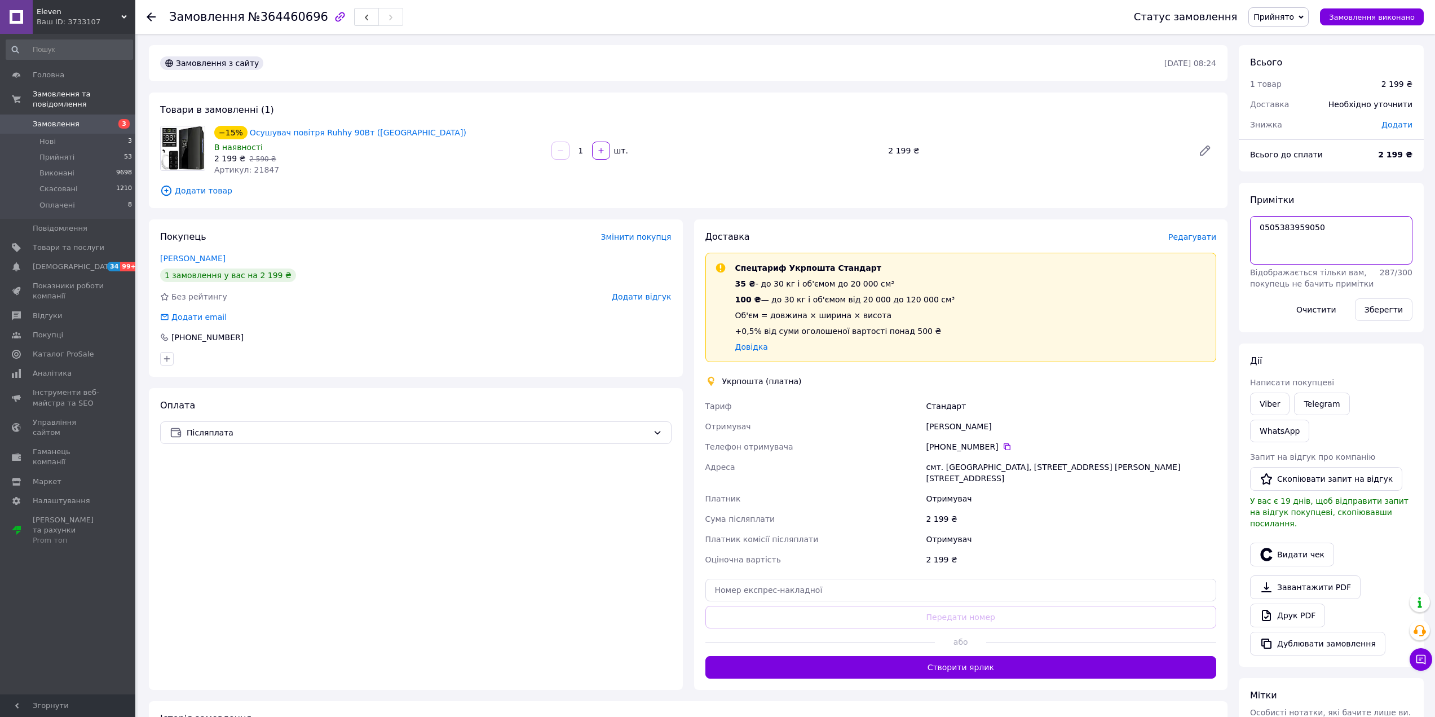
click at [1295, 225] on textarea "0505383959050" at bounding box center [1331, 240] width 162 height 48
click at [804, 579] on input "text" at bounding box center [960, 590] width 511 height 23
paste input "0505383959050"
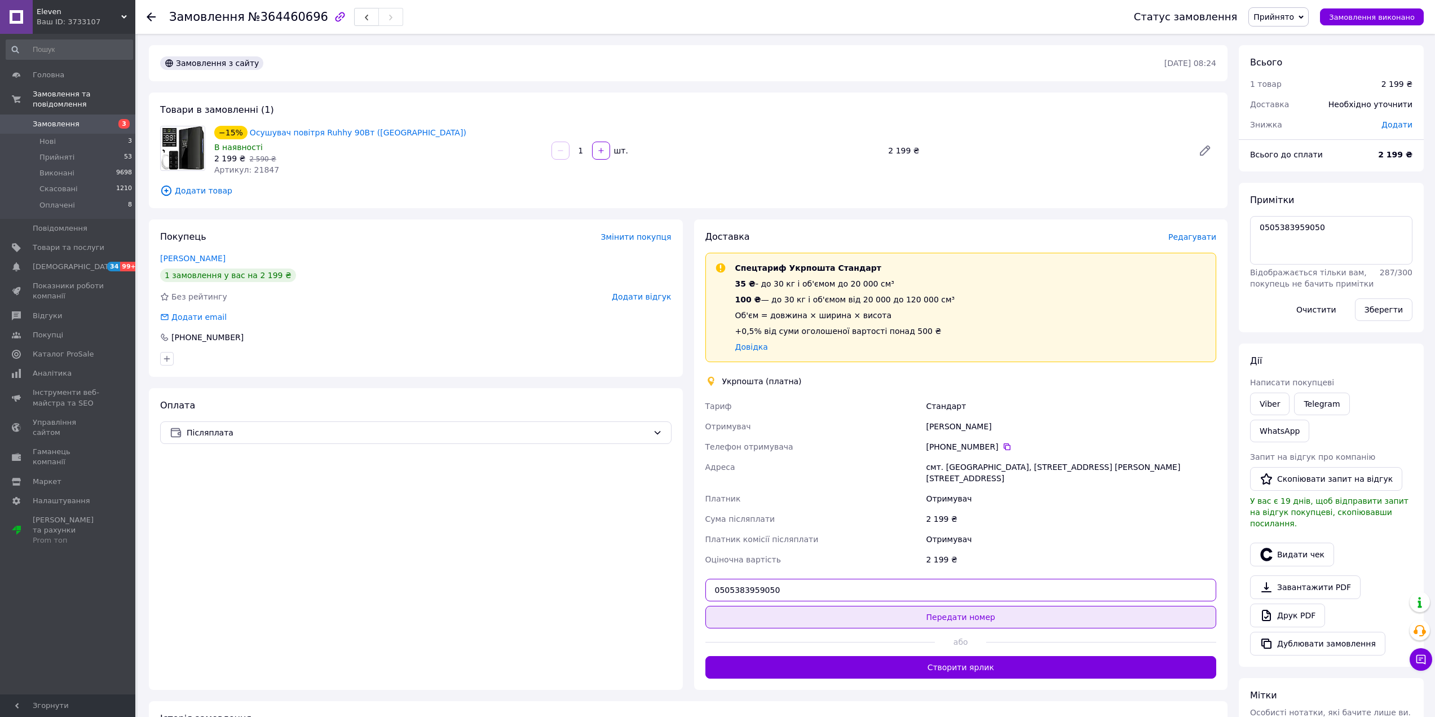
type input "0505383959050"
click at [857, 606] on button "Передати номер" at bounding box center [960, 617] width 511 height 23
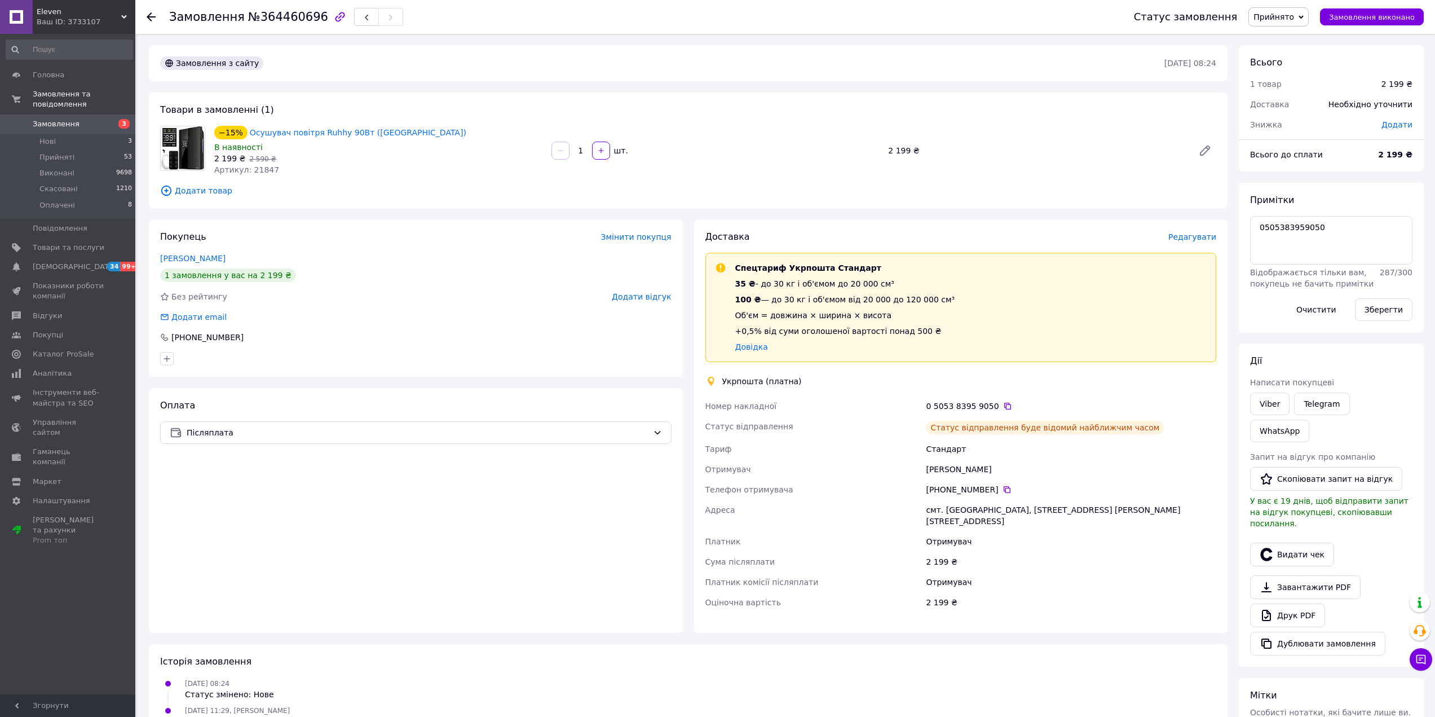
click at [92, 114] on link "Замовлення 3" at bounding box center [69, 123] width 139 height 19
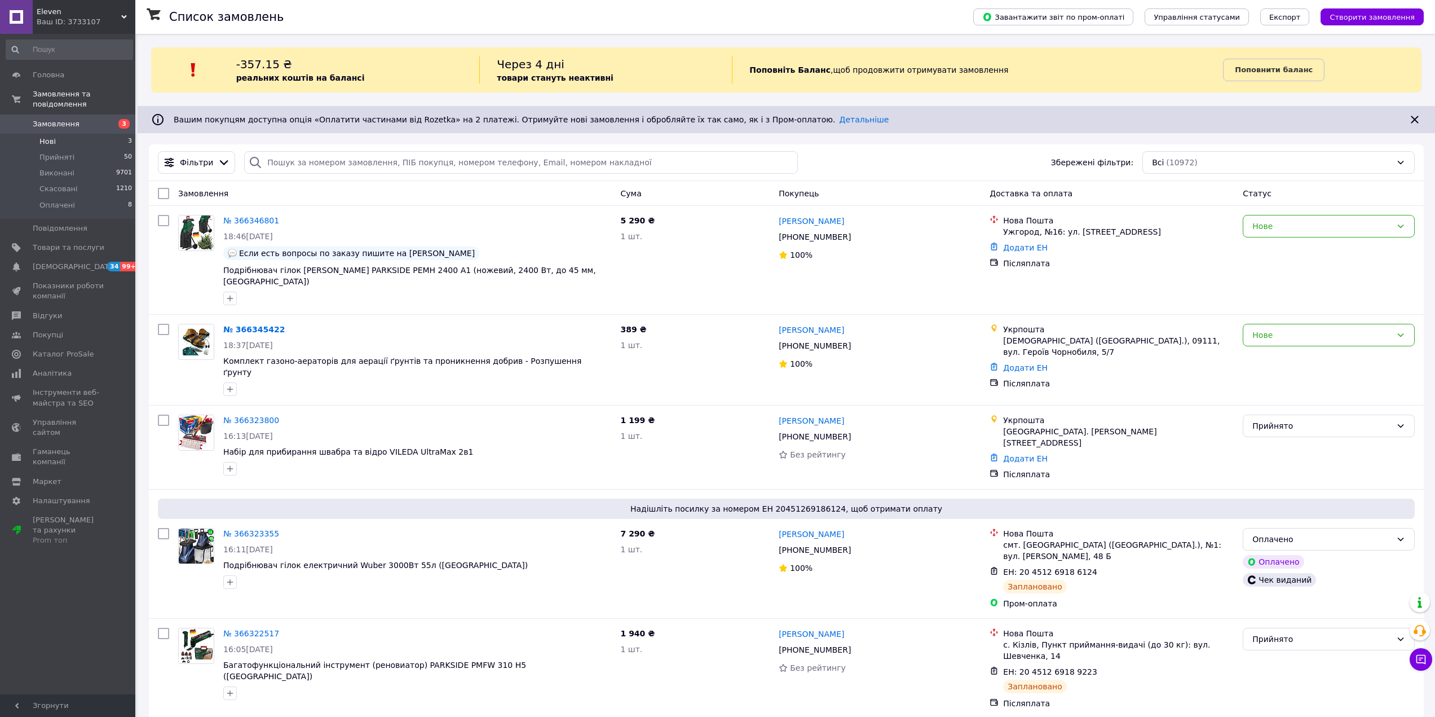
click at [61, 135] on li "Нові 3" at bounding box center [69, 142] width 139 height 16
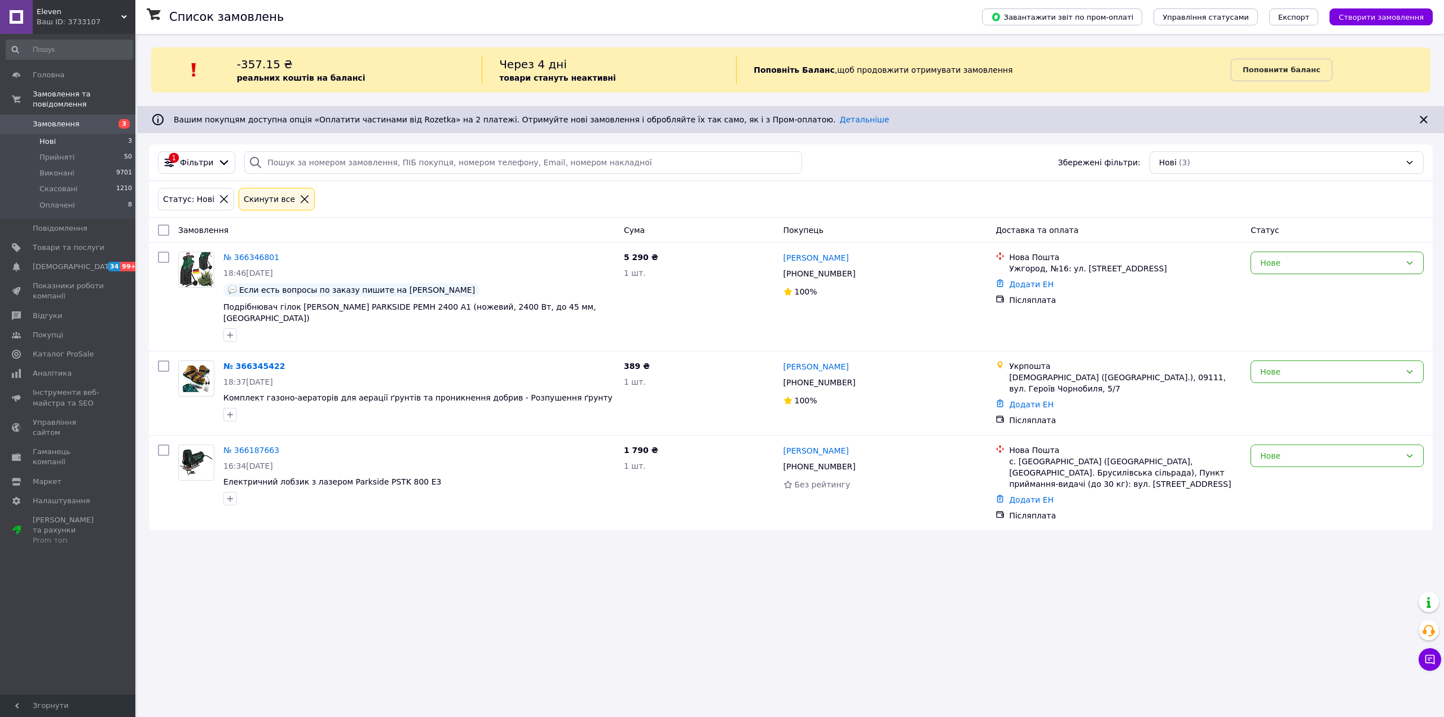
click at [67, 119] on span "Замовлення" at bounding box center [56, 124] width 47 height 10
